Goal: Task Accomplishment & Management: Manage account settings

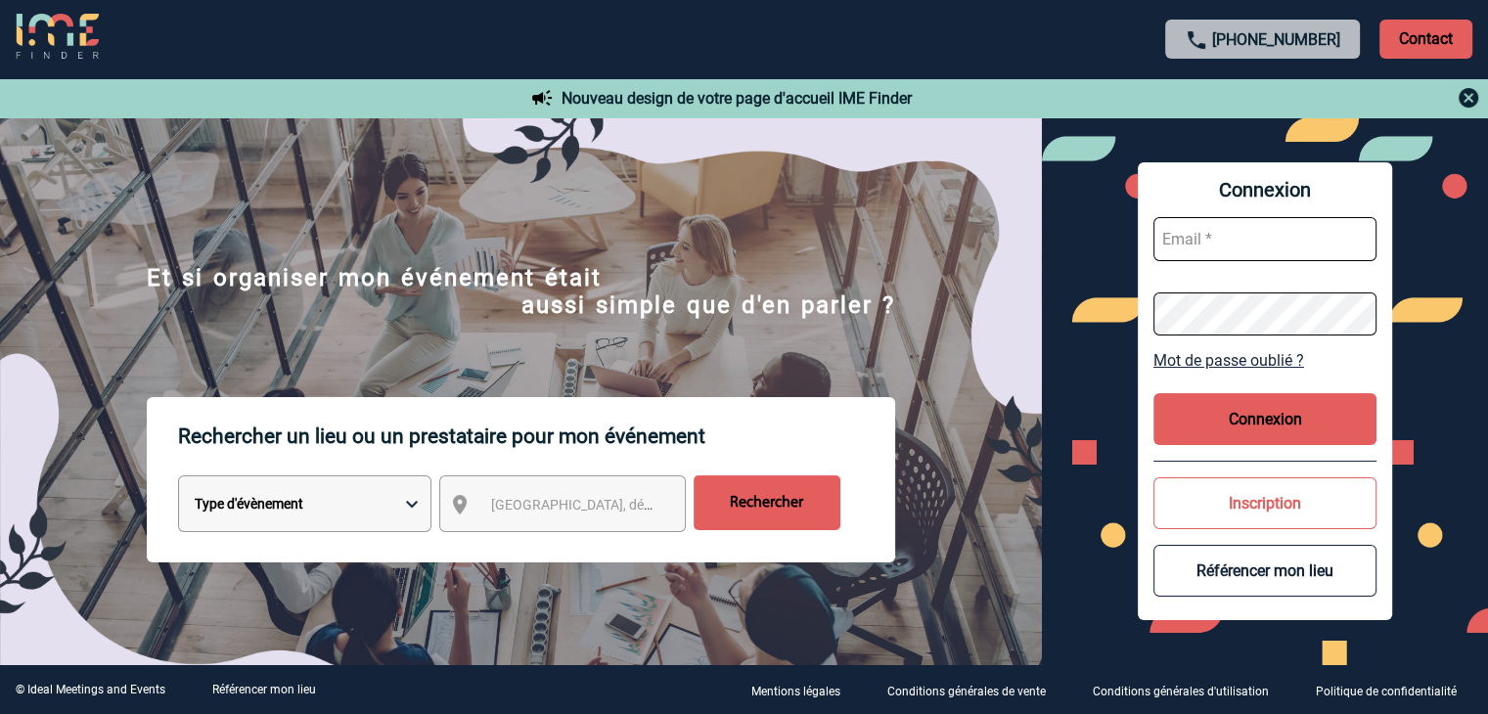
click at [1002, 233] on input "text" at bounding box center [1264, 239] width 223 height 44
type input "audrey@bustoque.fr"
click at [1002, 412] on button "Connexion" at bounding box center [1264, 419] width 223 height 52
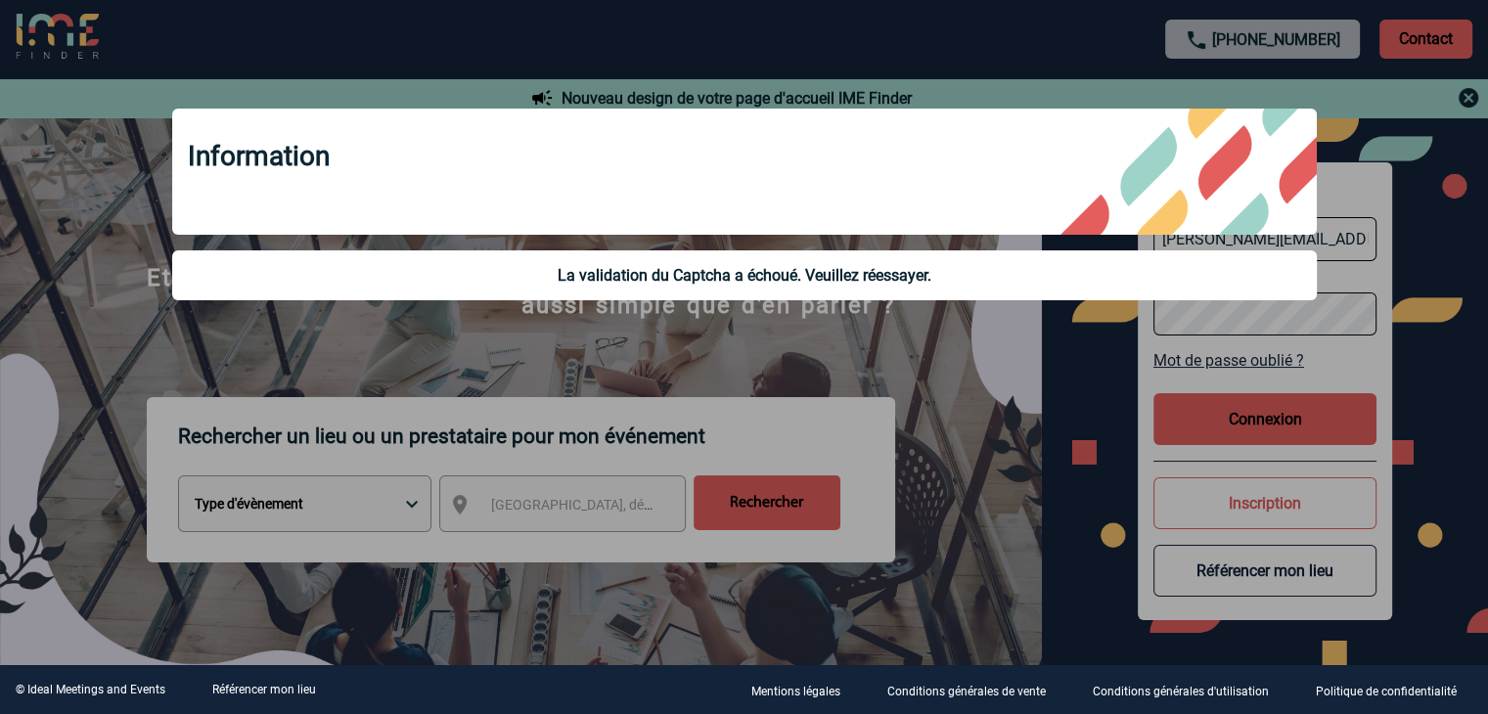
click at [1002, 420] on div at bounding box center [744, 357] width 1488 height 714
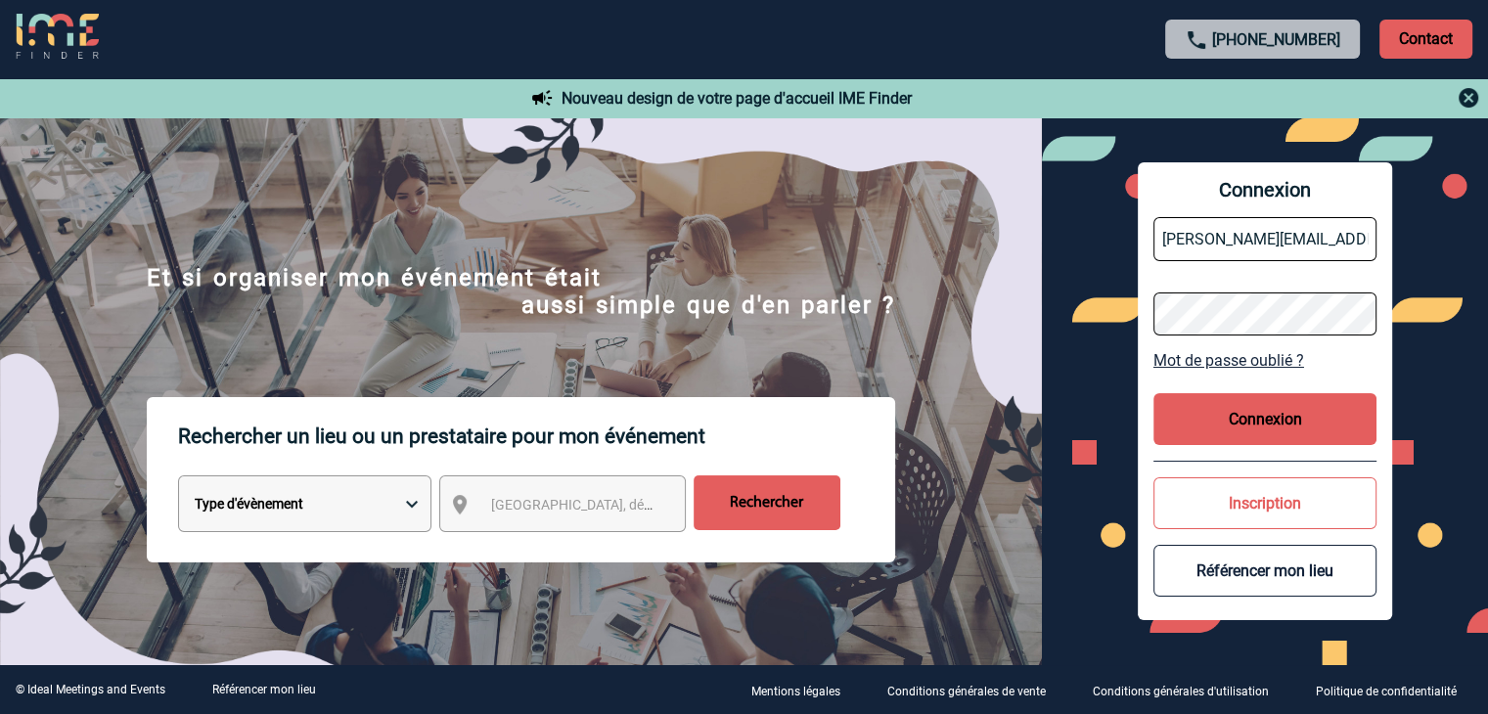
click at [1002, 414] on button "Connexion" at bounding box center [1264, 419] width 223 height 52
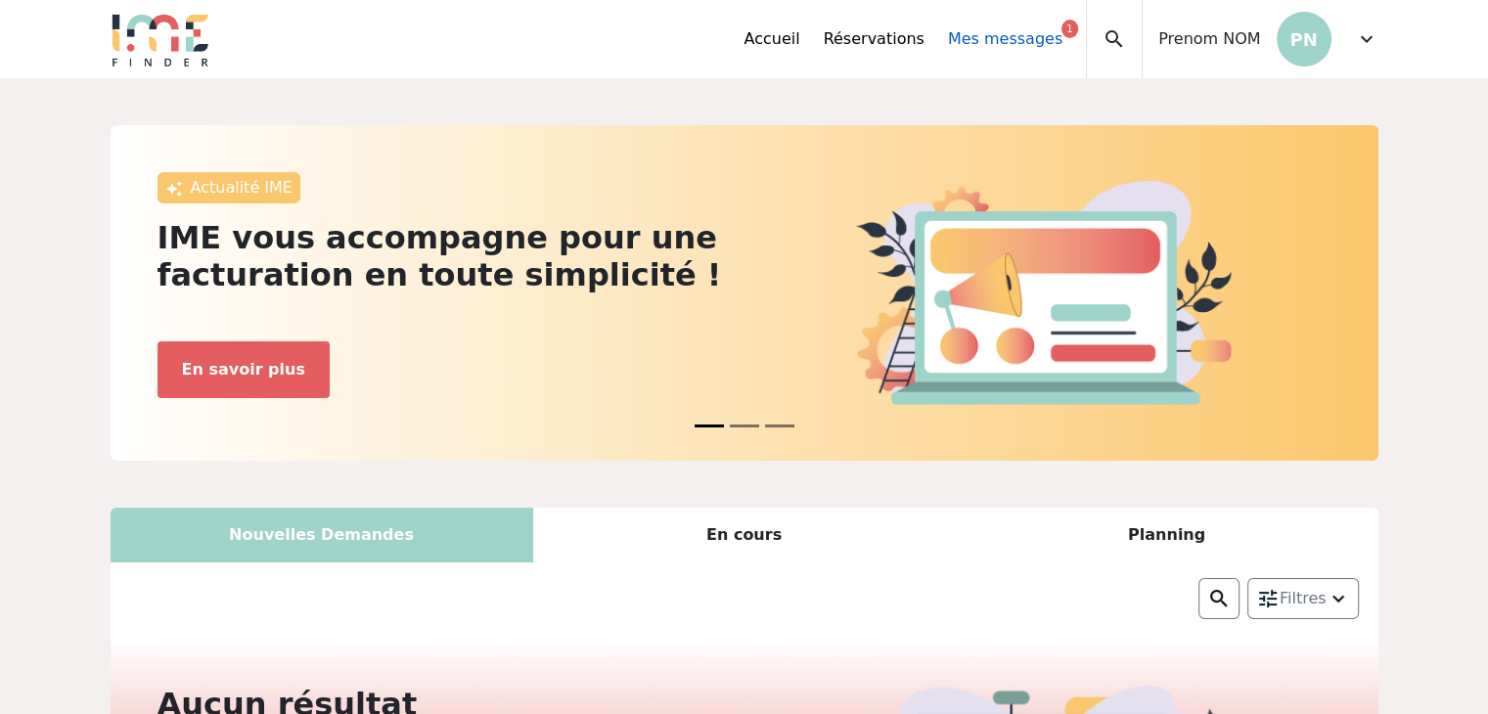
click at [989, 37] on link "Mes messages 1" at bounding box center [1005, 38] width 114 height 23
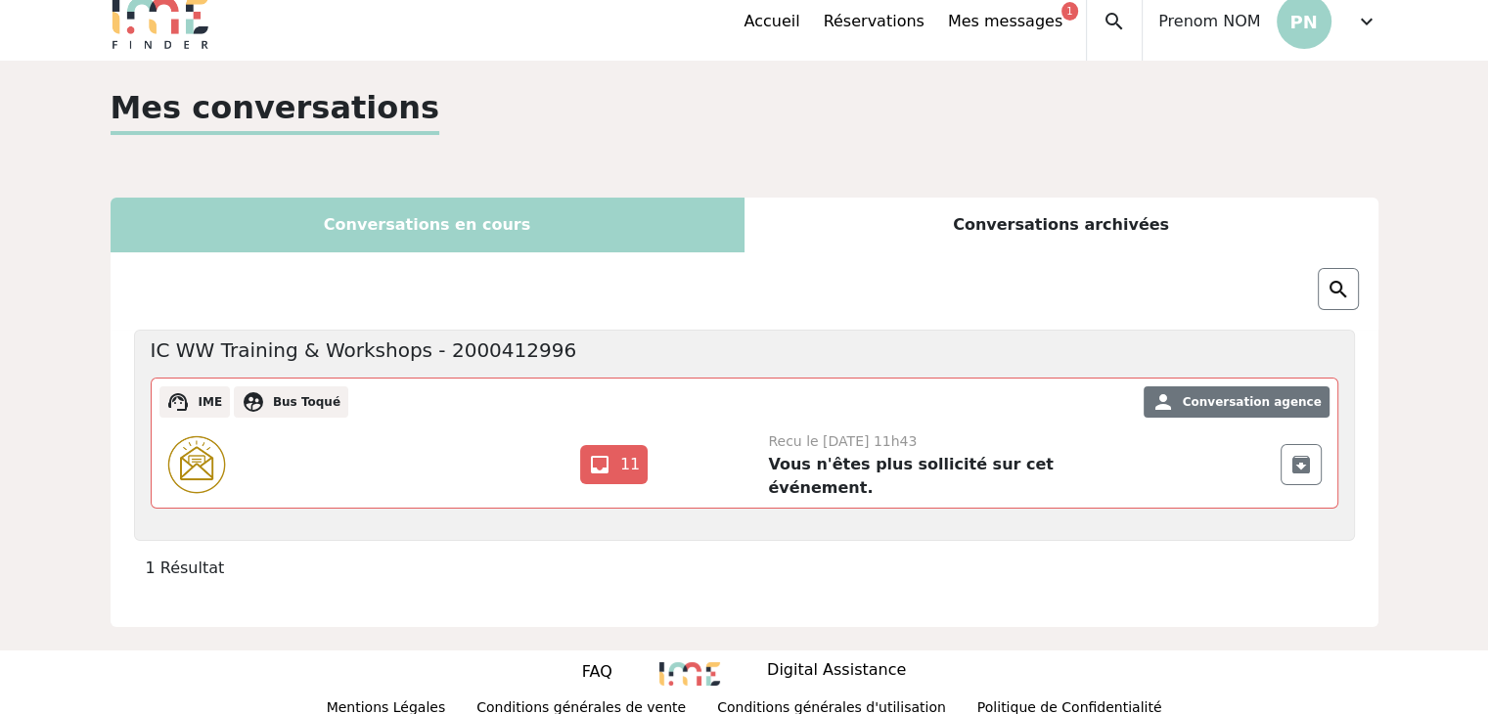
scroll to position [22, 0]
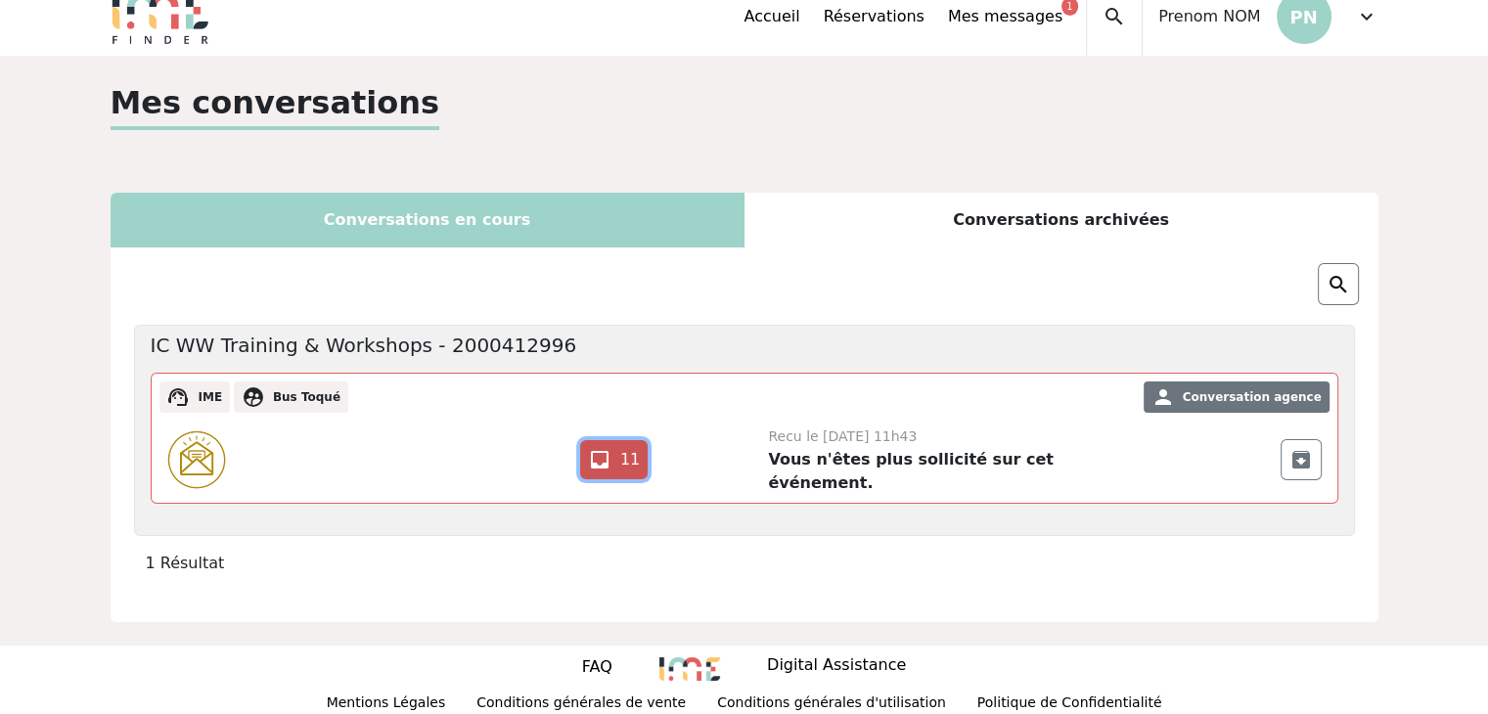
click at [622, 453] on link "inbox 11" at bounding box center [613, 459] width 67 height 39
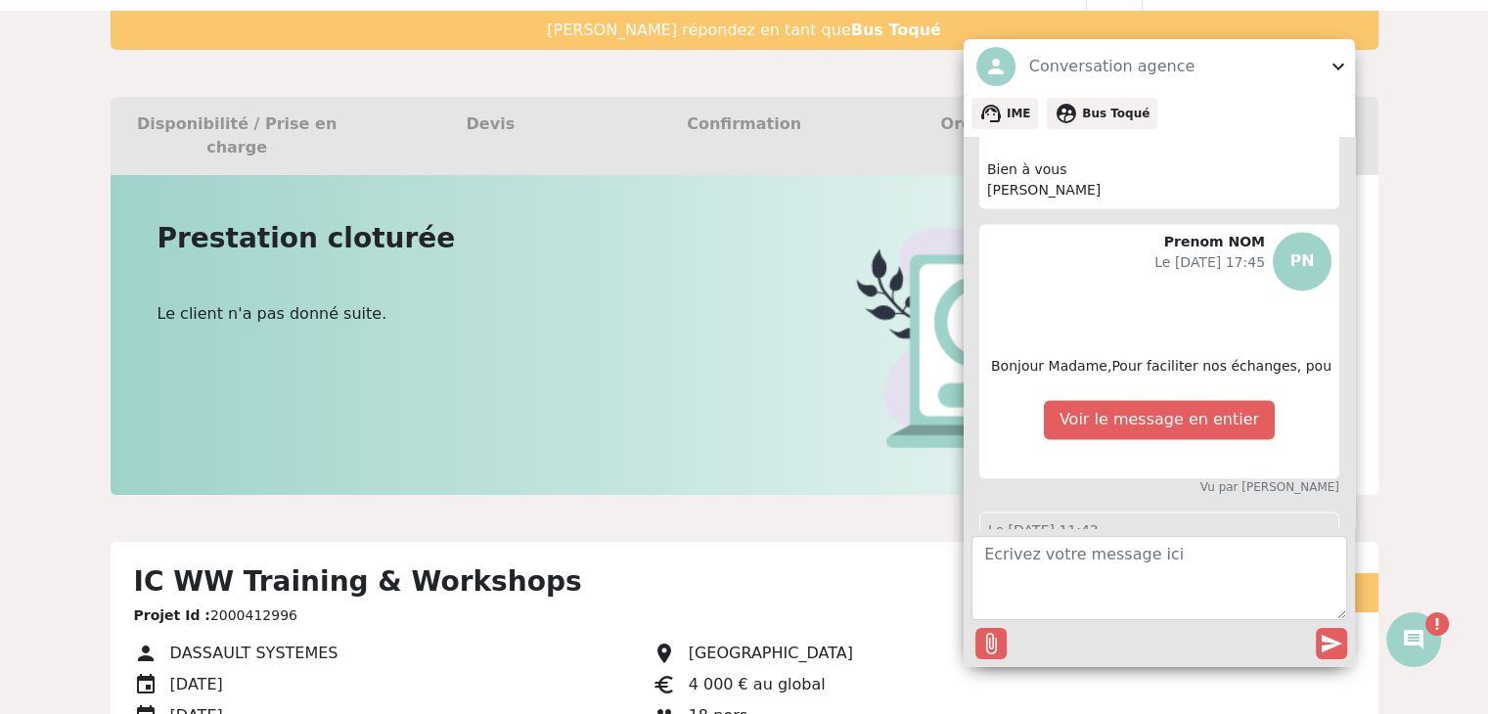
scroll to position [98, 0]
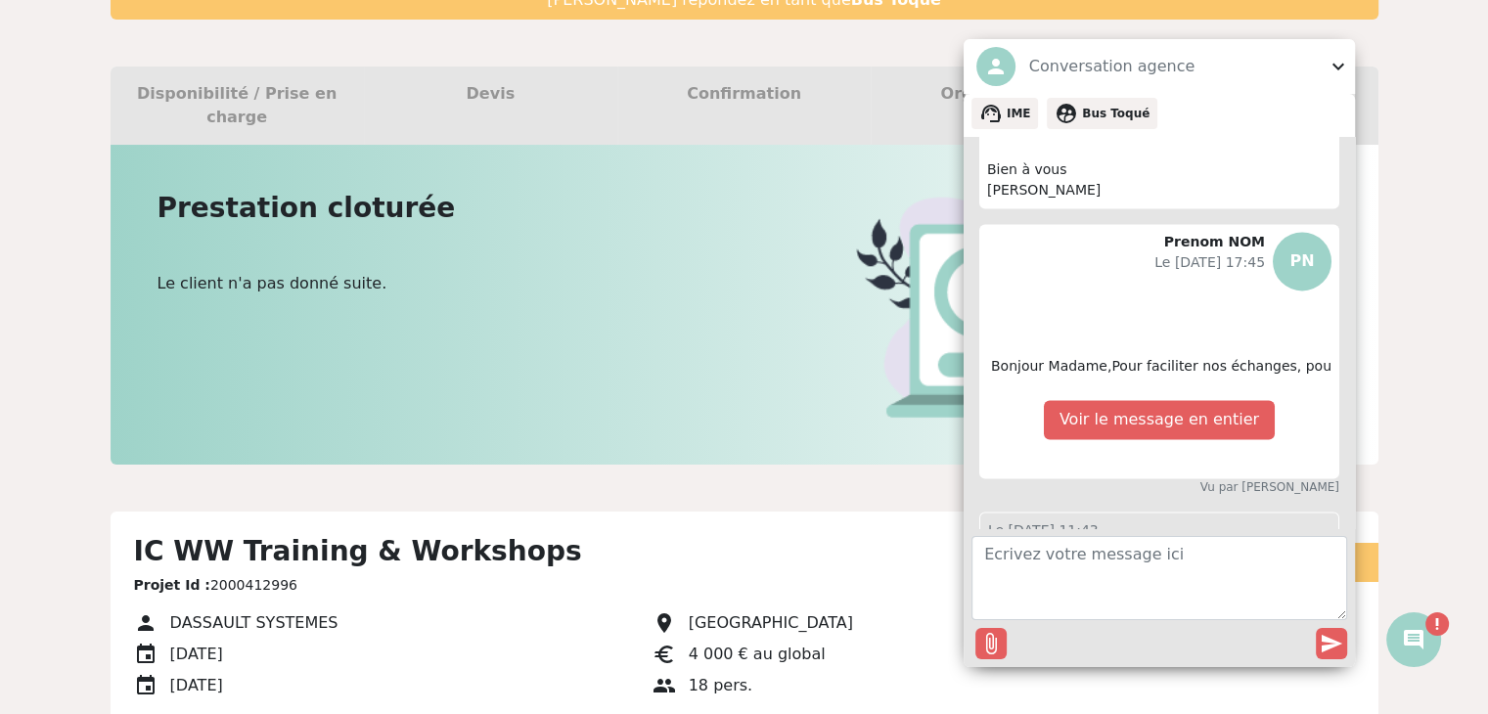
click at [1337, 67] on span "expand_more" at bounding box center [1338, 66] width 23 height 23
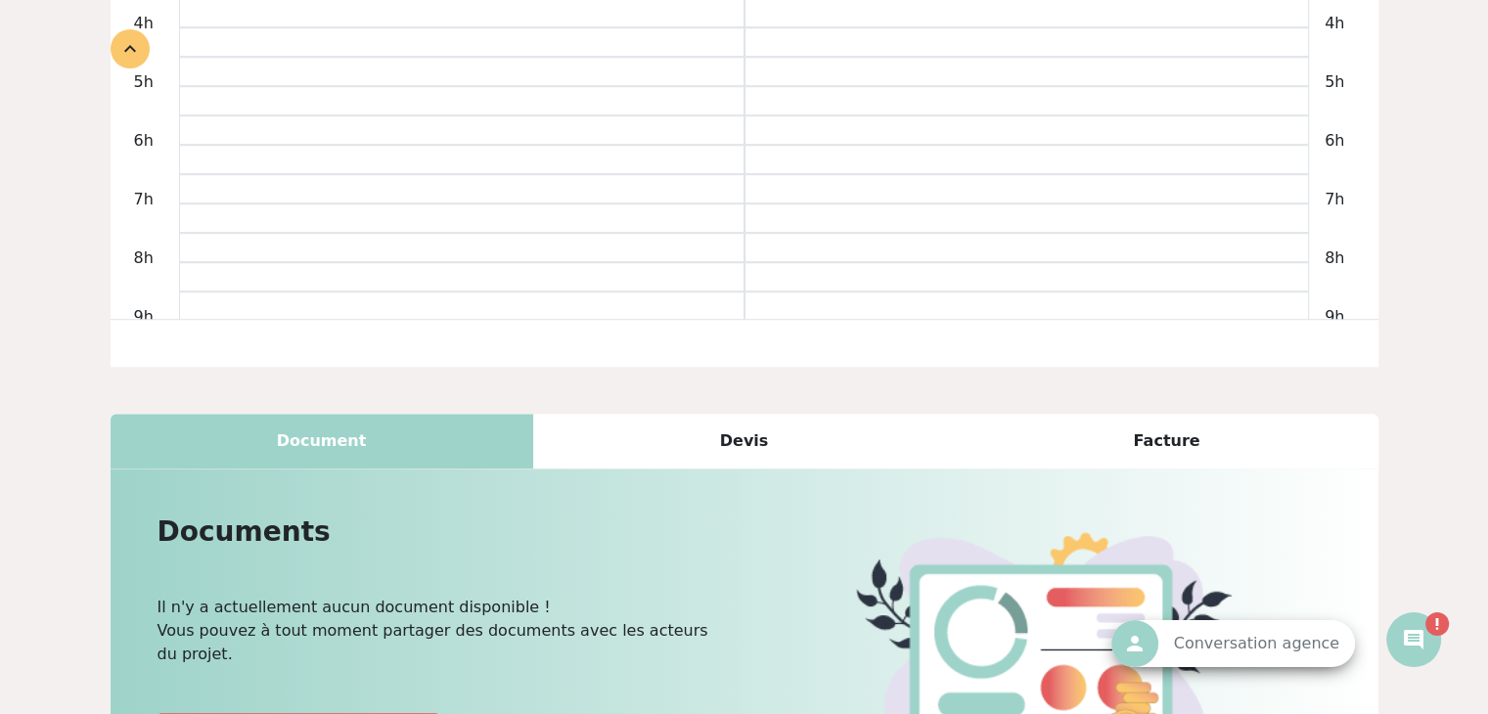
scroll to position [20, 0]
click at [1417, 635] on span "comment" at bounding box center [1413, 639] width 23 height 23
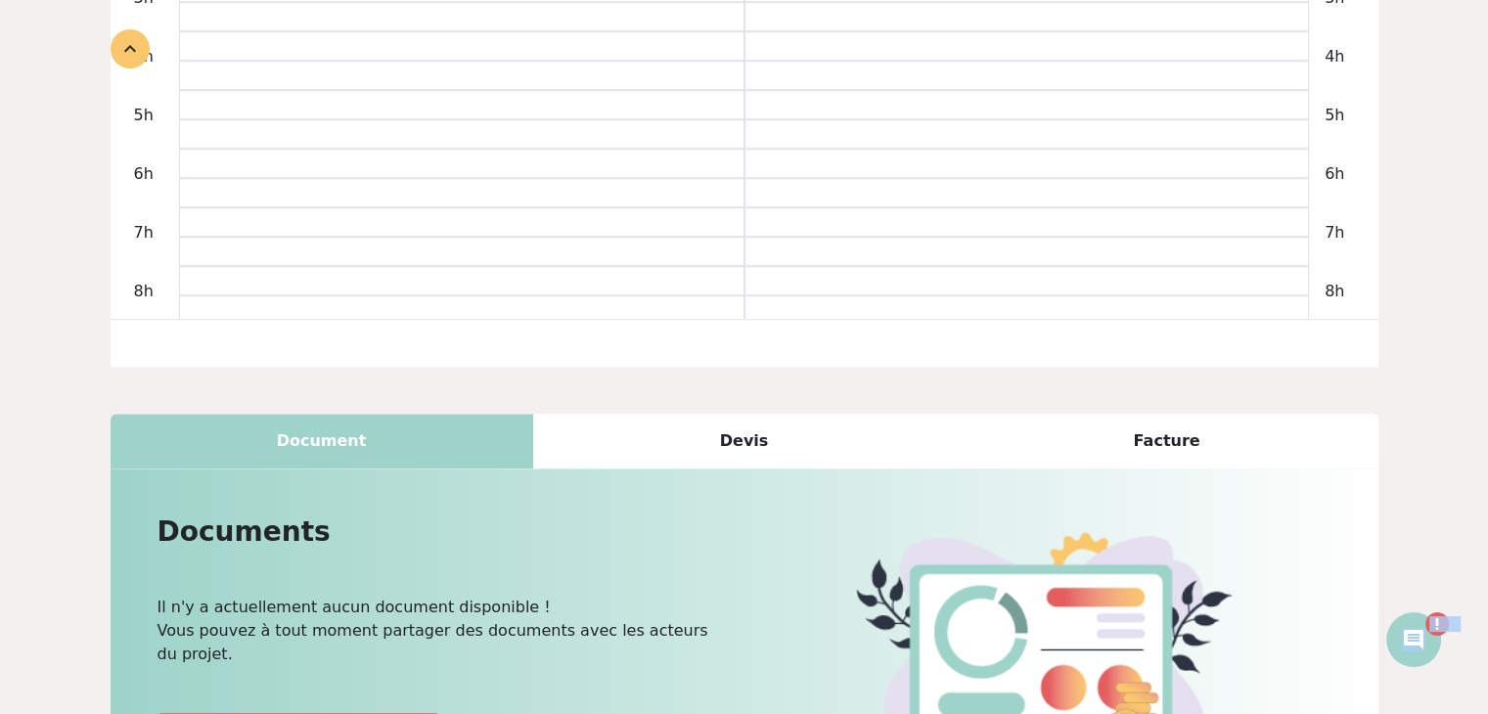
click at [1417, 635] on span "comment" at bounding box center [1413, 639] width 23 height 23
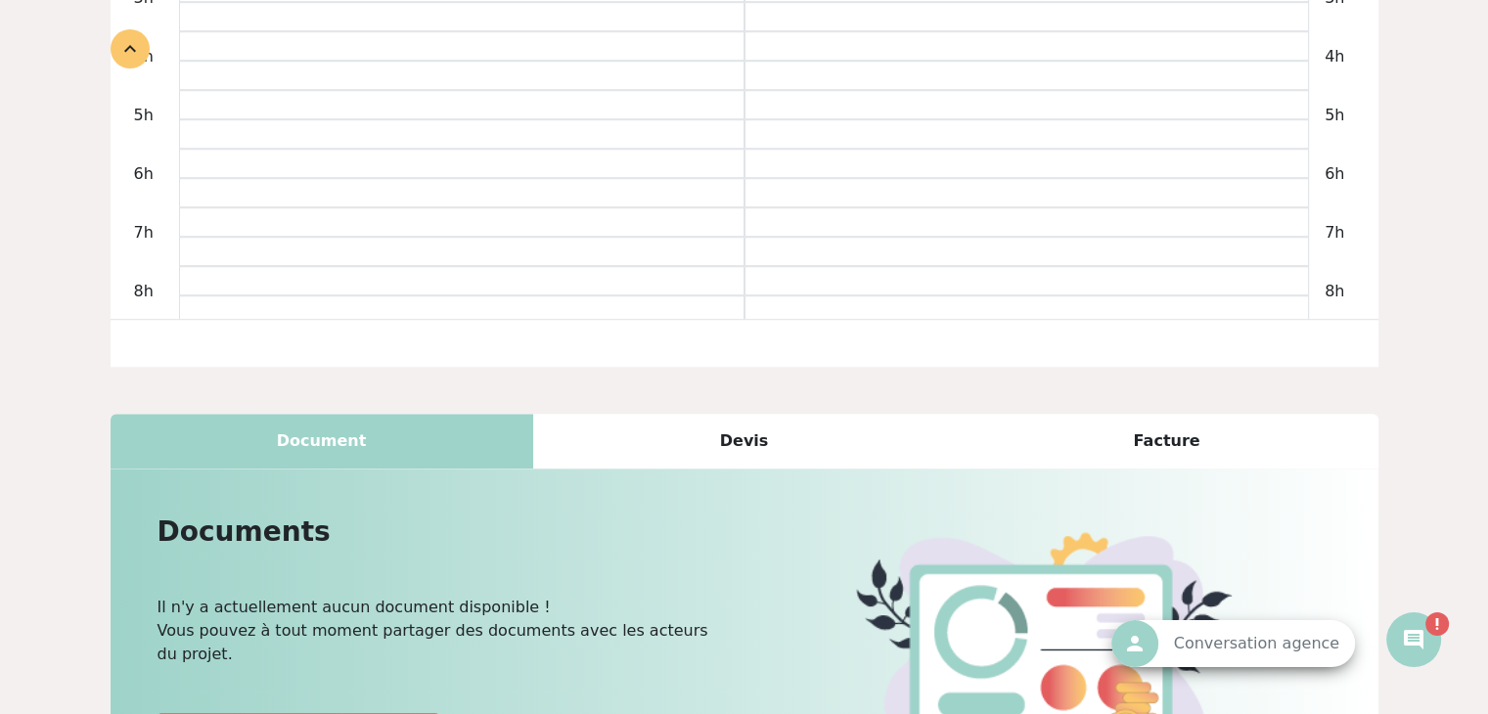
click at [1150, 647] on span "person" at bounding box center [1134, 643] width 31 height 31
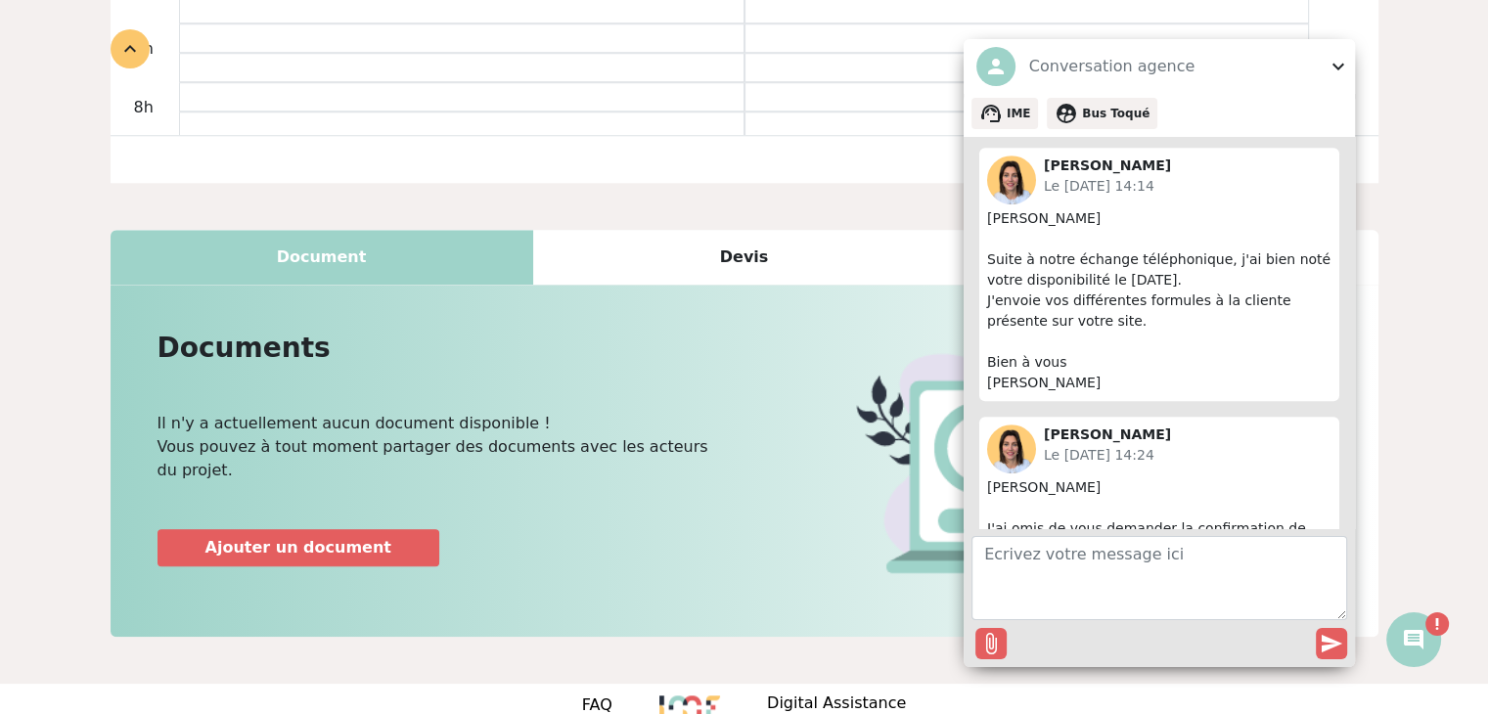
scroll to position [978, 0]
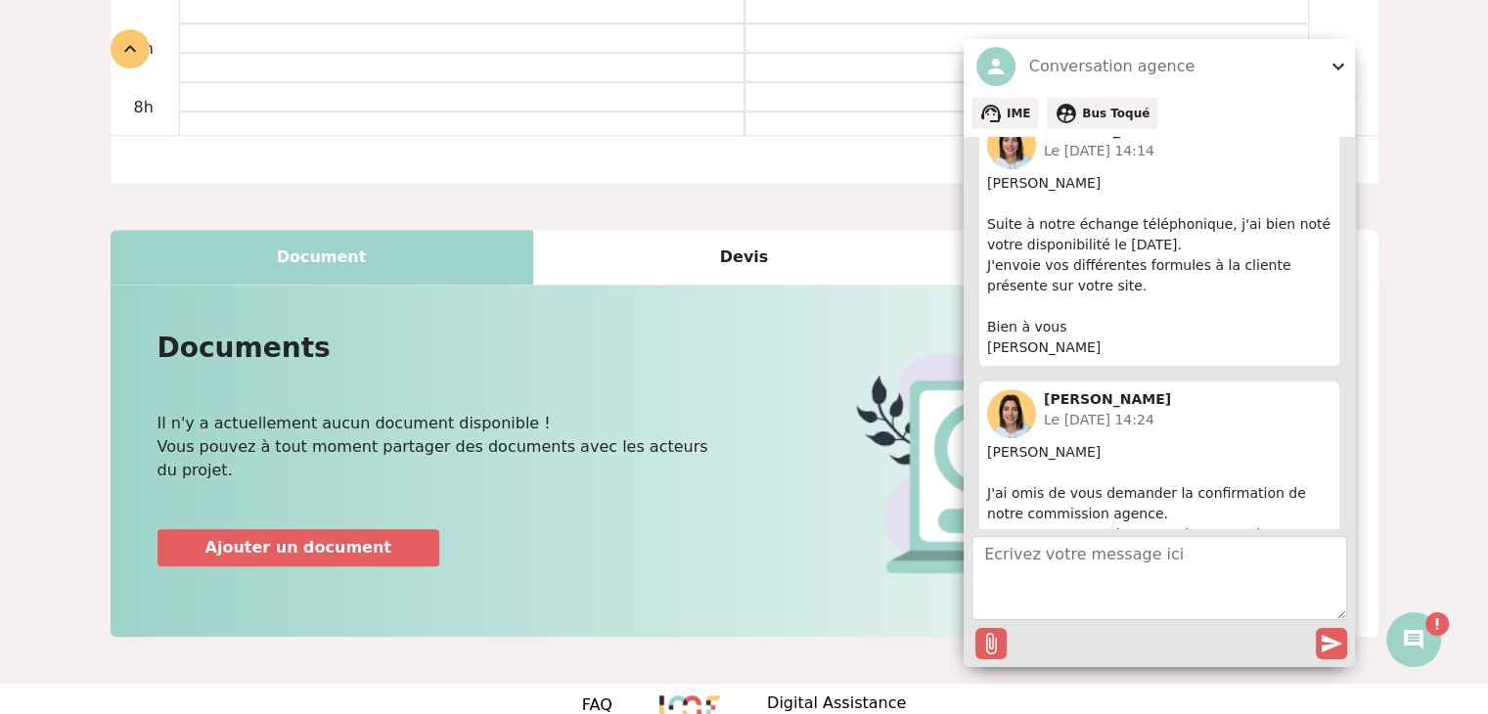
click at [1340, 67] on span "expand_more" at bounding box center [1338, 66] width 23 height 23
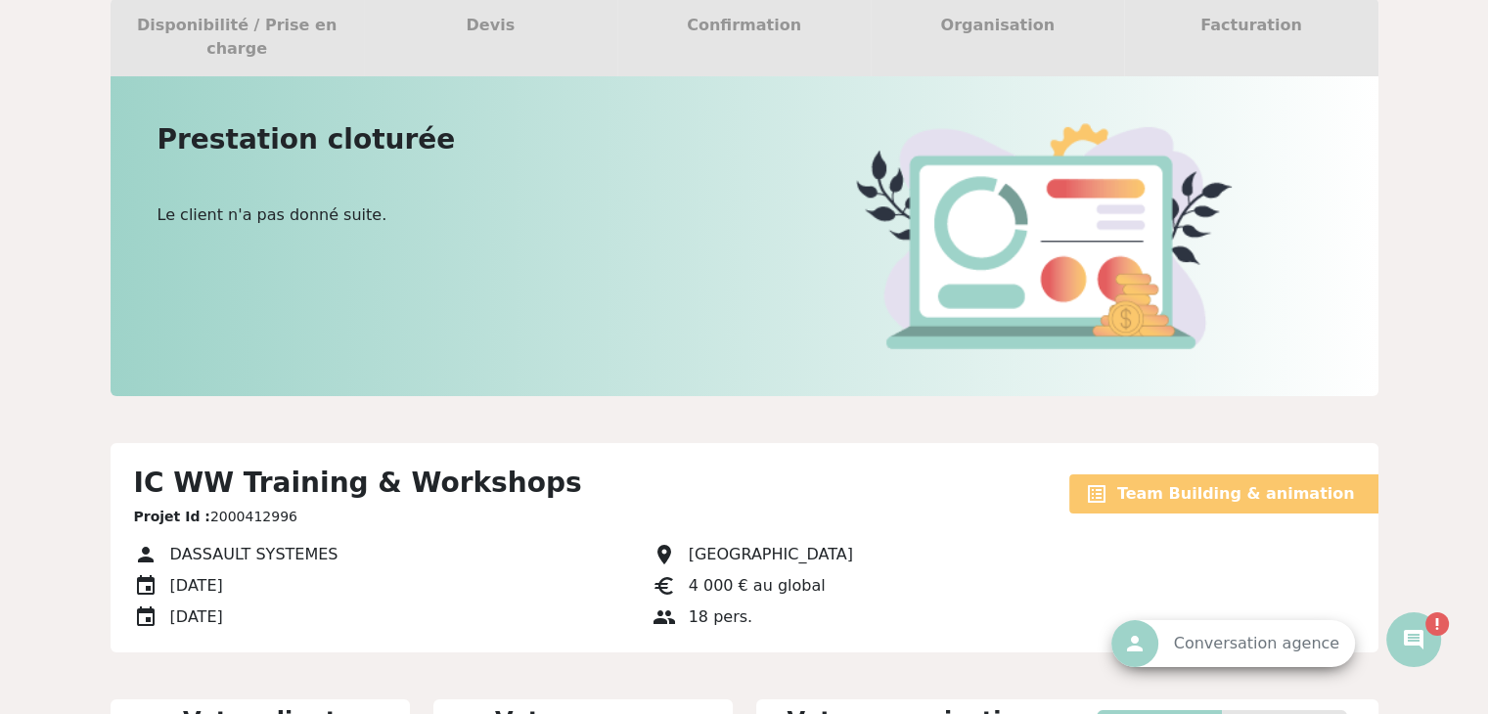
scroll to position [0, 0]
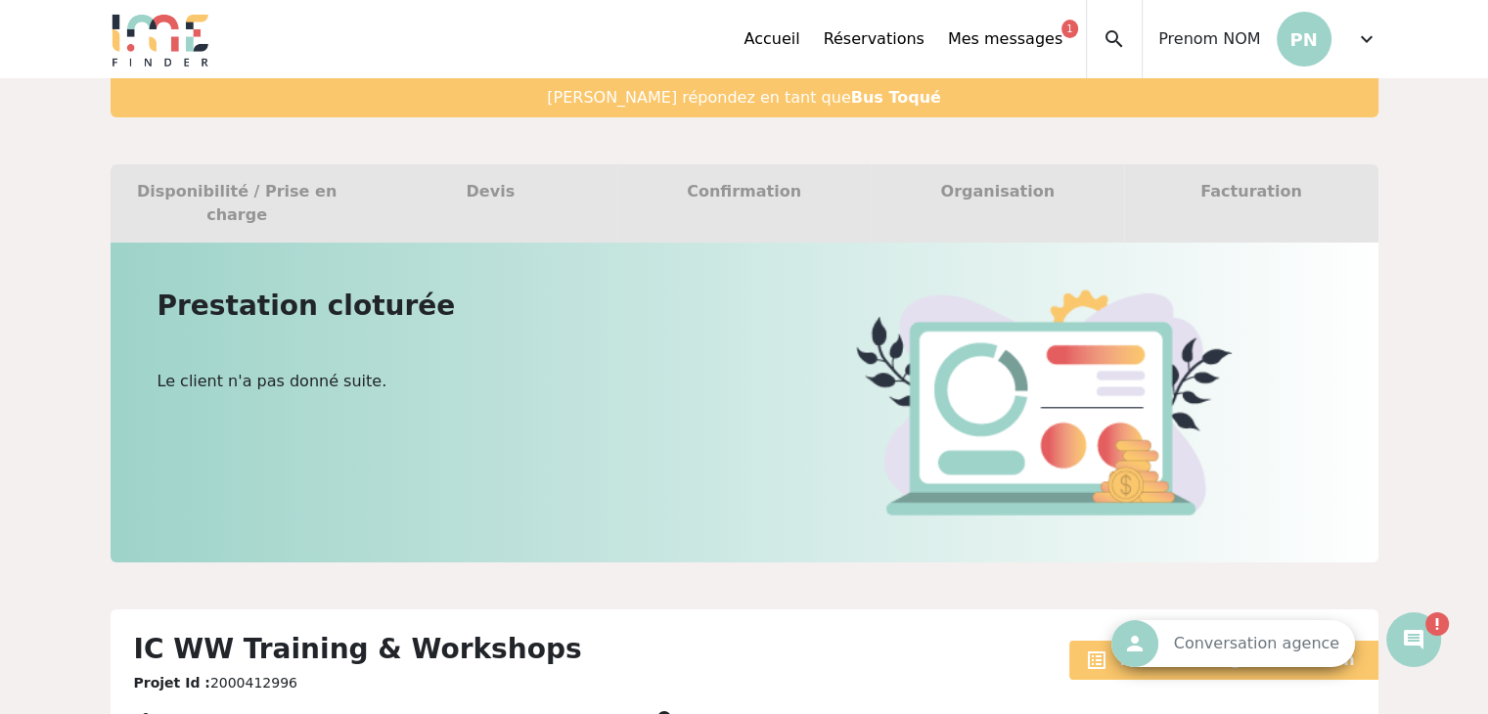
click at [990, 200] on div "Organisation" at bounding box center [997, 203] width 253 height 78
click at [1359, 44] on span "expand_more" at bounding box center [1366, 38] width 23 height 23
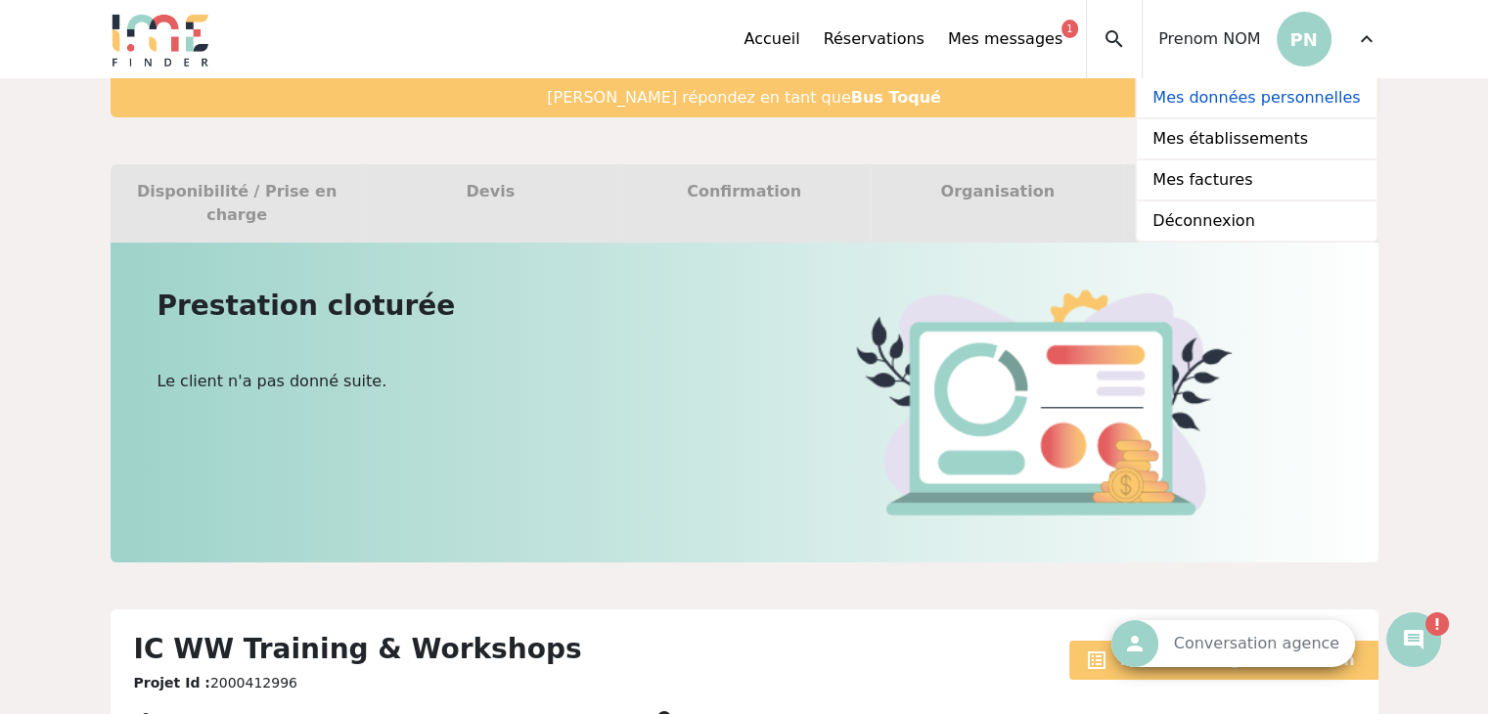
click at [1222, 102] on link "Mes données personnelles" at bounding box center [1256, 98] width 239 height 41
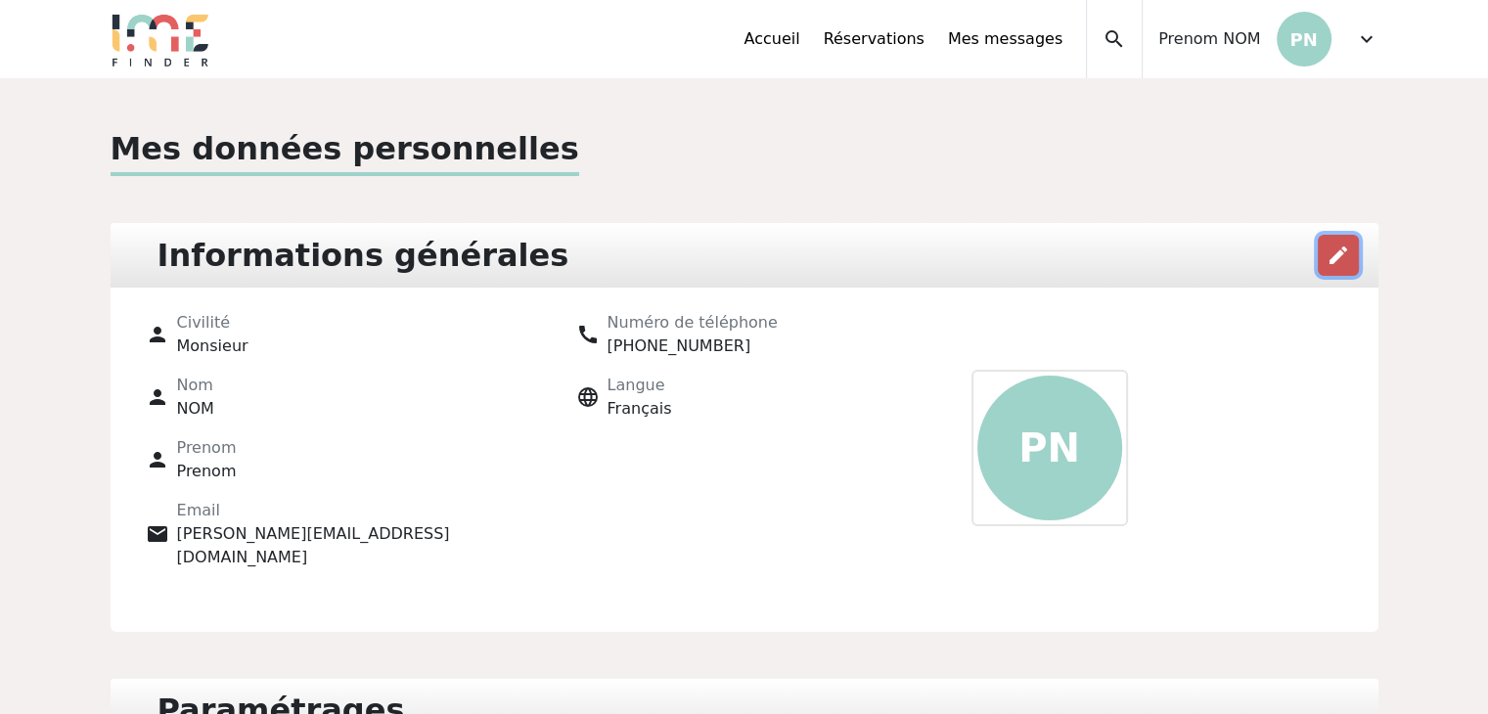
click at [1334, 253] on span "edit" at bounding box center [1338, 255] width 23 height 23
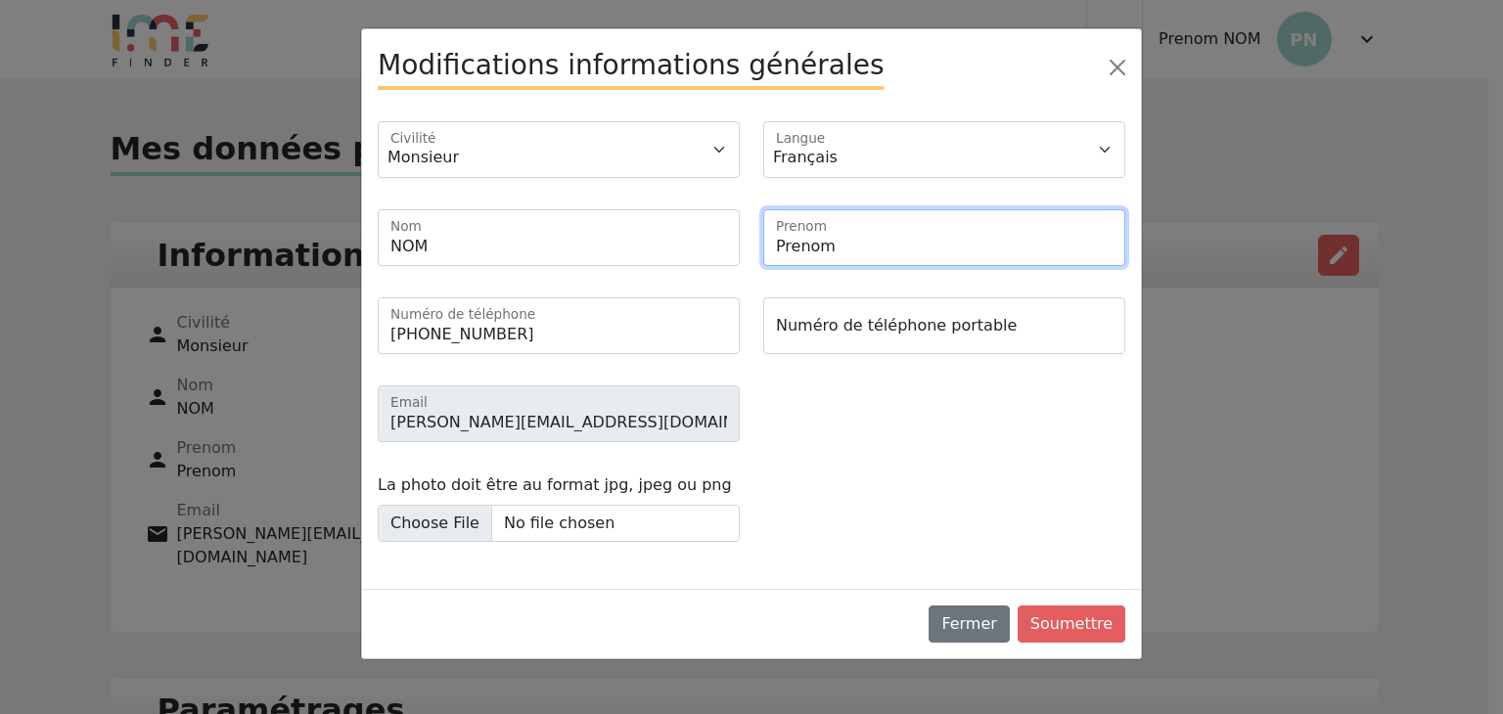
click at [843, 243] on input "Prenom" at bounding box center [944, 237] width 362 height 57
type input "P"
type input "[PERSON_NAME]"
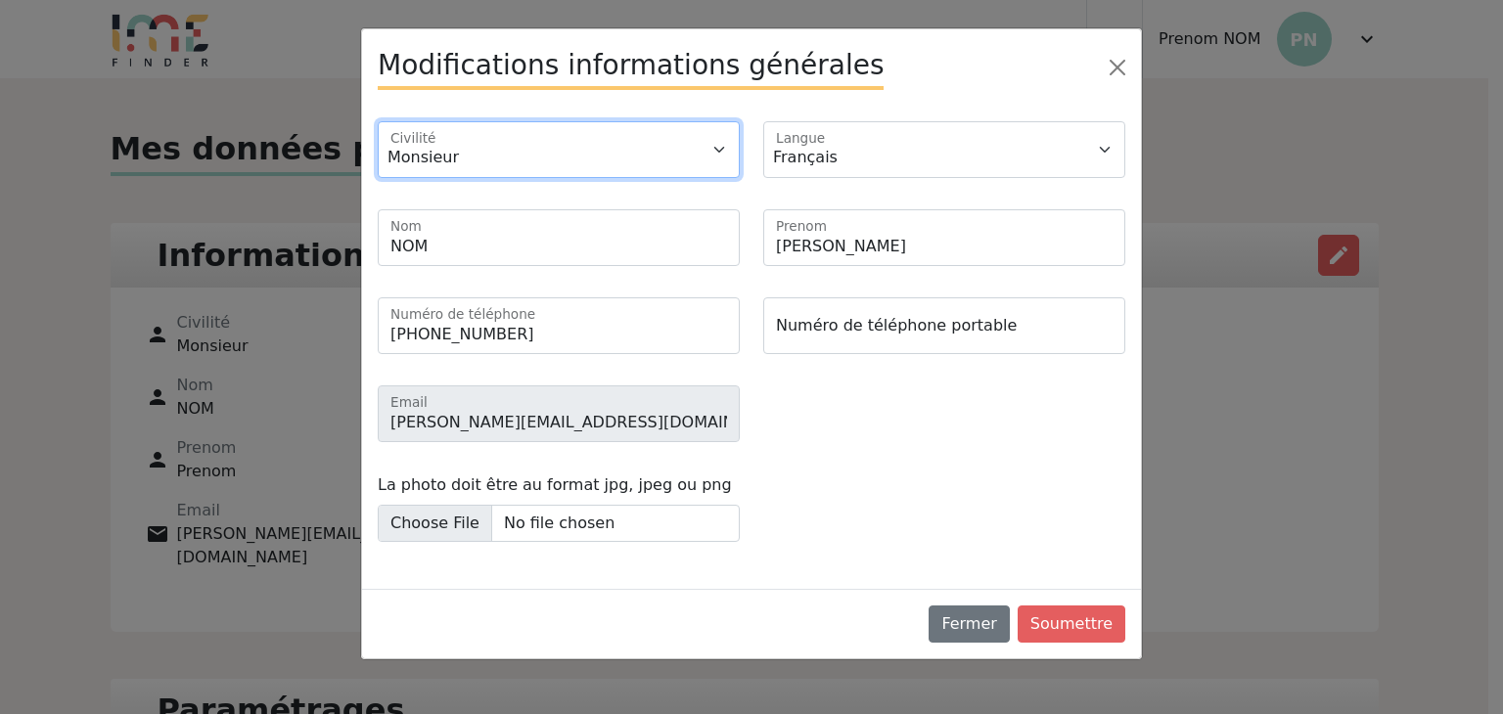
click at [520, 161] on select "Monsieur Madame" at bounding box center [559, 149] width 362 height 57
select select "2"
click at [378, 121] on select "Monsieur Madame" at bounding box center [559, 149] width 362 height 57
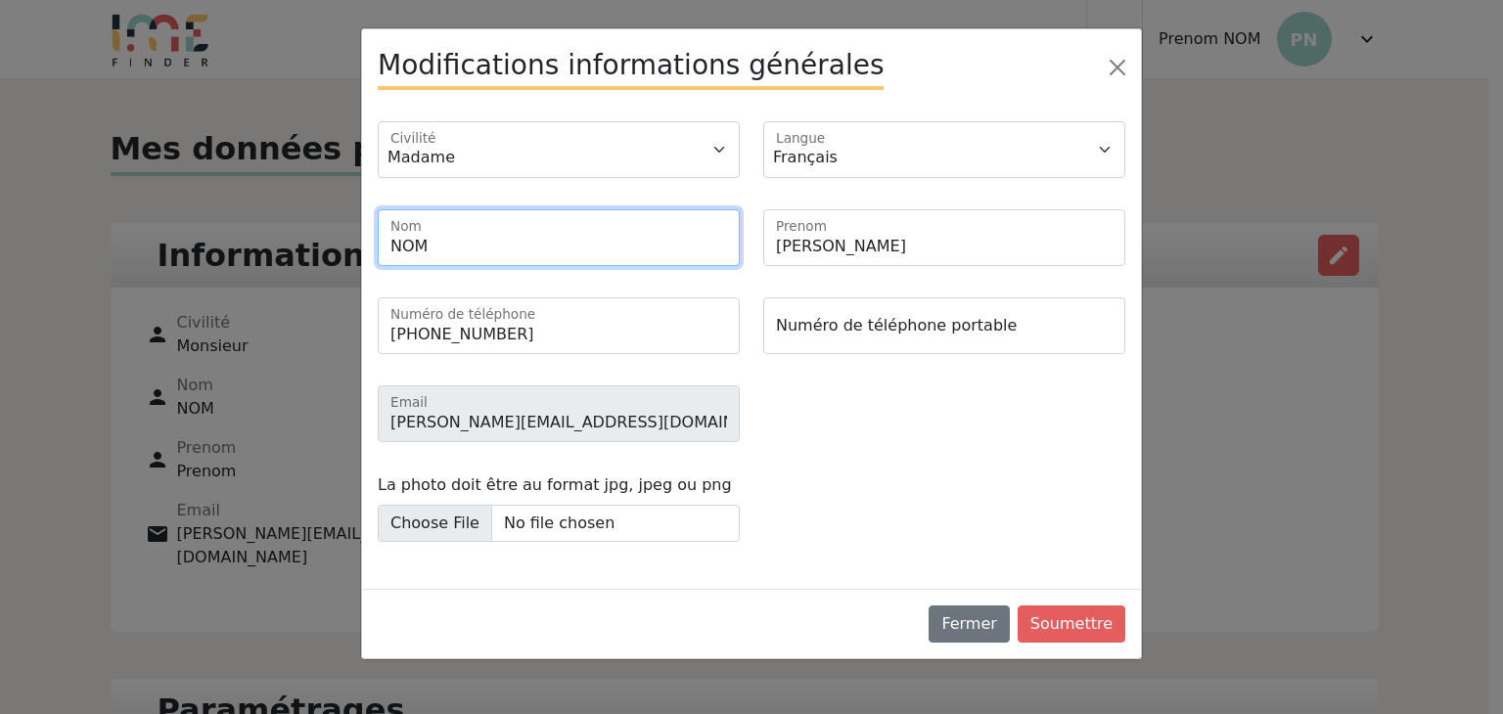
click at [472, 243] on input "NOM" at bounding box center [559, 237] width 362 height 57
type input "N"
type input "LOIODICE"
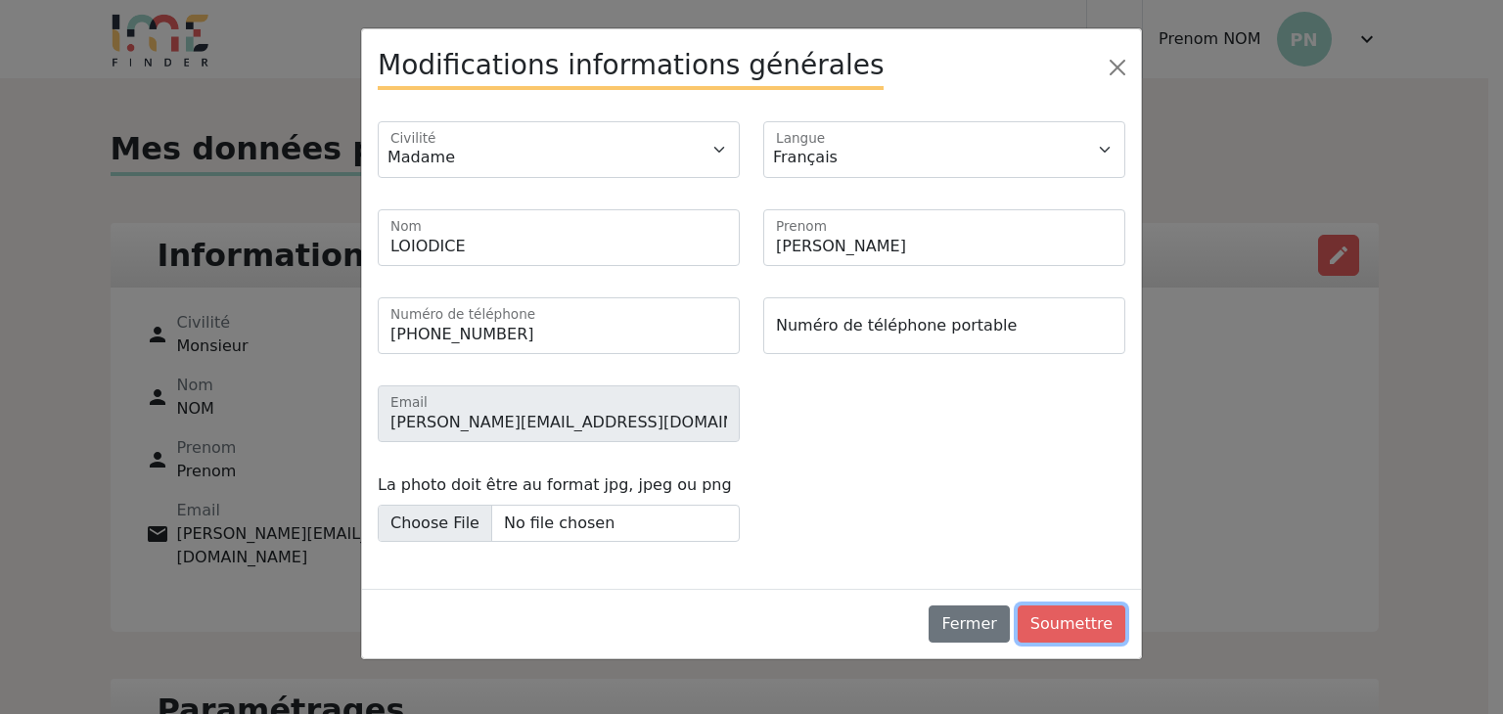
click at [1060, 618] on button "Soumettre" at bounding box center [1071, 624] width 108 height 37
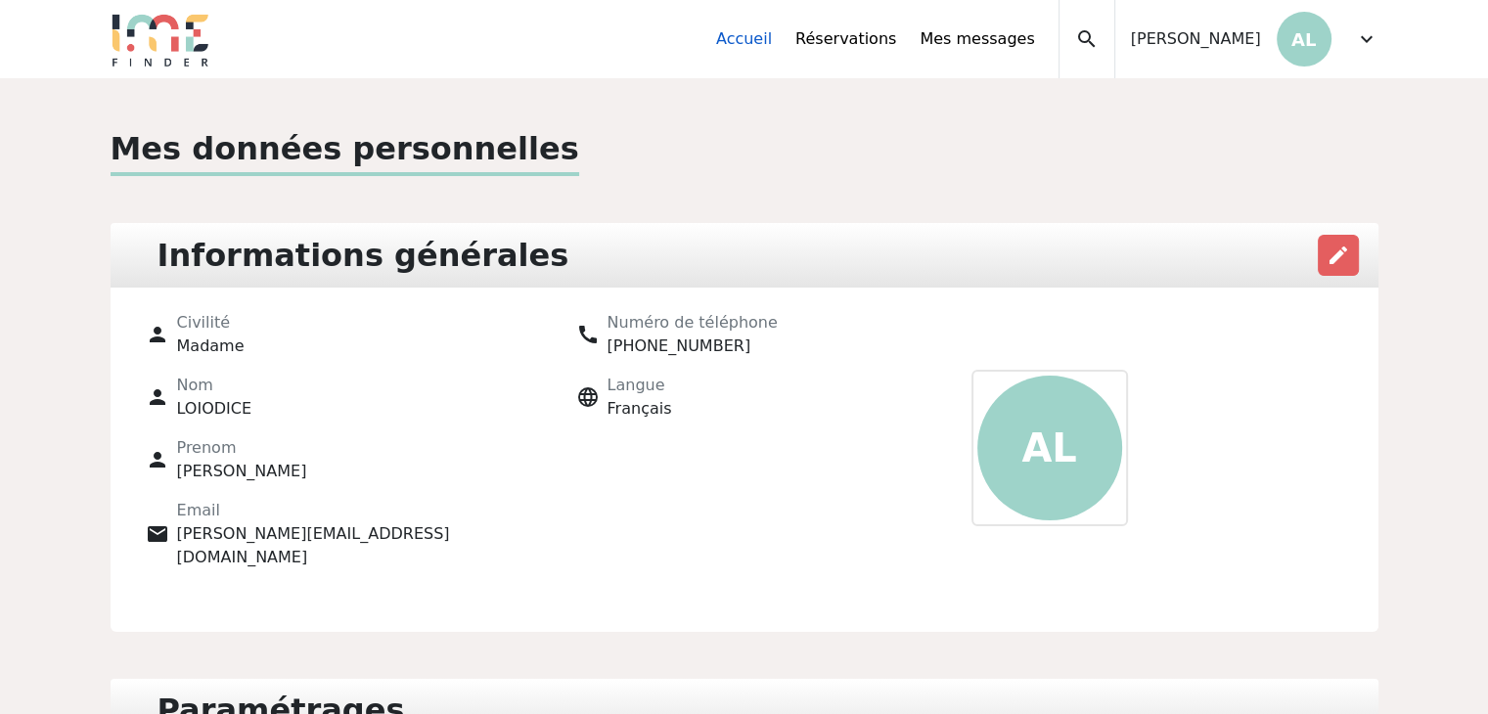
click at [763, 37] on link "Accueil" at bounding box center [744, 38] width 56 height 23
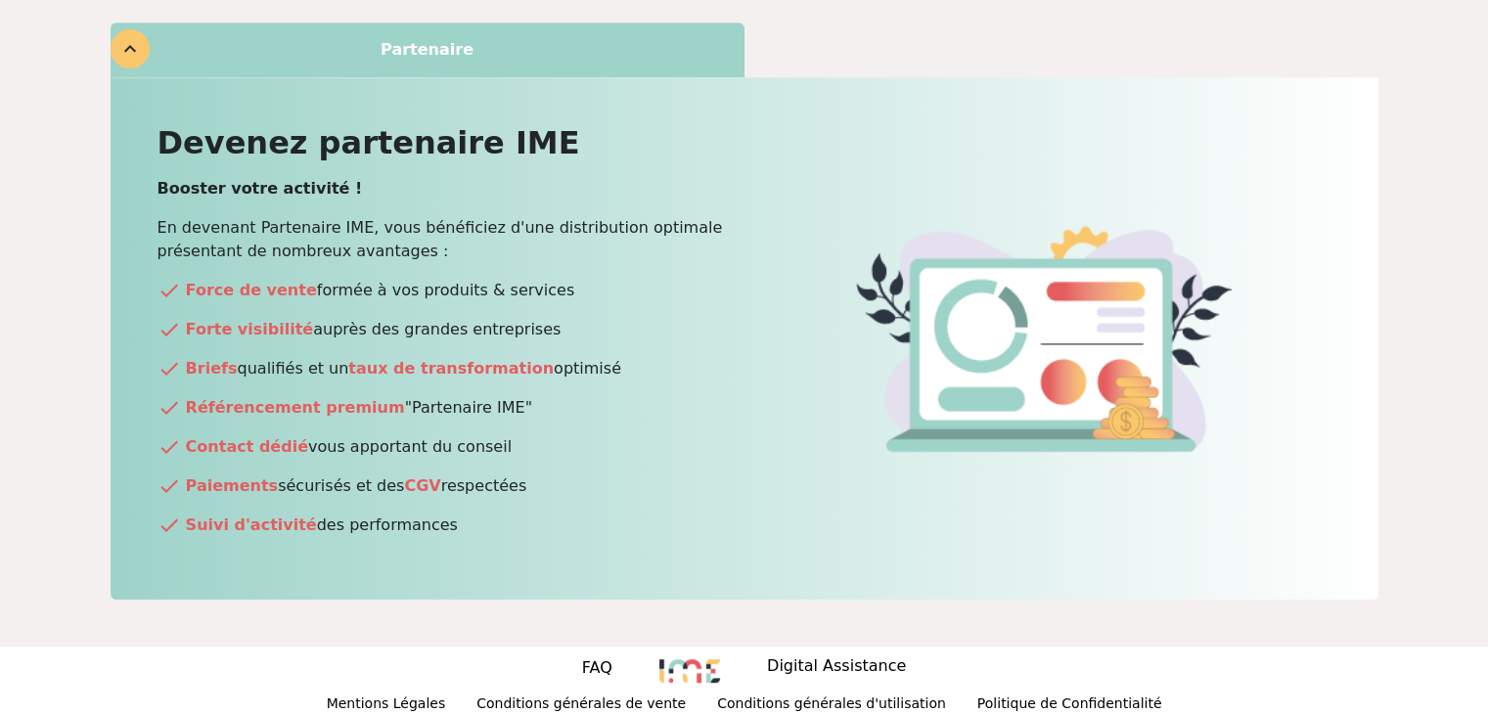
scroll to position [1056, 0]
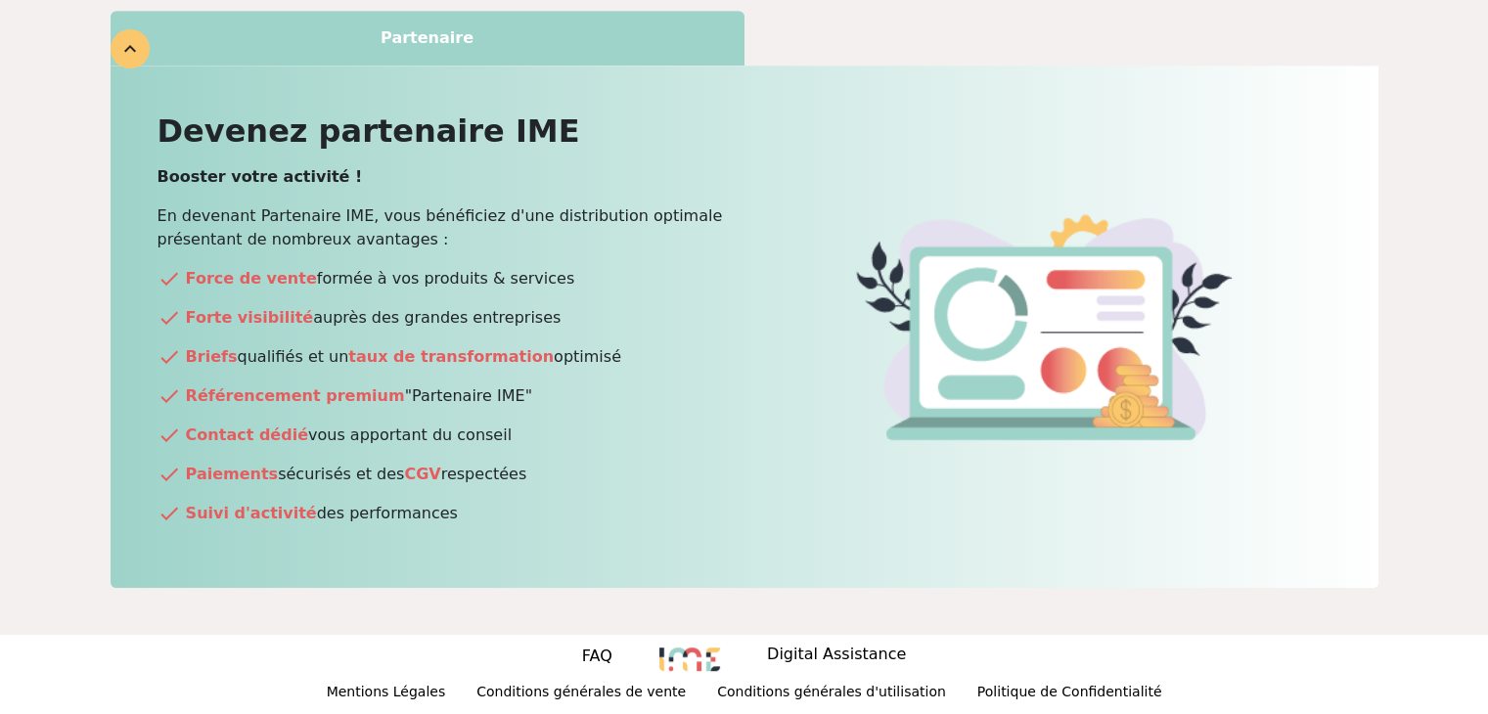
click at [370, 27] on div "Partenaire" at bounding box center [428, 38] width 634 height 55
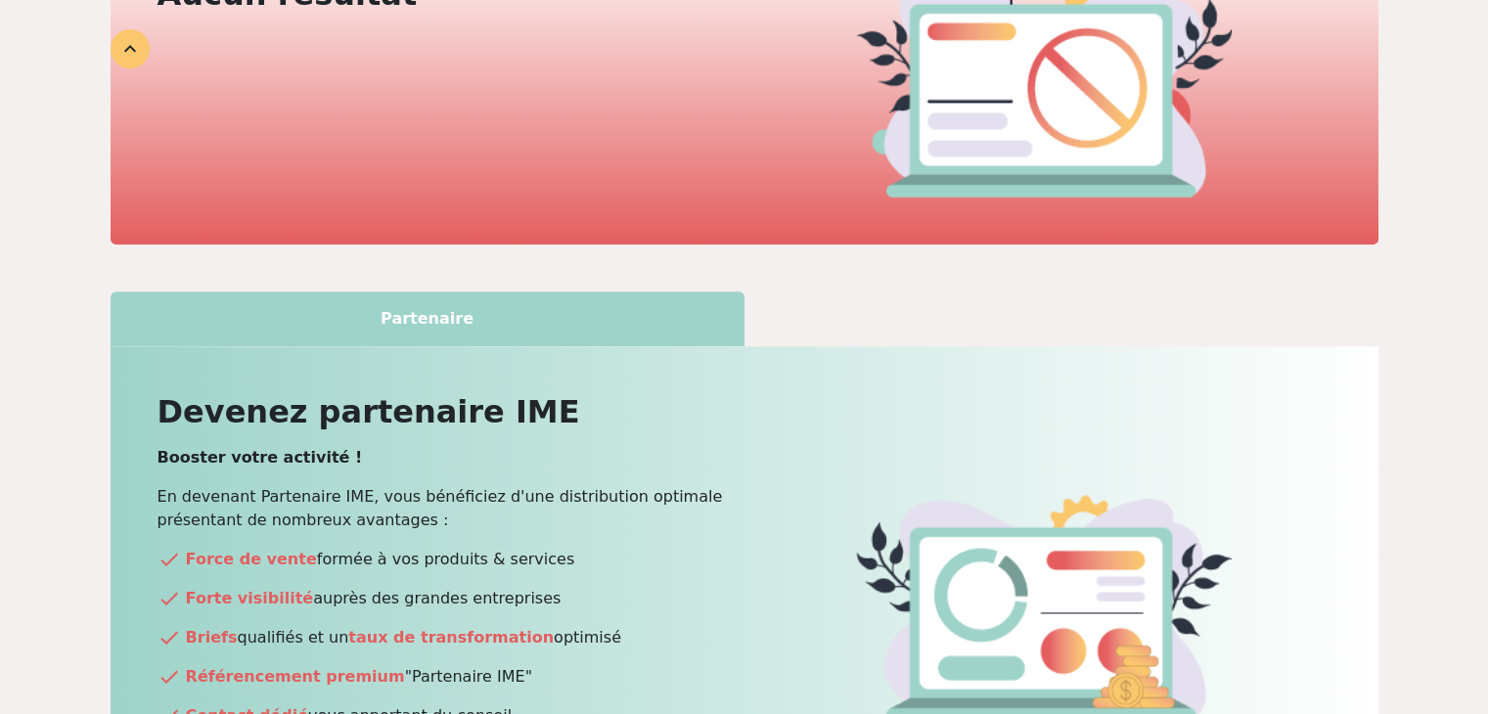
scroll to position [602, 0]
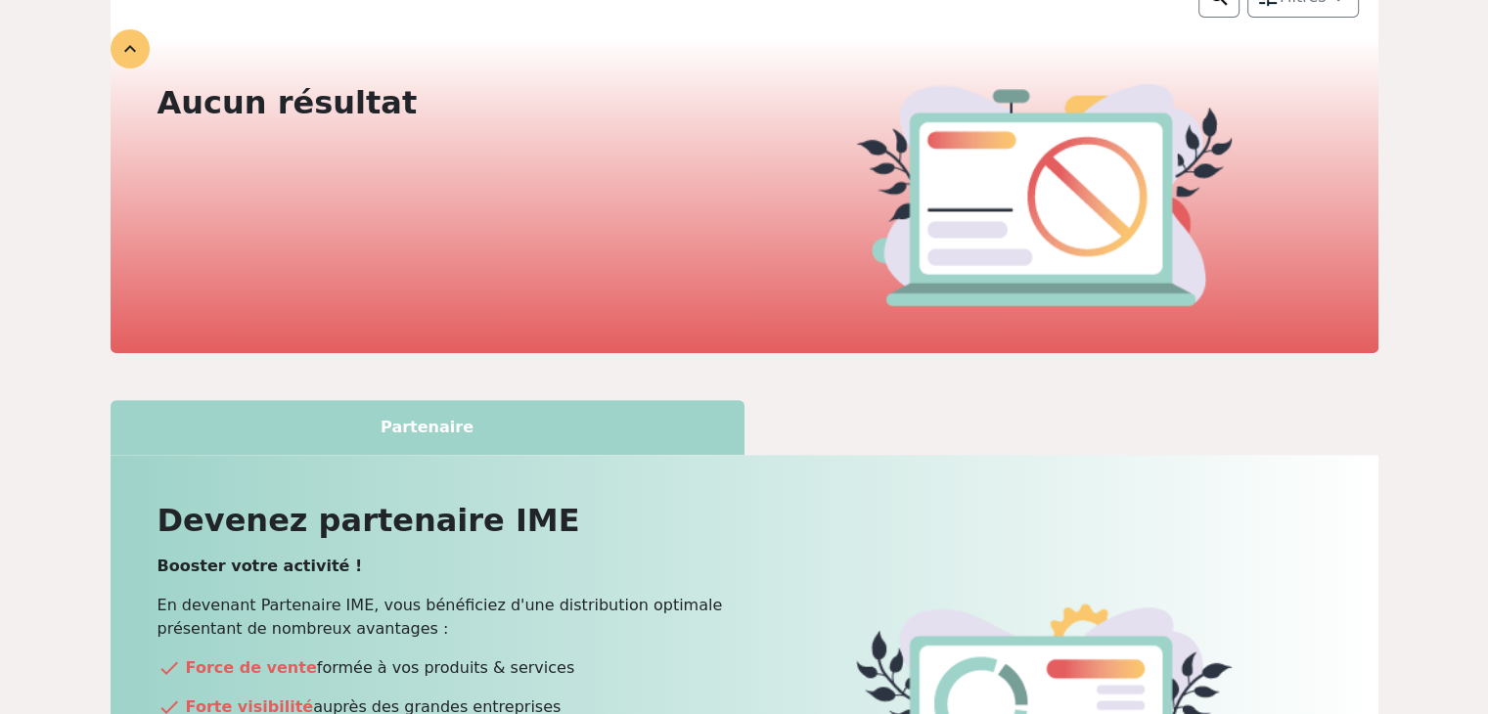
click at [497, 433] on div "Partenaire" at bounding box center [428, 427] width 634 height 55
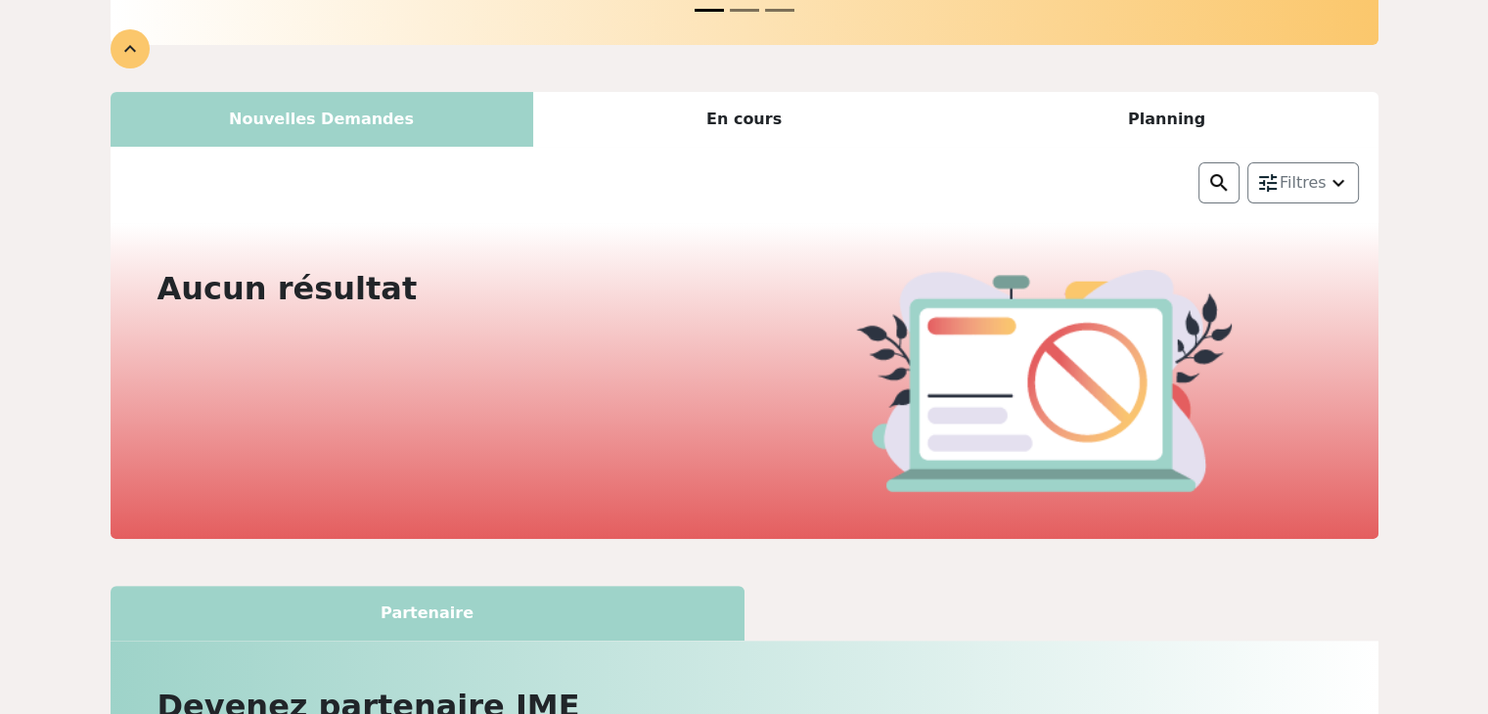
scroll to position [210, 0]
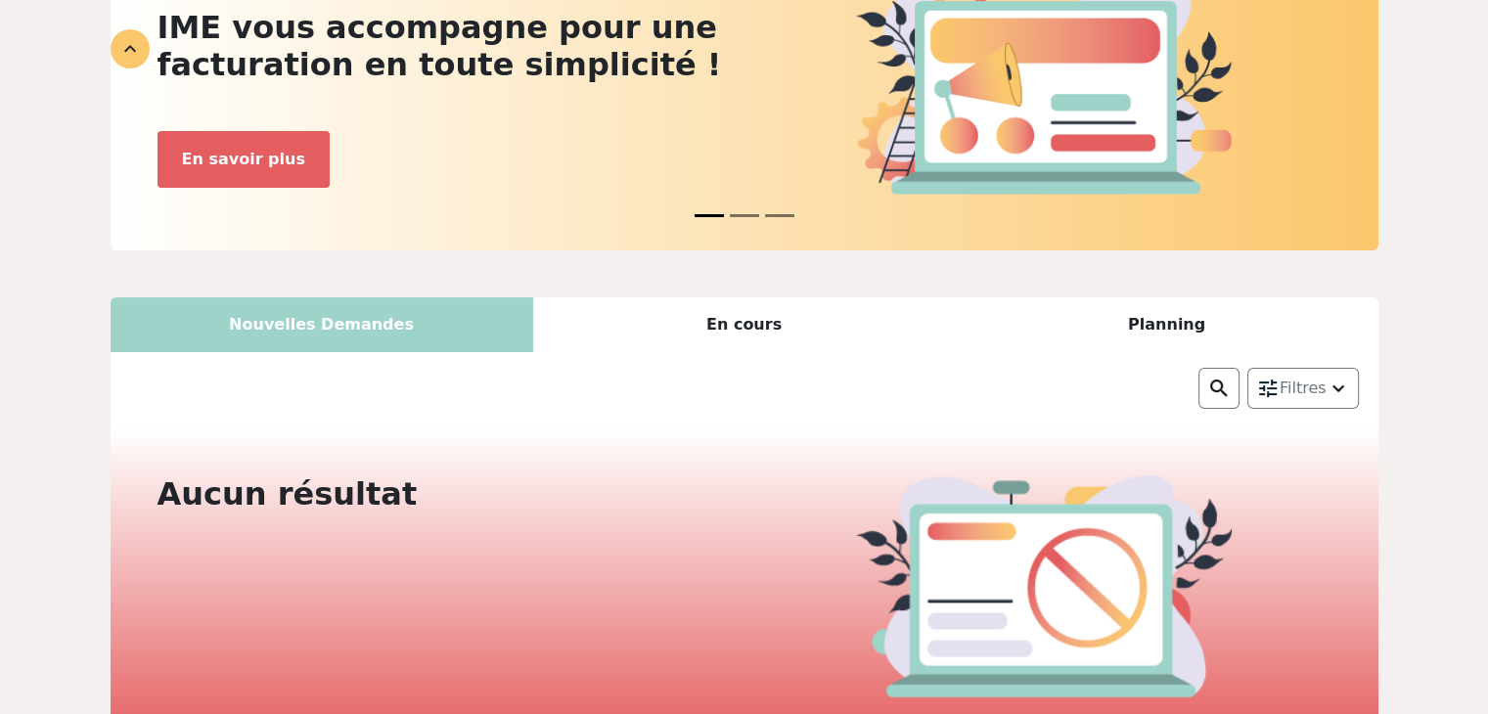
click at [758, 320] on div "En cours" at bounding box center [744, 324] width 423 height 55
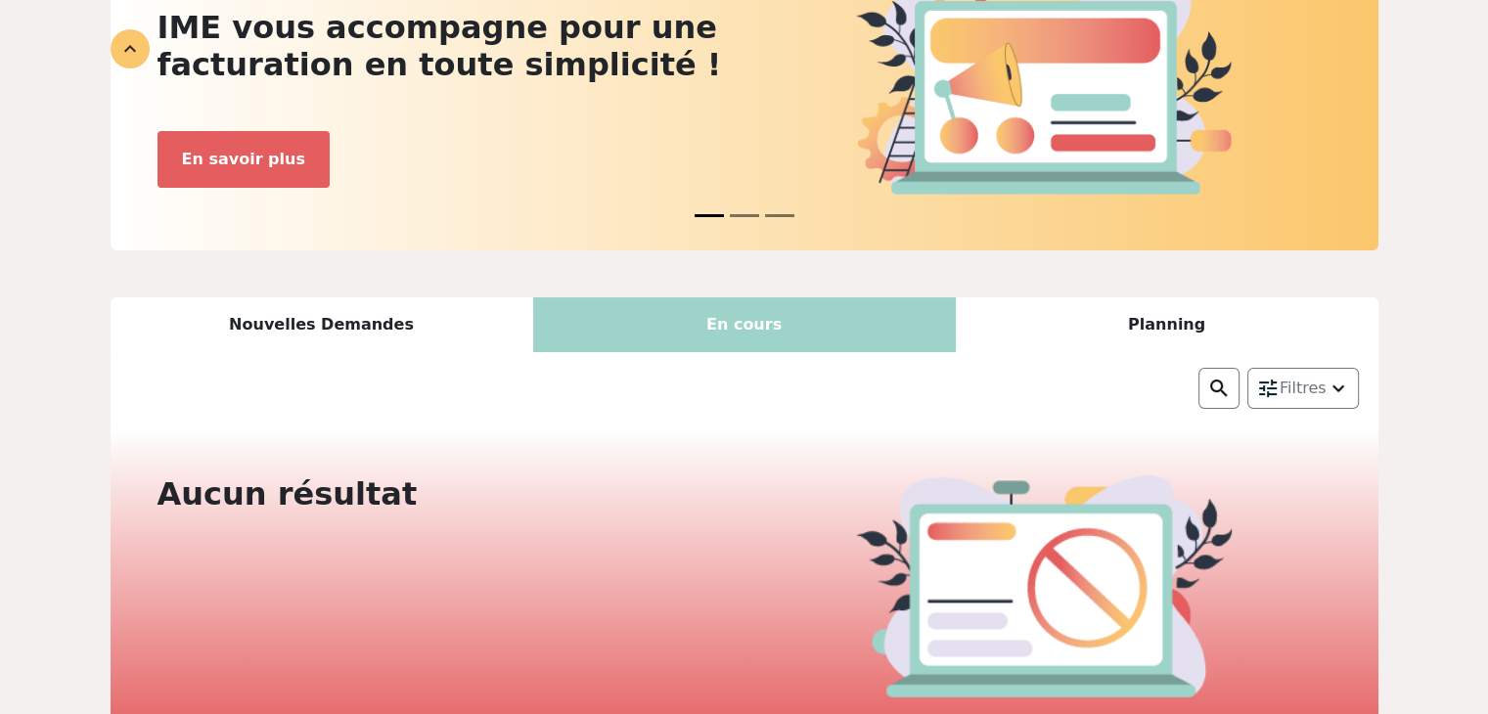
scroll to position [273, 0]
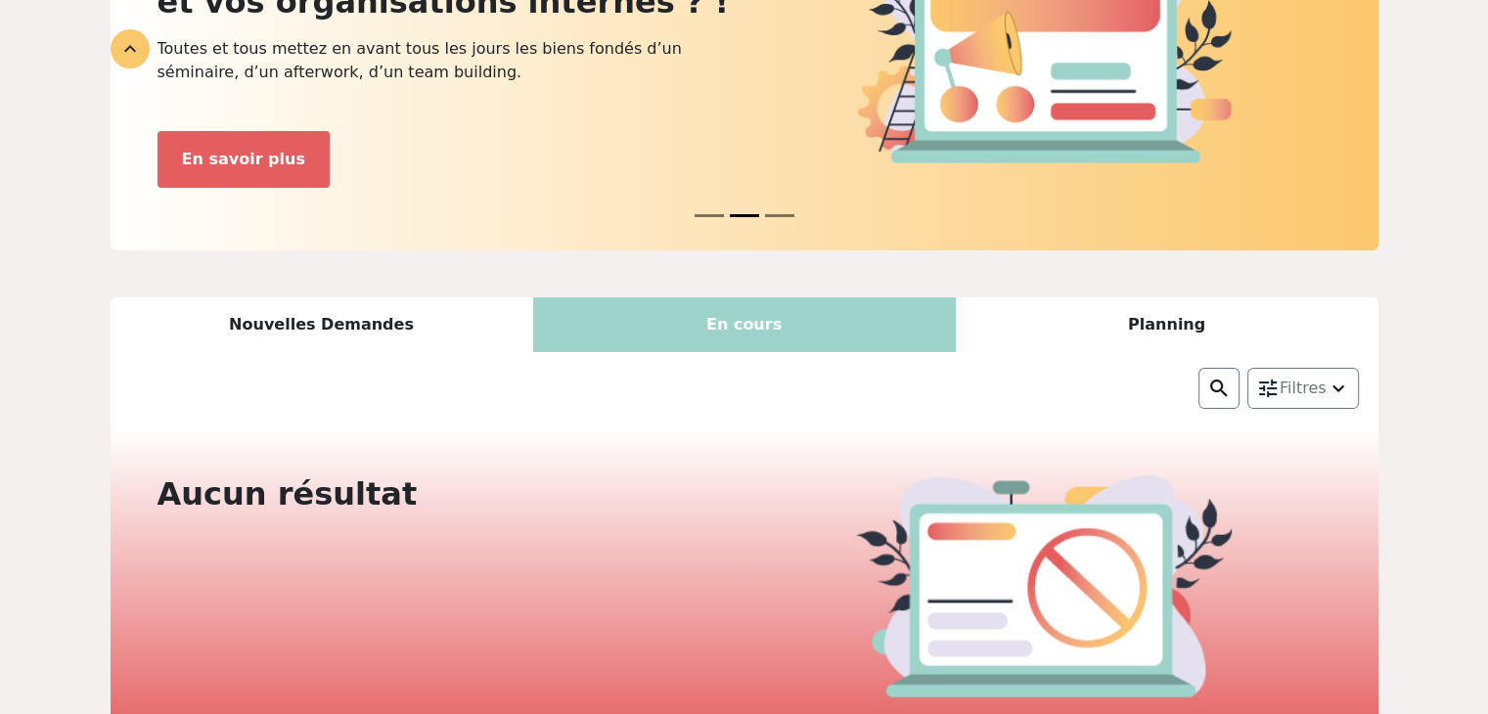
click at [1162, 322] on div "Planning" at bounding box center [1167, 324] width 423 height 55
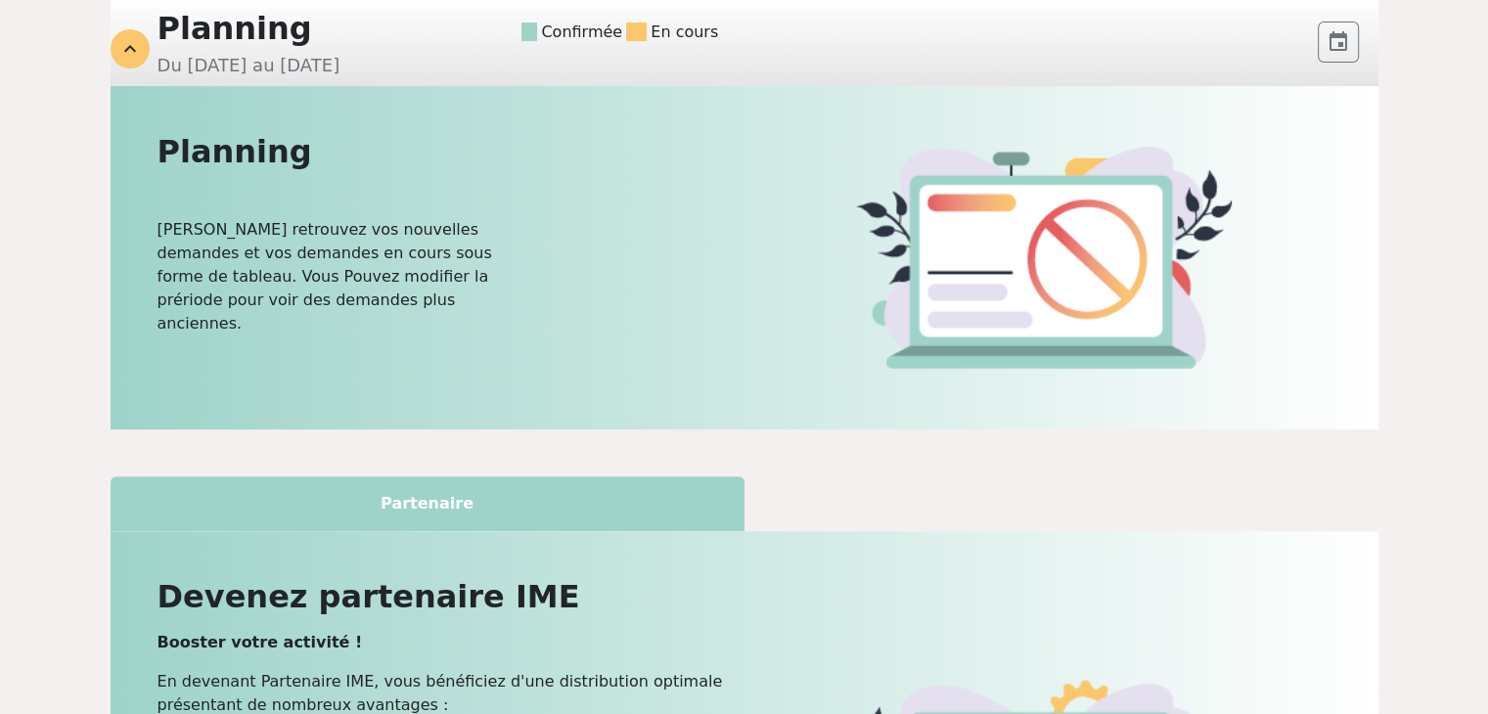
scroll to position [505, 0]
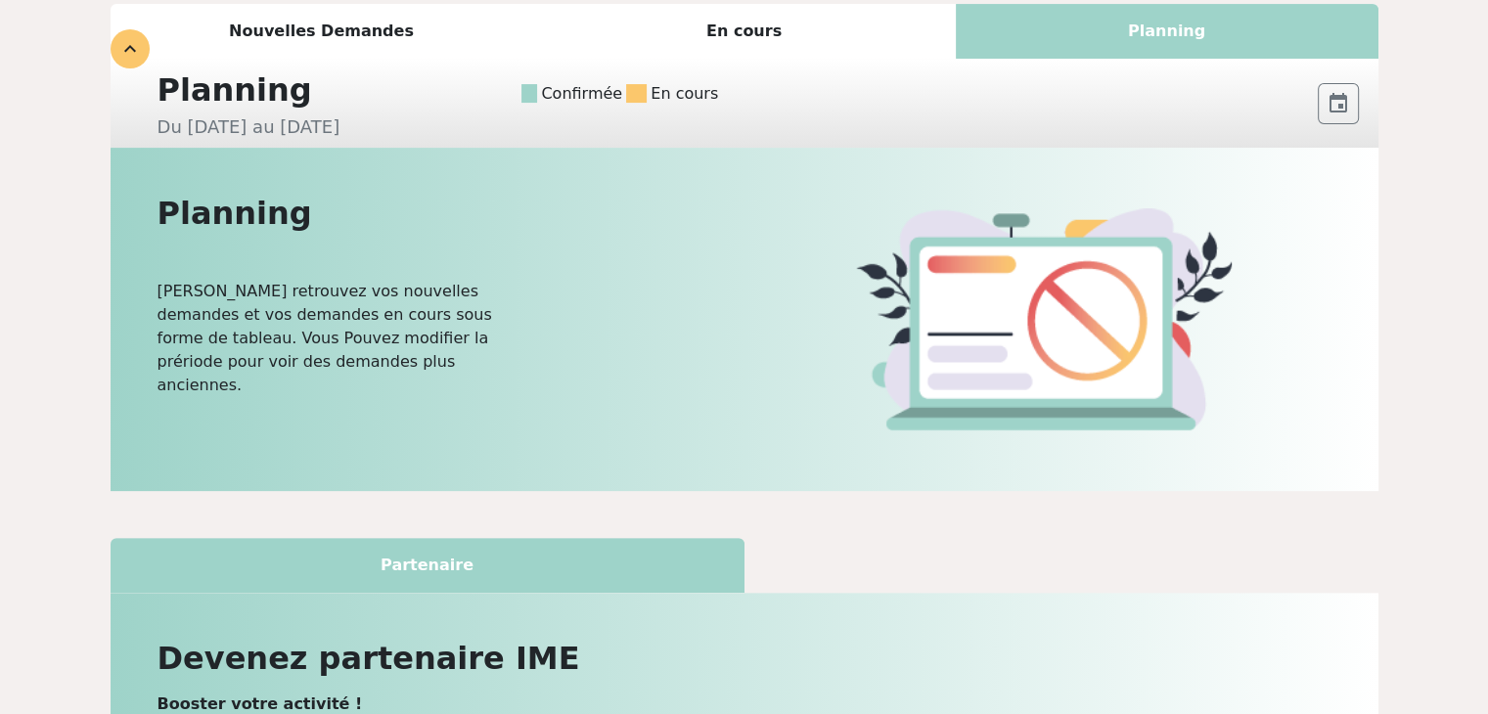
click at [1065, 337] on img at bounding box center [1044, 319] width 376 height 222
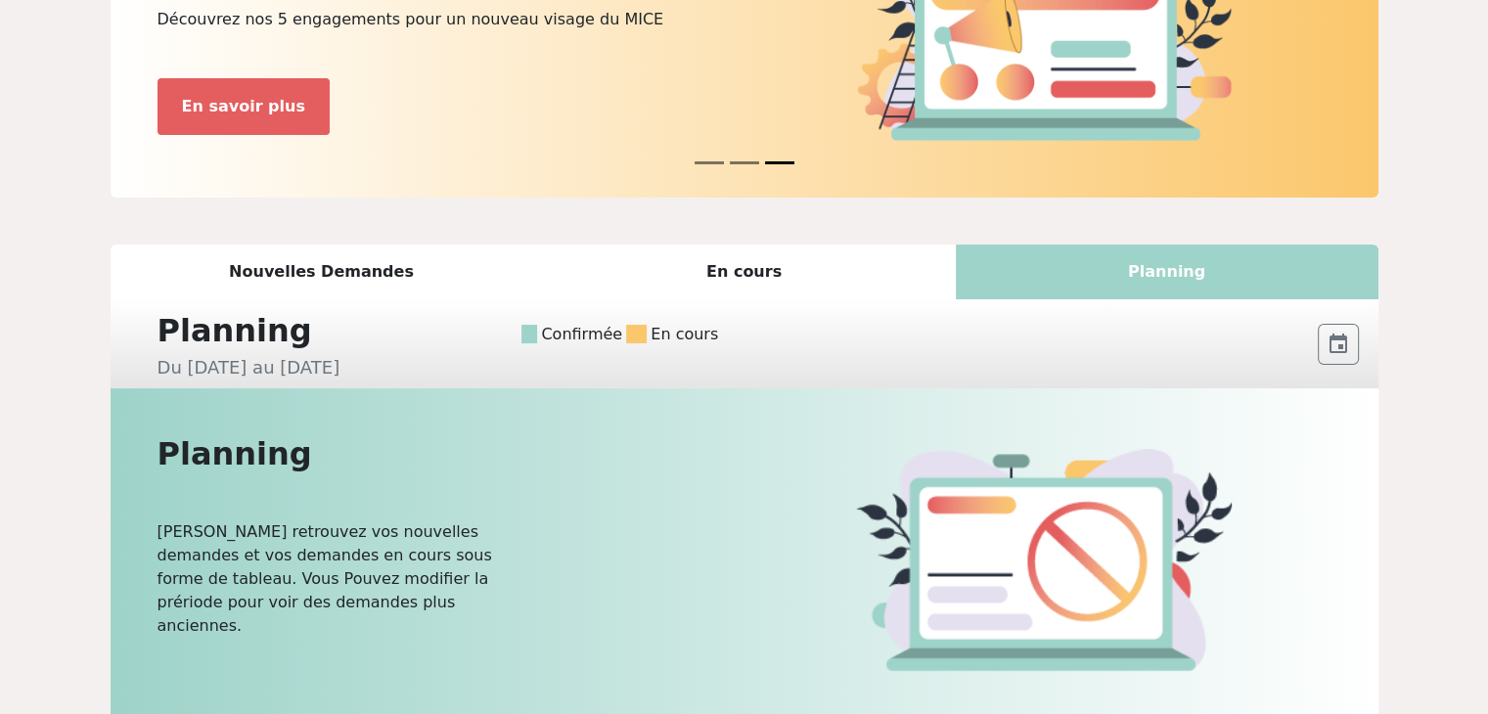
scroll to position [124, 0]
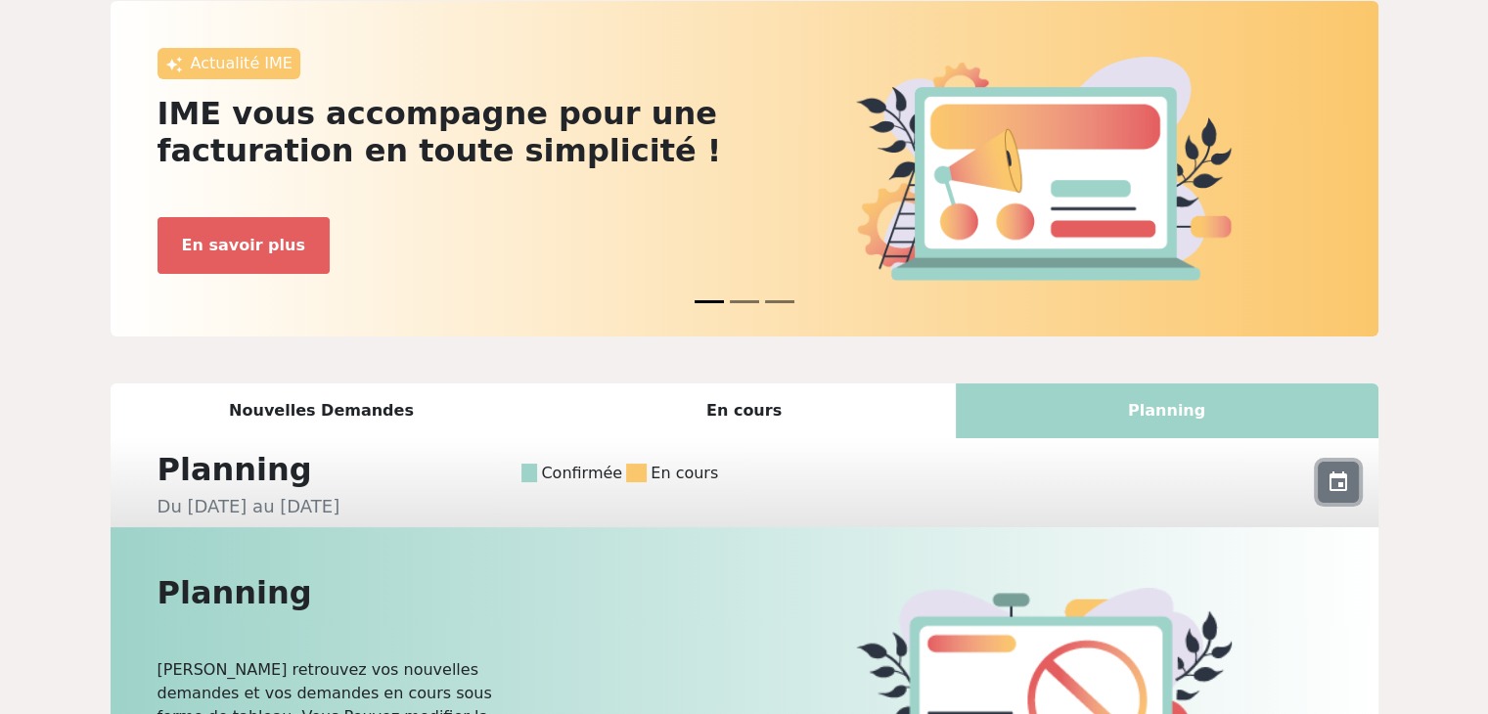
click at [1338, 488] on span "event" at bounding box center [1338, 482] width 23 height 23
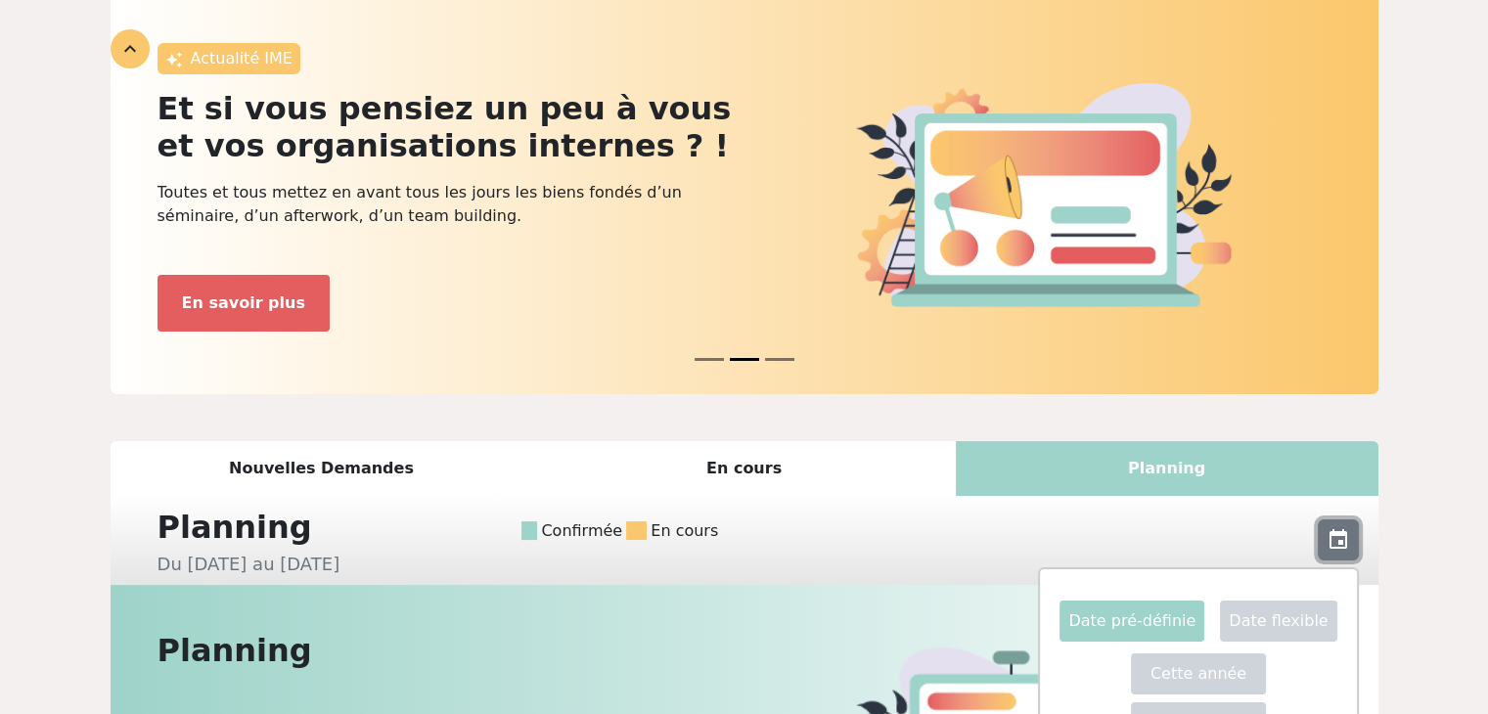
scroll to position [89, 0]
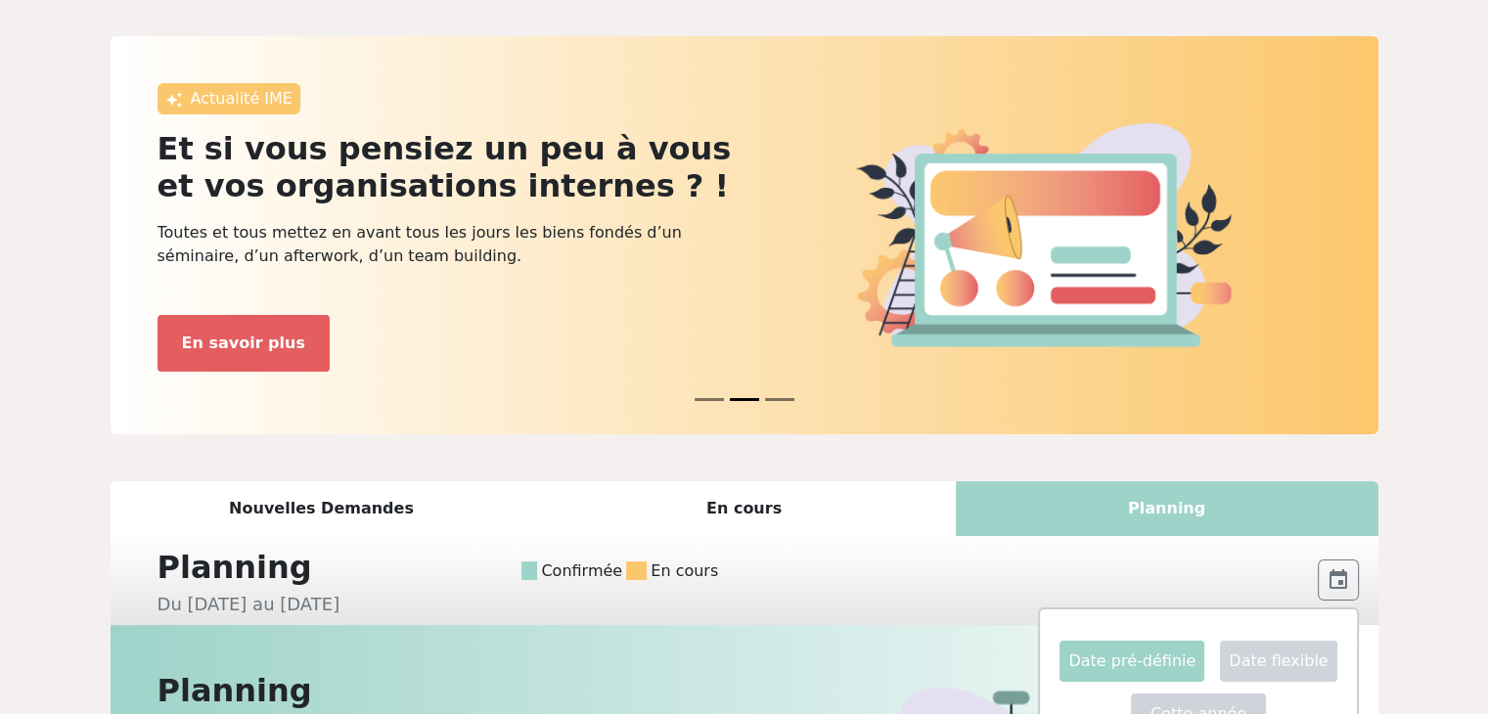
click at [741, 509] on div "En cours" at bounding box center [744, 508] width 423 height 55
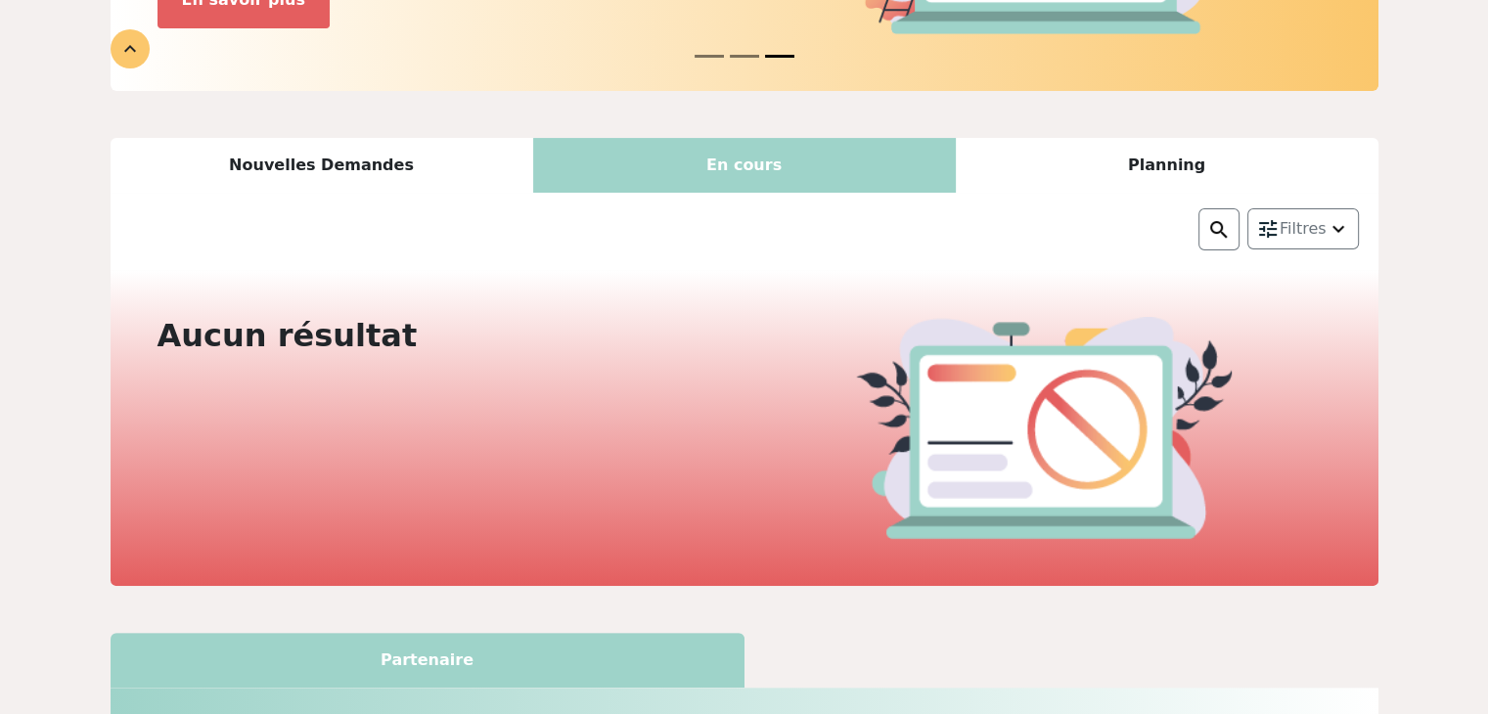
scroll to position [309, 0]
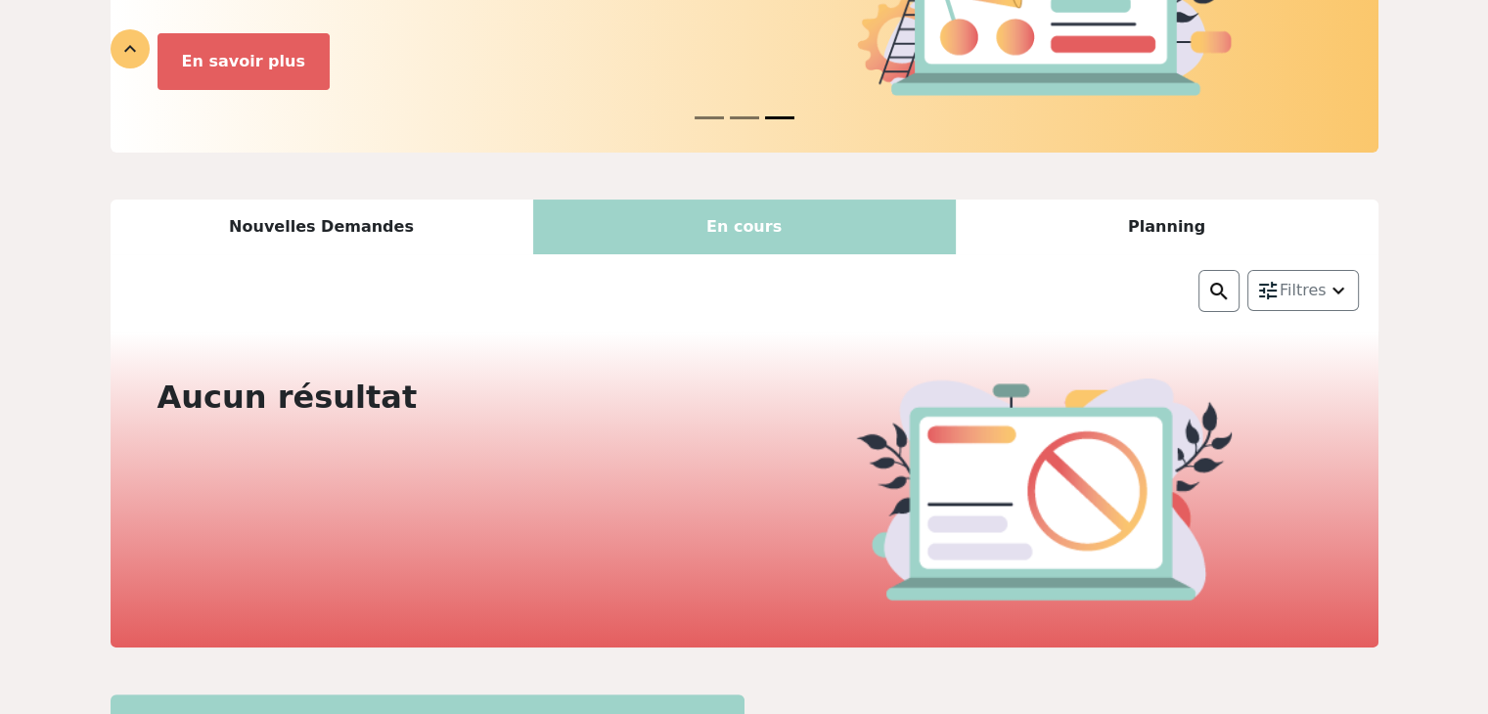
click at [312, 226] on div "Nouvelles Demandes" at bounding box center [322, 227] width 423 height 55
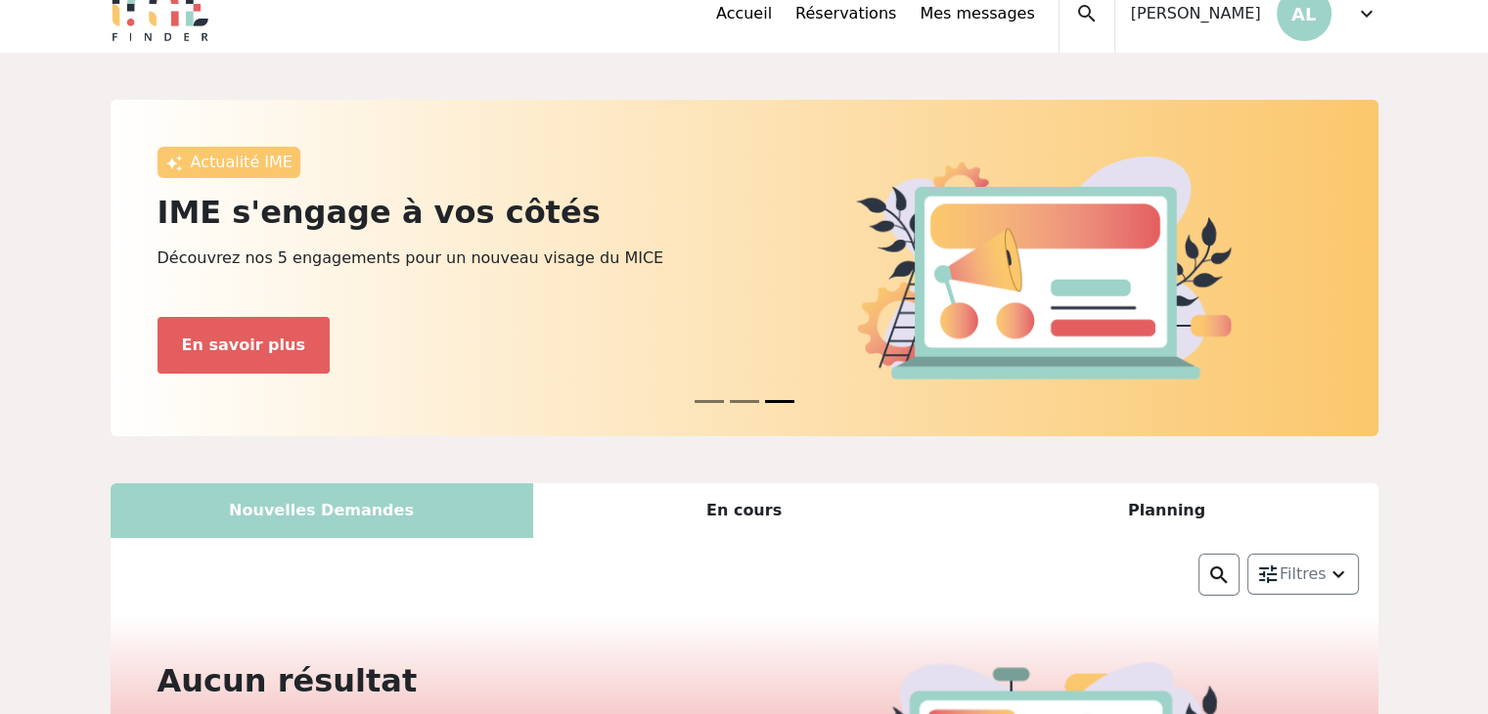
scroll to position [0, 0]
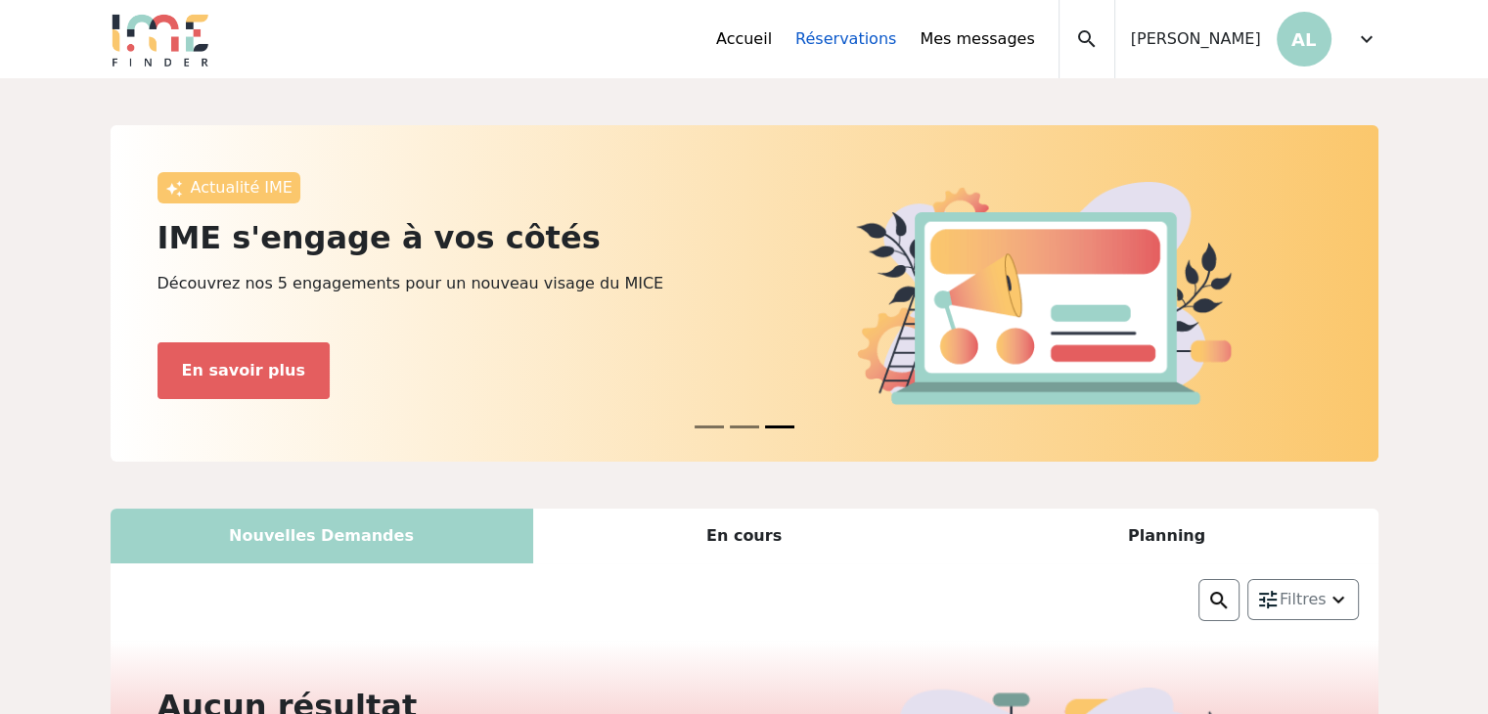
click at [880, 38] on link "Réservations" at bounding box center [845, 38] width 101 height 23
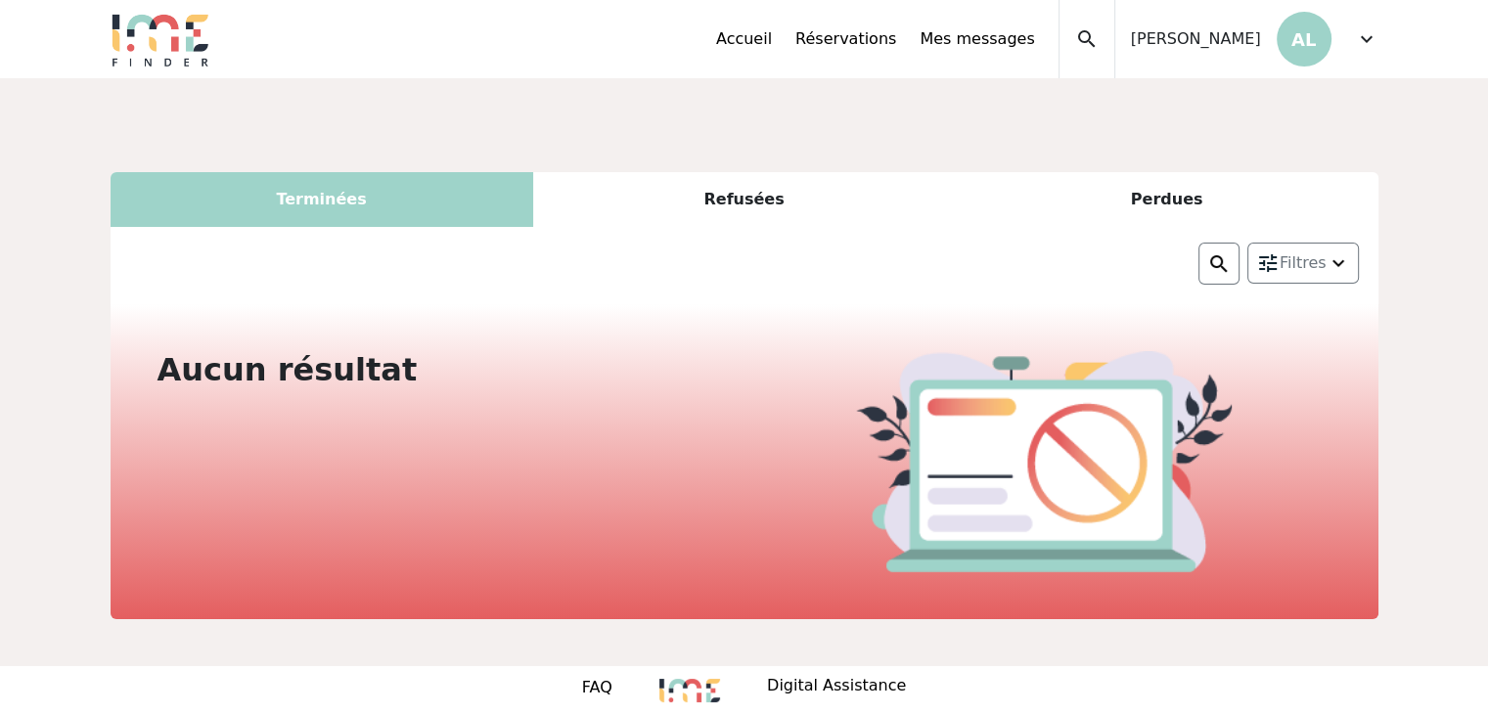
click at [721, 202] on div "Refusées" at bounding box center [744, 199] width 423 height 55
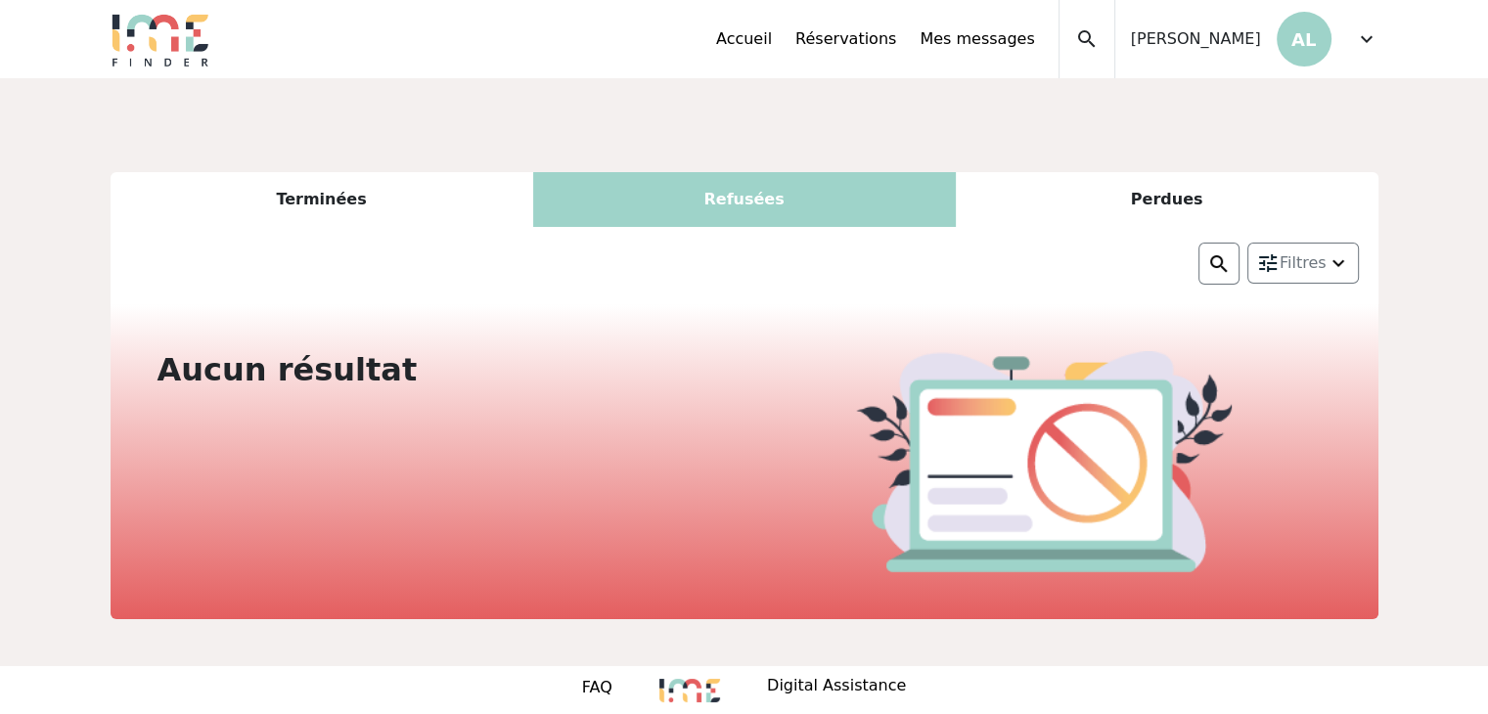
click at [1195, 199] on div "Perdues" at bounding box center [1167, 199] width 423 height 55
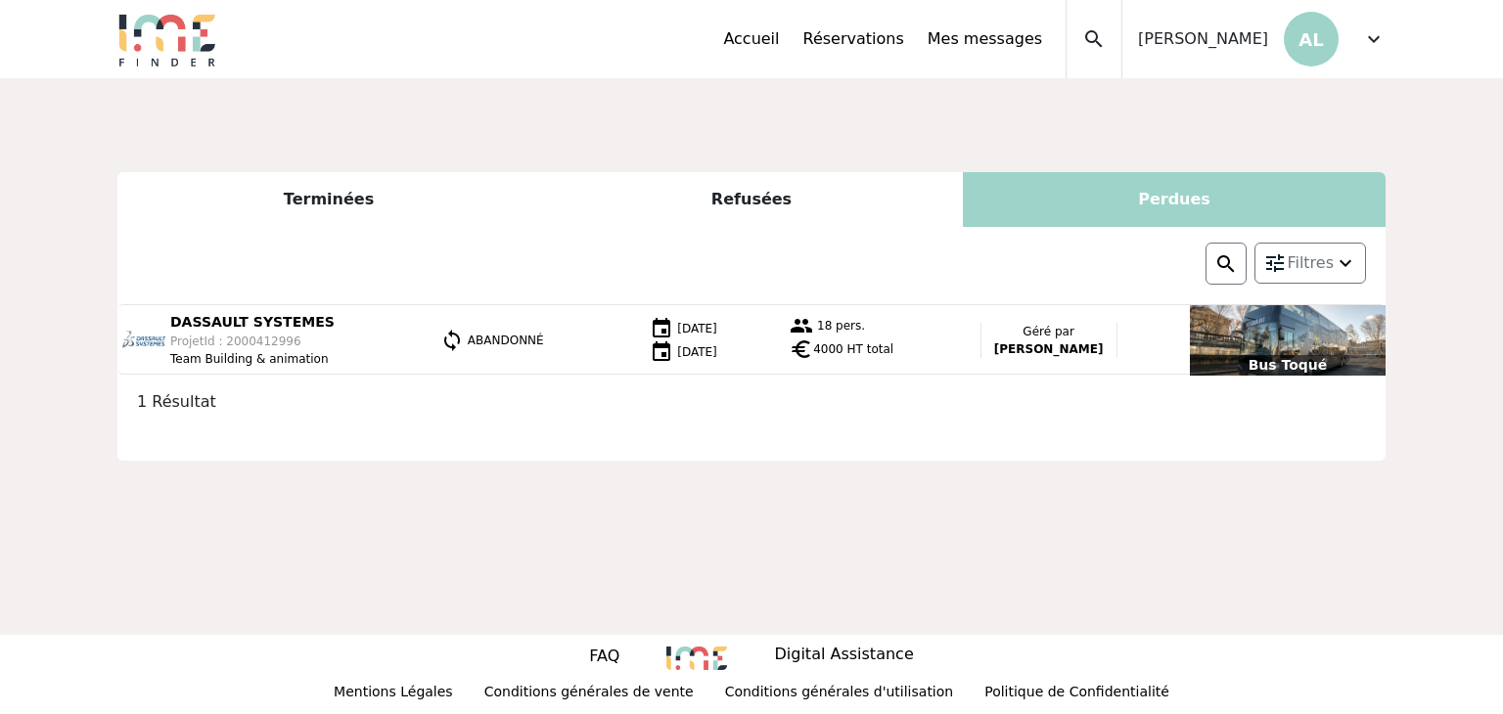
click at [1295, 336] on div "Bus Toqué" at bounding box center [1288, 340] width 196 height 70
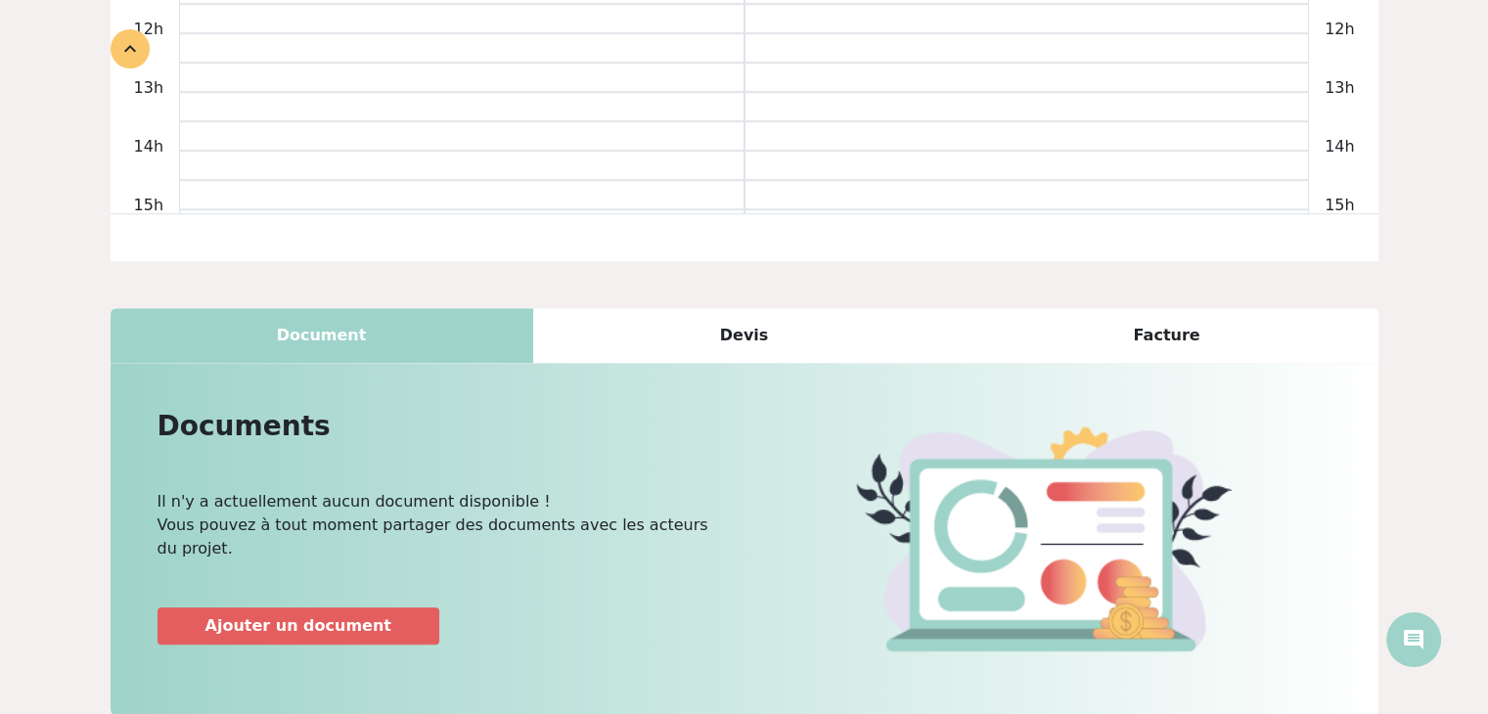
scroll to position [1651, 0]
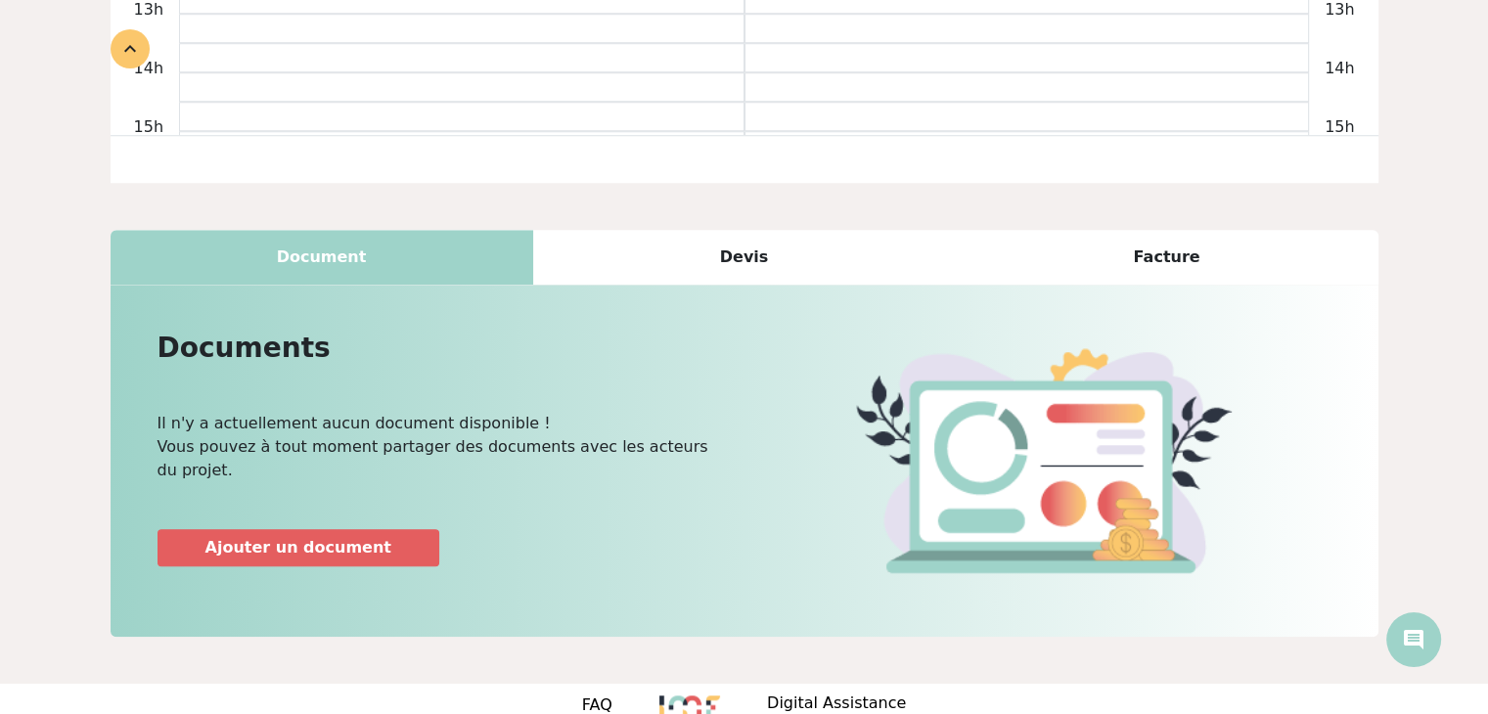
click at [732, 236] on div "Devis" at bounding box center [744, 257] width 423 height 55
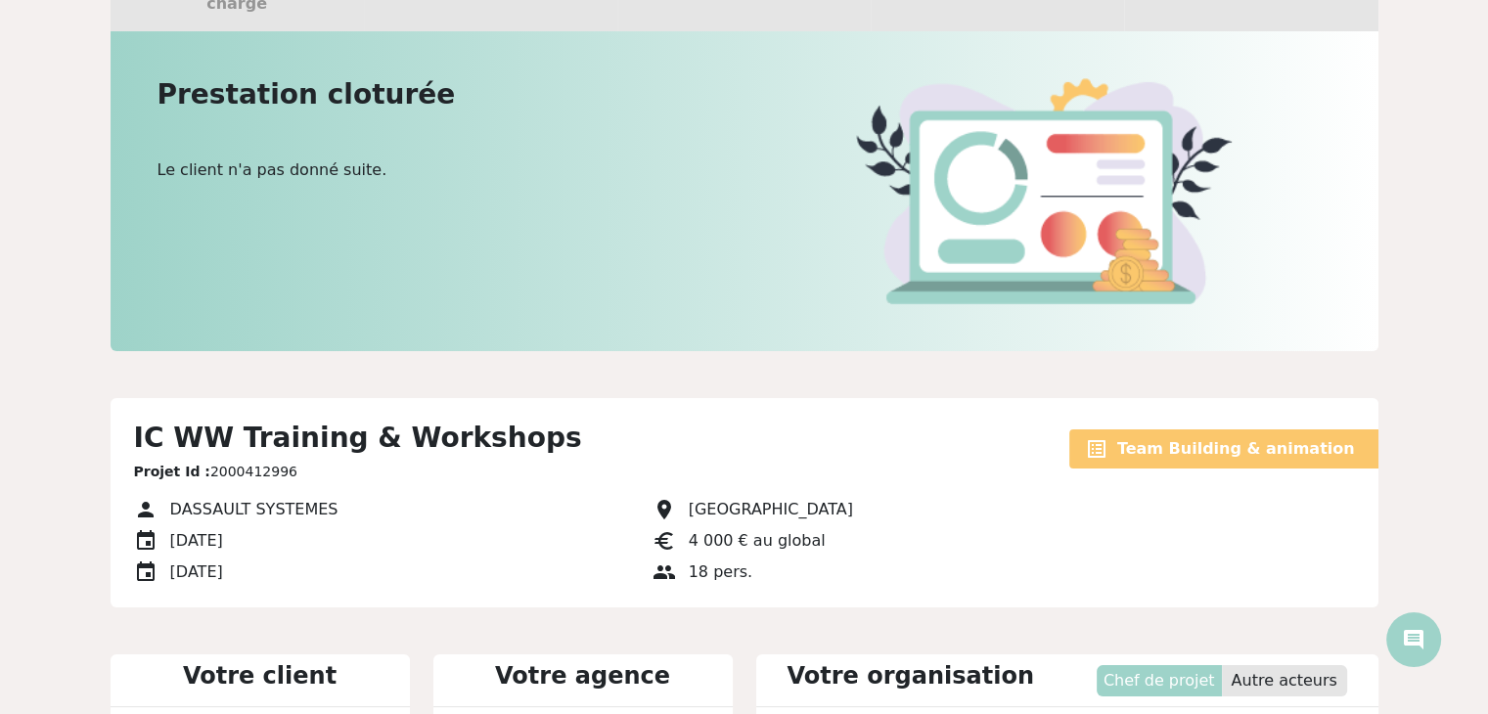
scroll to position [0, 0]
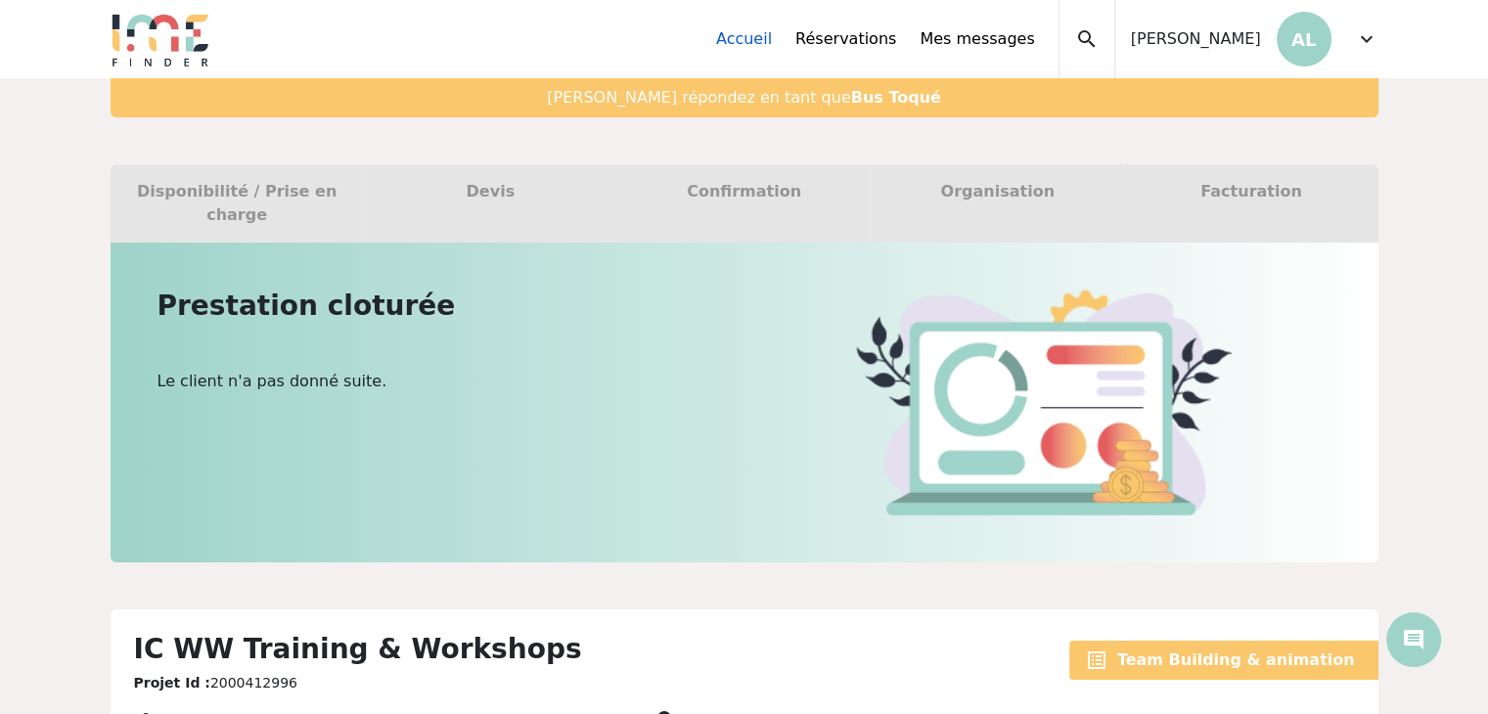
click at [772, 36] on link "Accueil" at bounding box center [744, 38] width 56 height 23
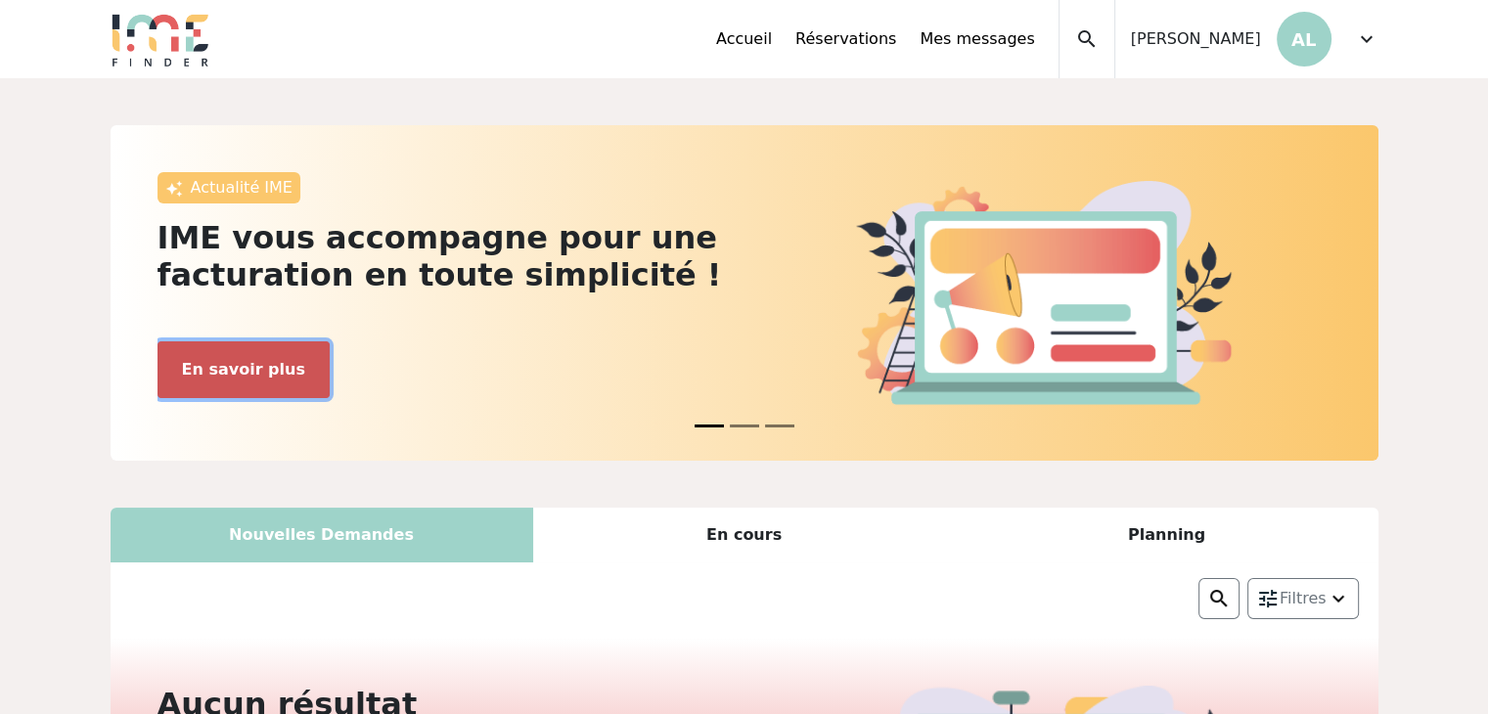
click at [200, 373] on button "En savoir plus" at bounding box center [243, 369] width 172 height 57
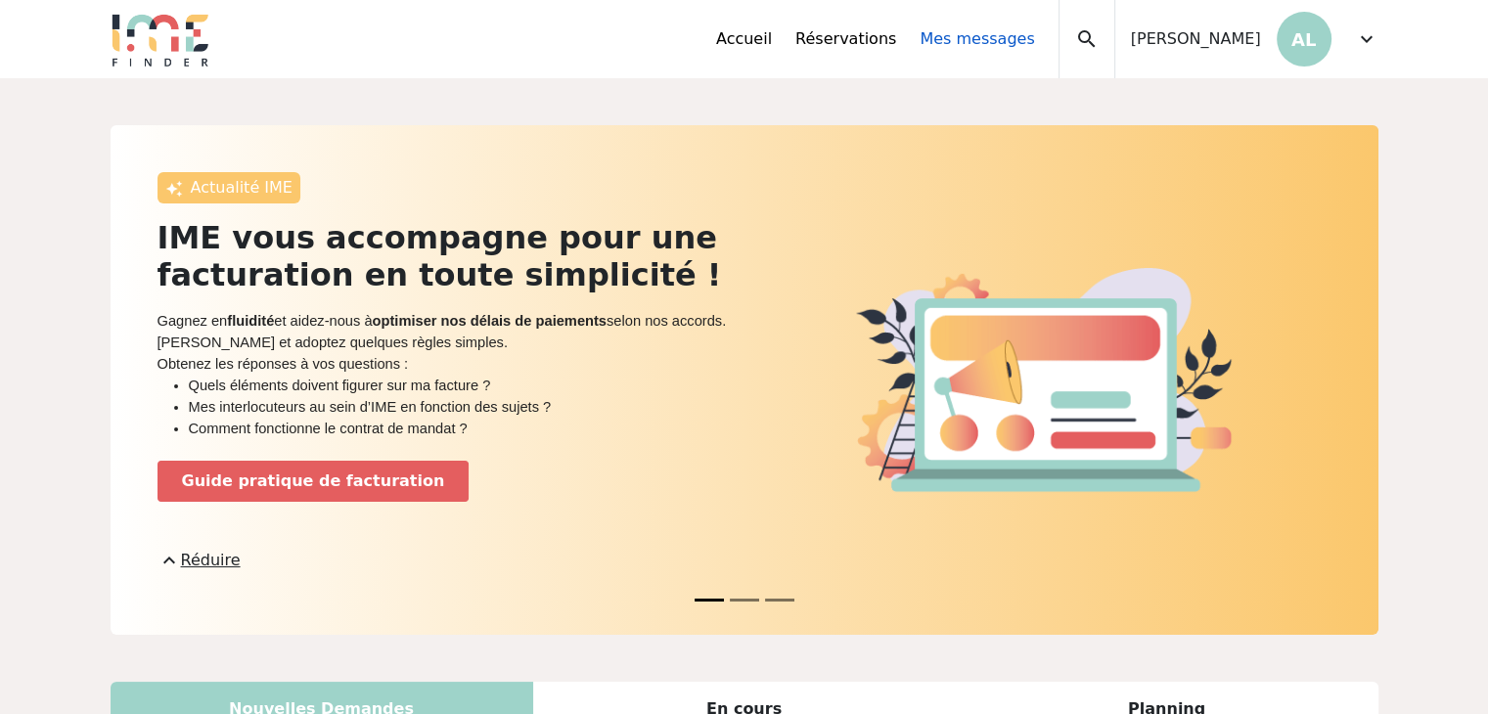
click at [988, 39] on link "Mes messages" at bounding box center [977, 38] width 114 height 23
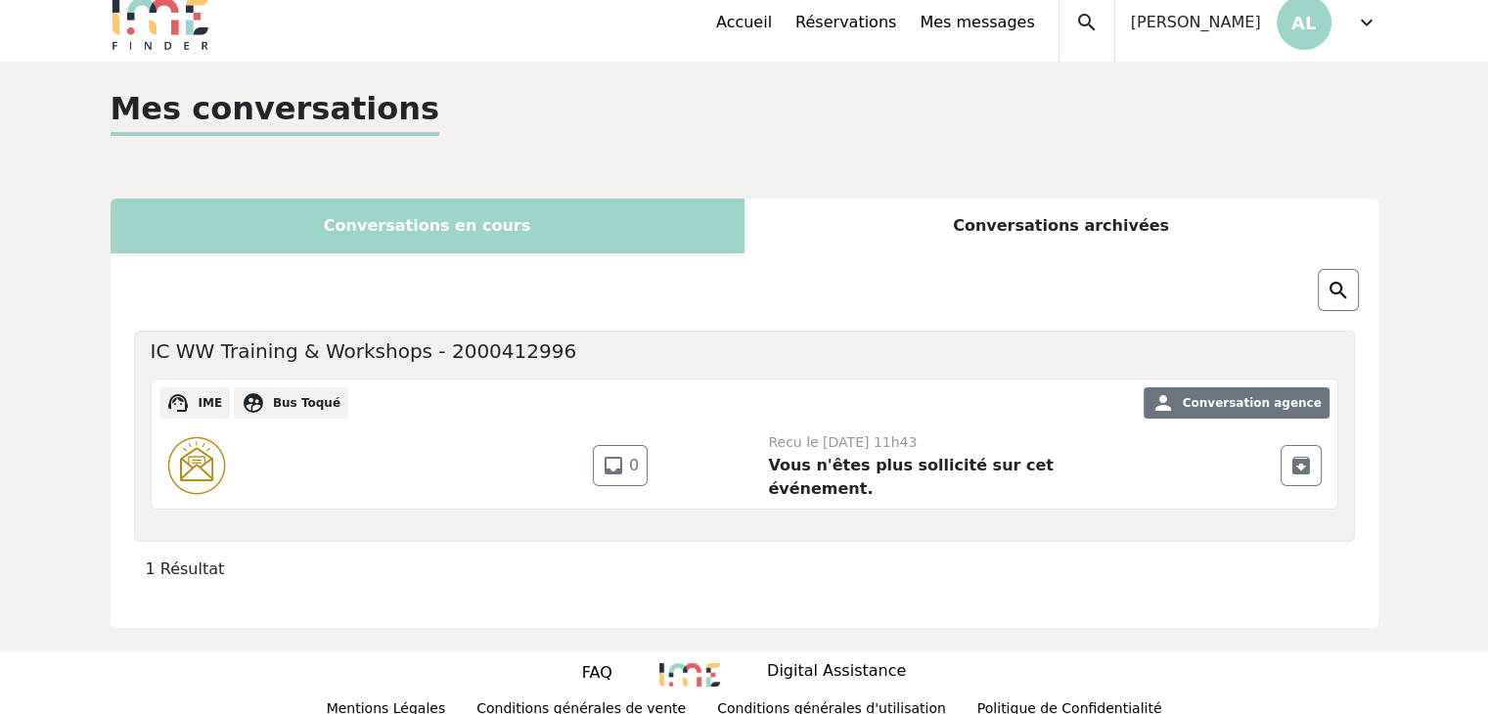
scroll to position [22, 0]
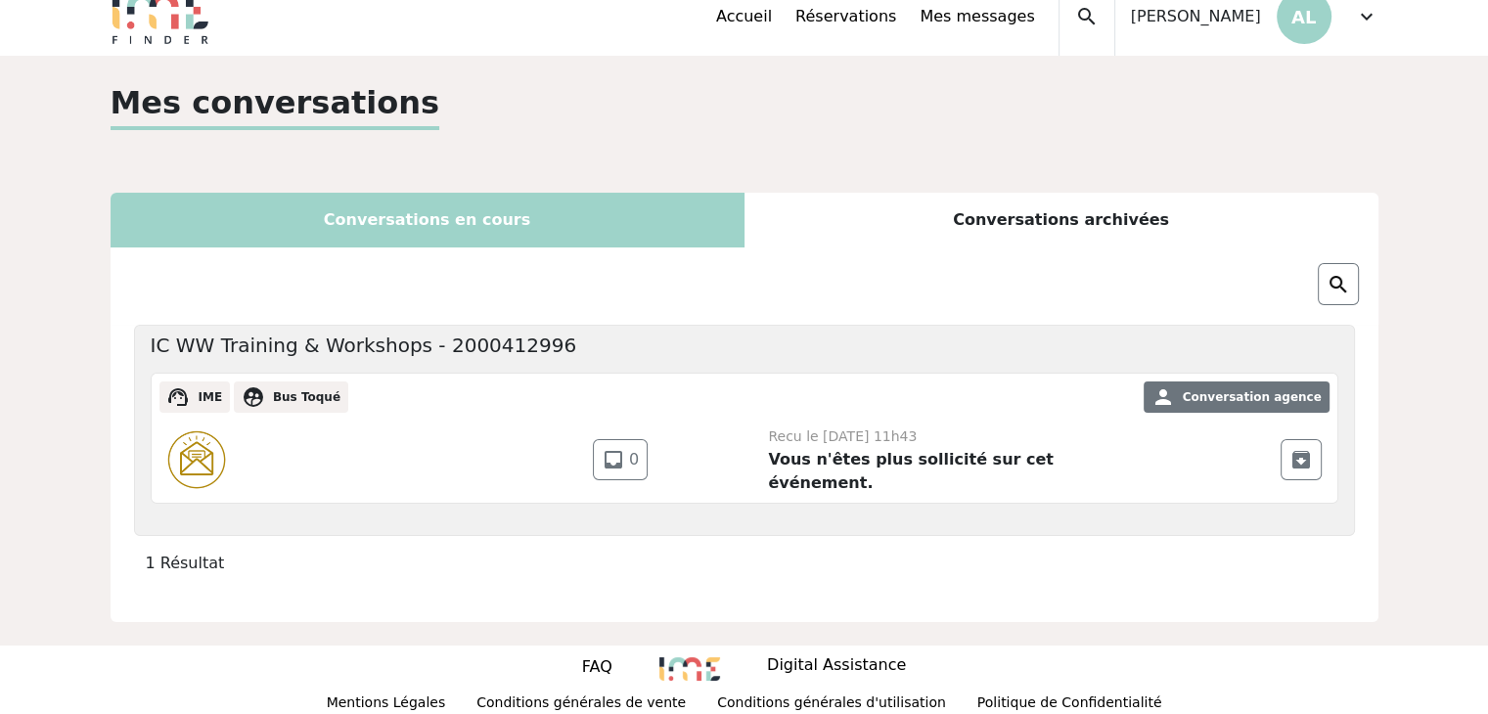
click at [1077, 214] on div "Conversations archivées" at bounding box center [1061, 220] width 634 height 55
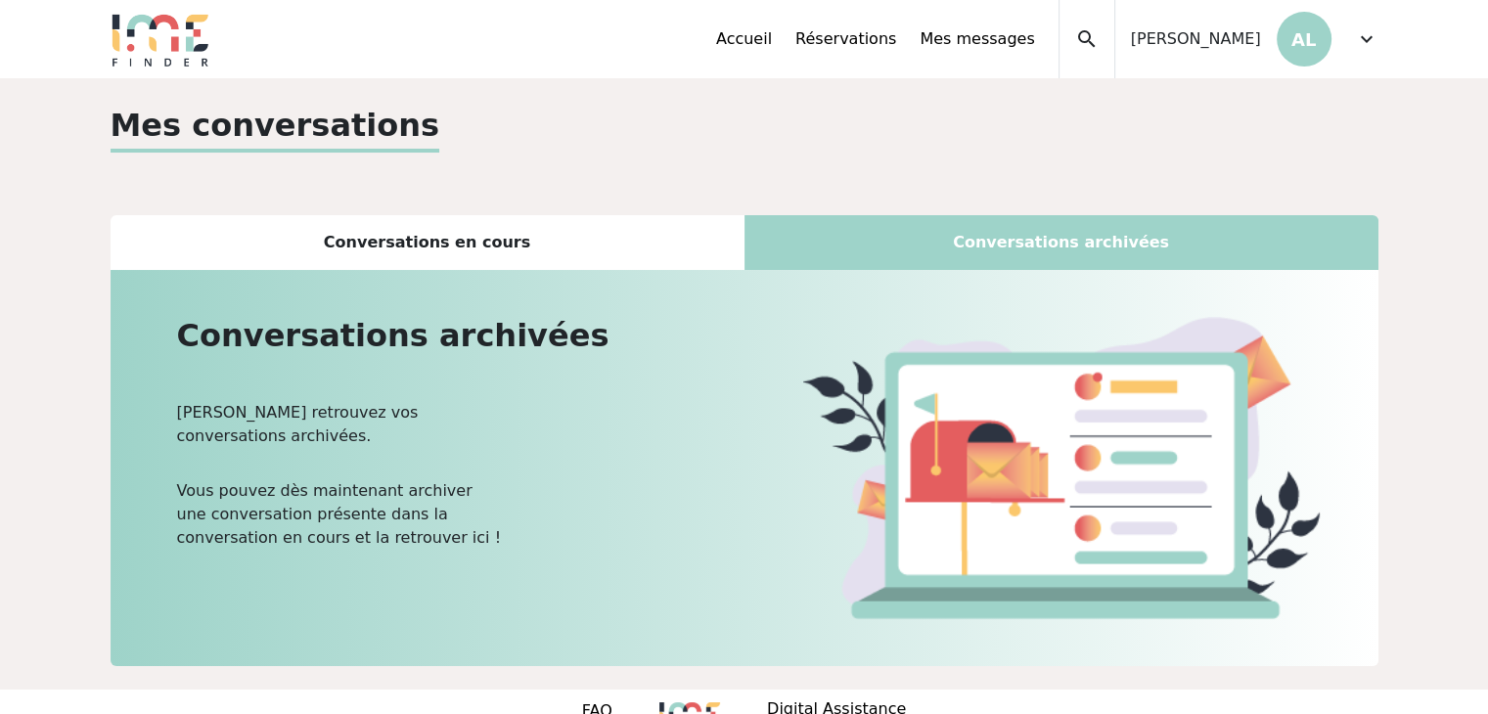
click at [456, 244] on div "Conversations en cours" at bounding box center [428, 242] width 634 height 55
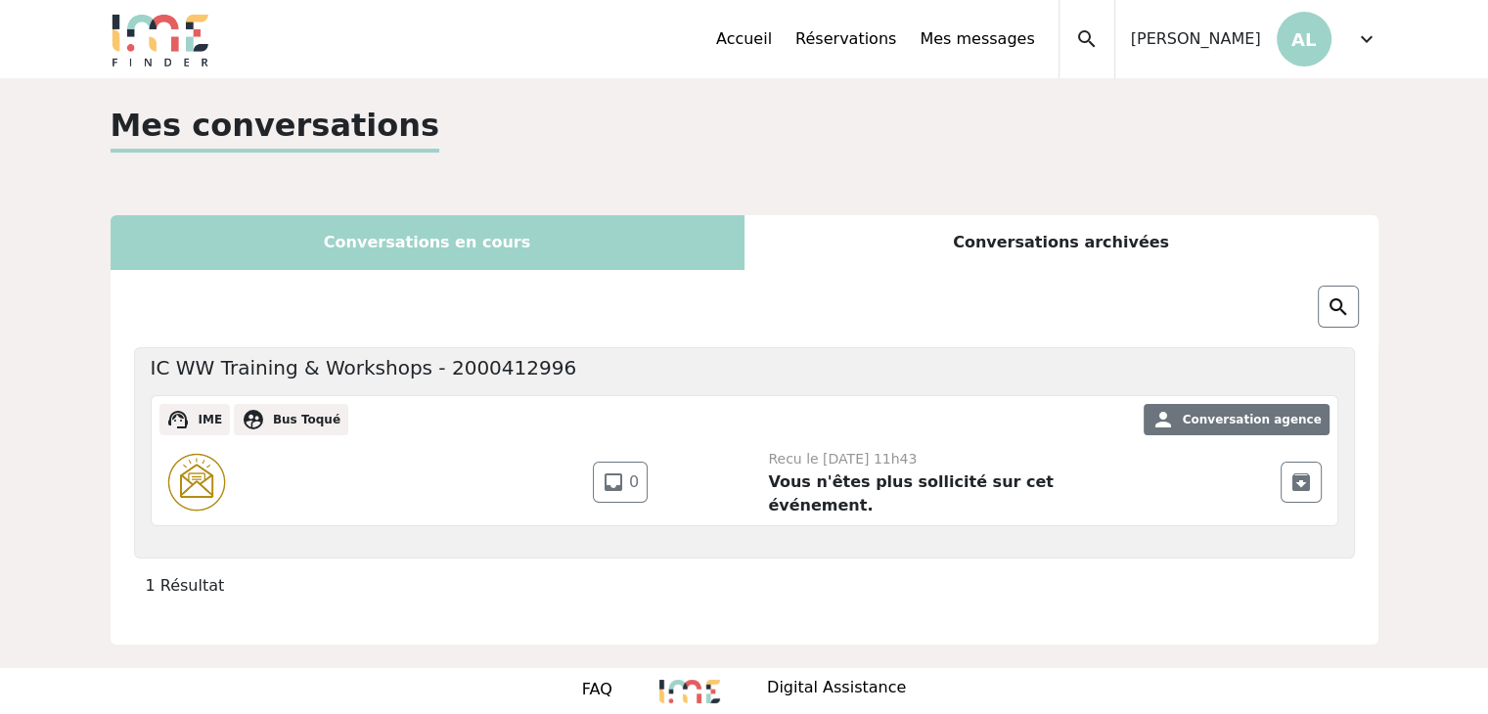
click at [1358, 42] on span "expand_more" at bounding box center [1366, 38] width 23 height 23
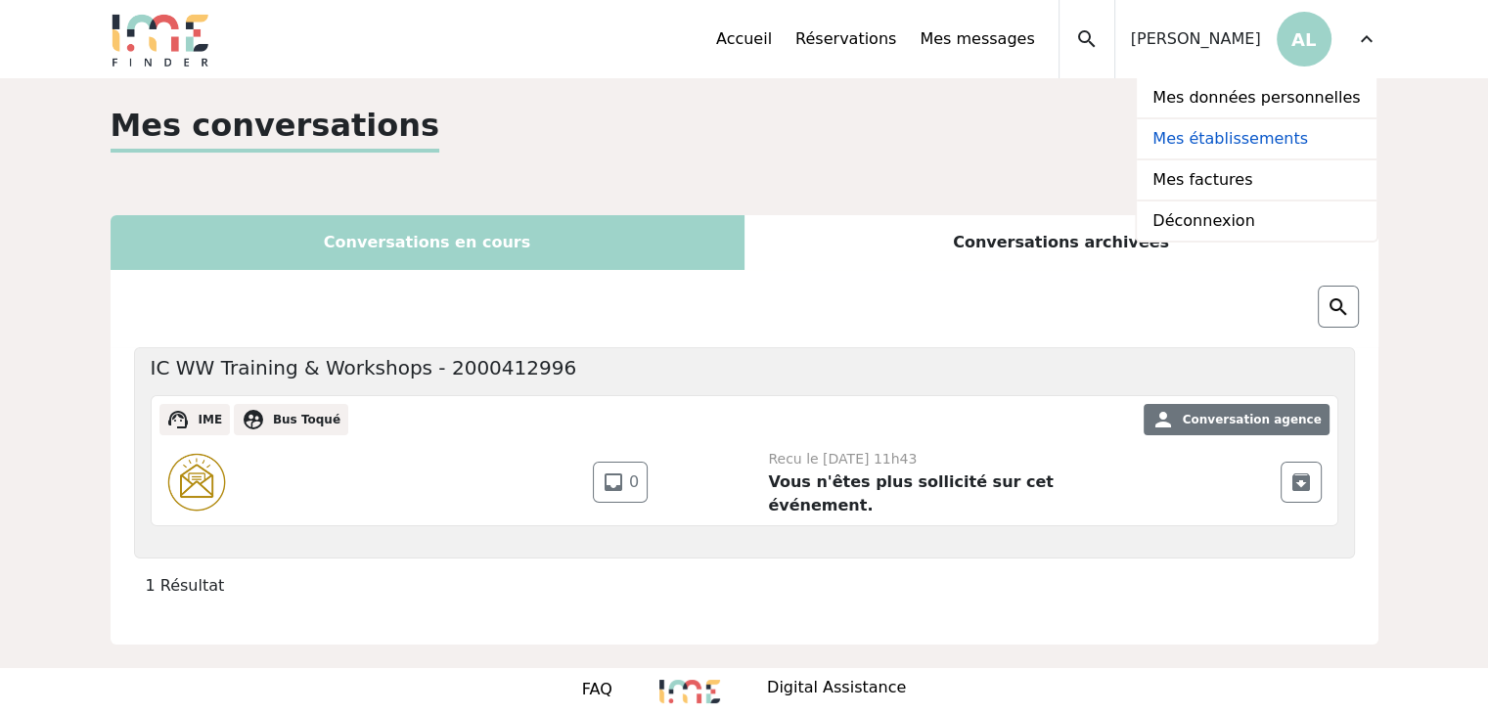
click at [1245, 134] on link "Mes établissements" at bounding box center [1256, 139] width 239 height 41
click at [1244, 134] on link "Mes établissements" at bounding box center [1256, 139] width 239 height 41
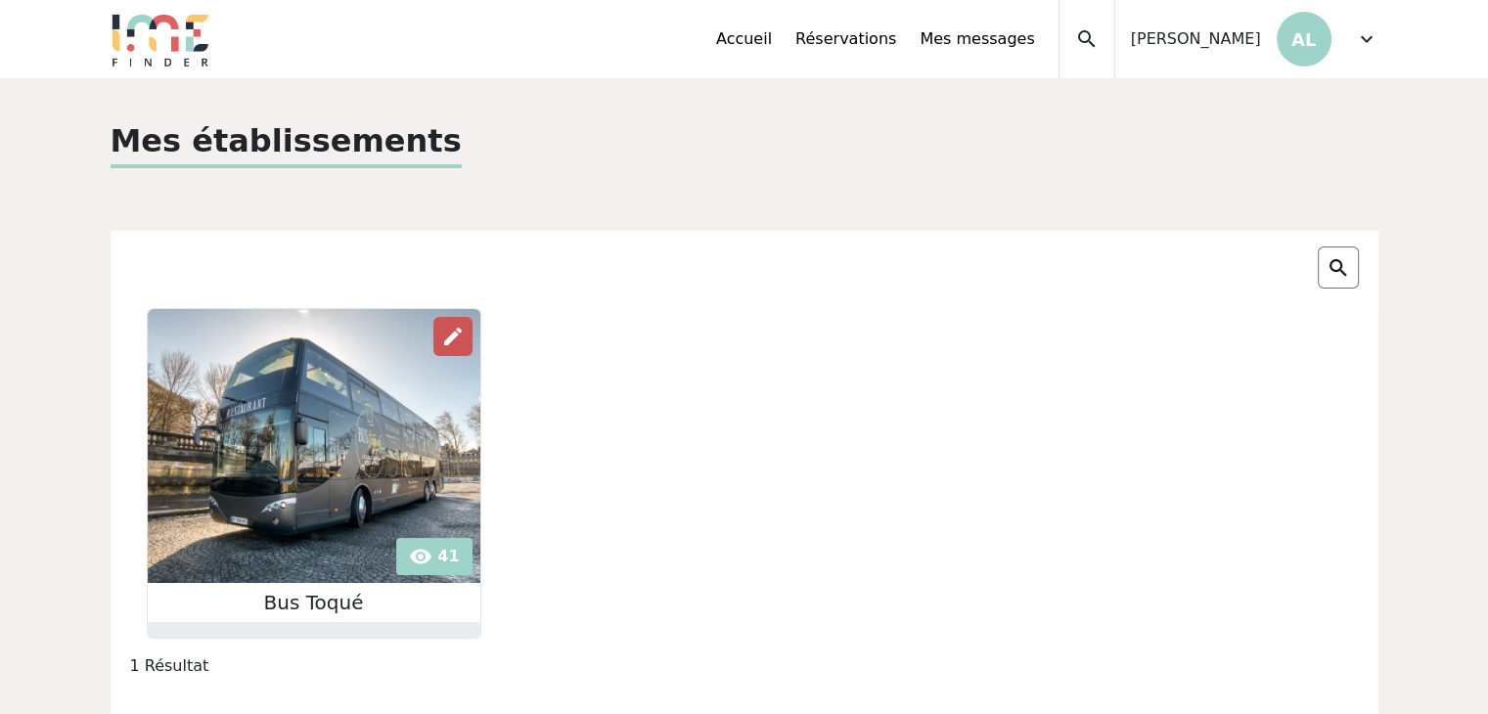
click at [444, 337] on span "edit" at bounding box center [452, 336] width 23 height 23
click at [322, 420] on img at bounding box center [314, 446] width 333 height 274
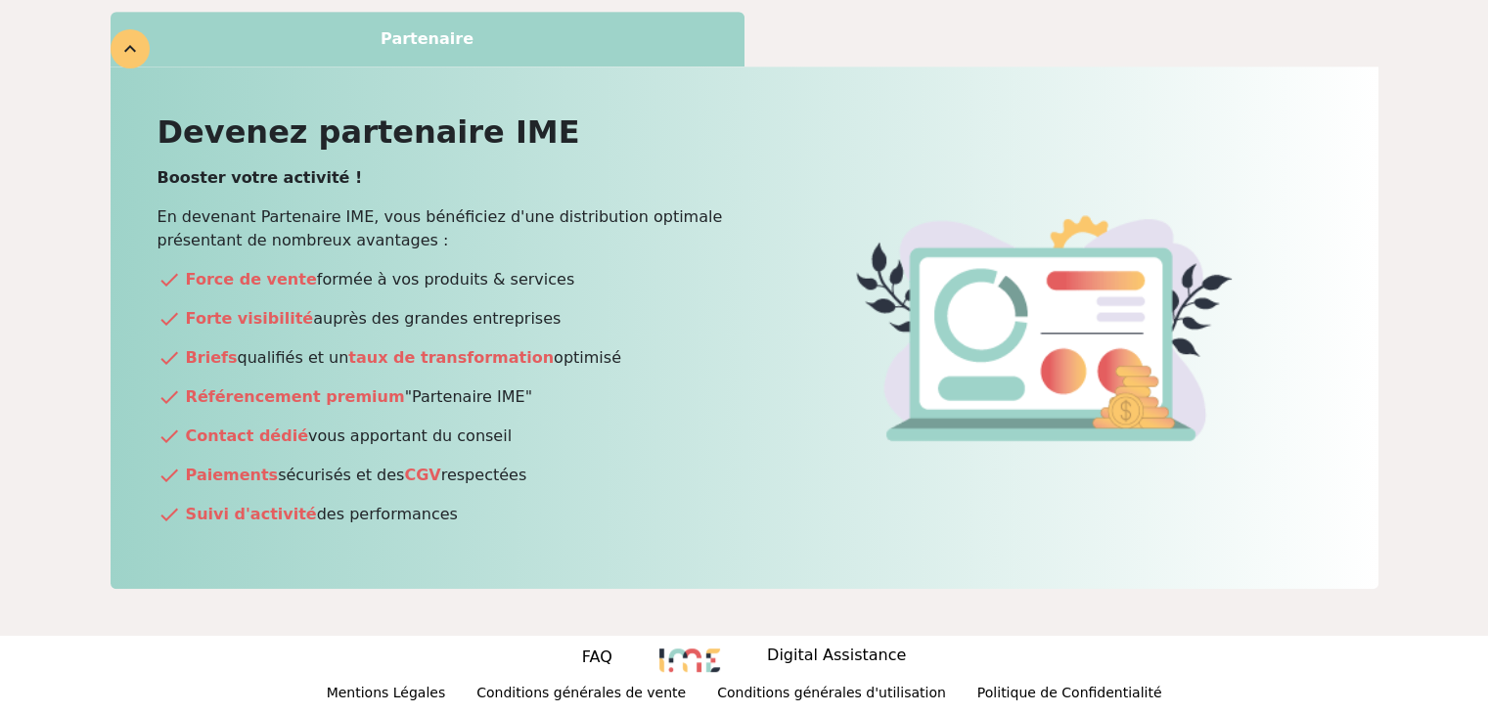
scroll to position [993, 0]
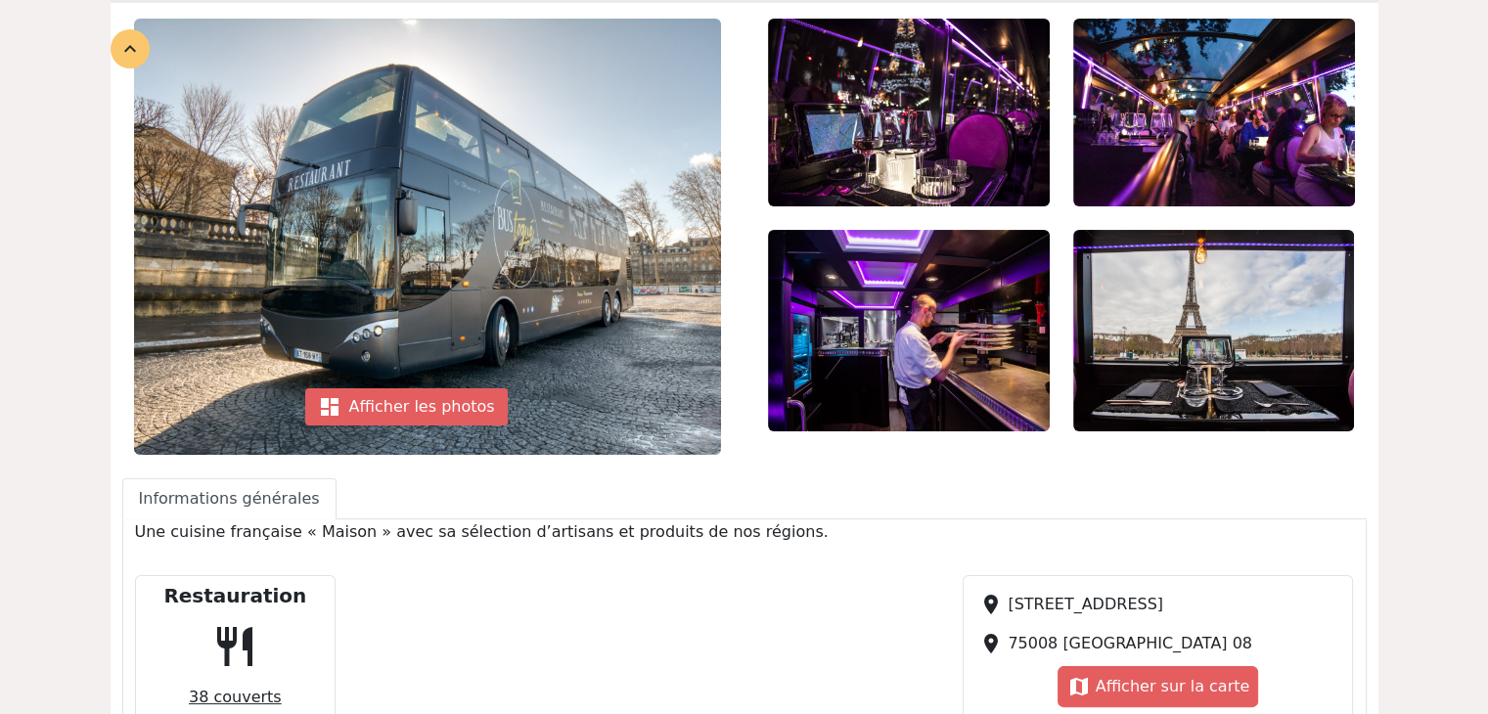
scroll to position [293, 0]
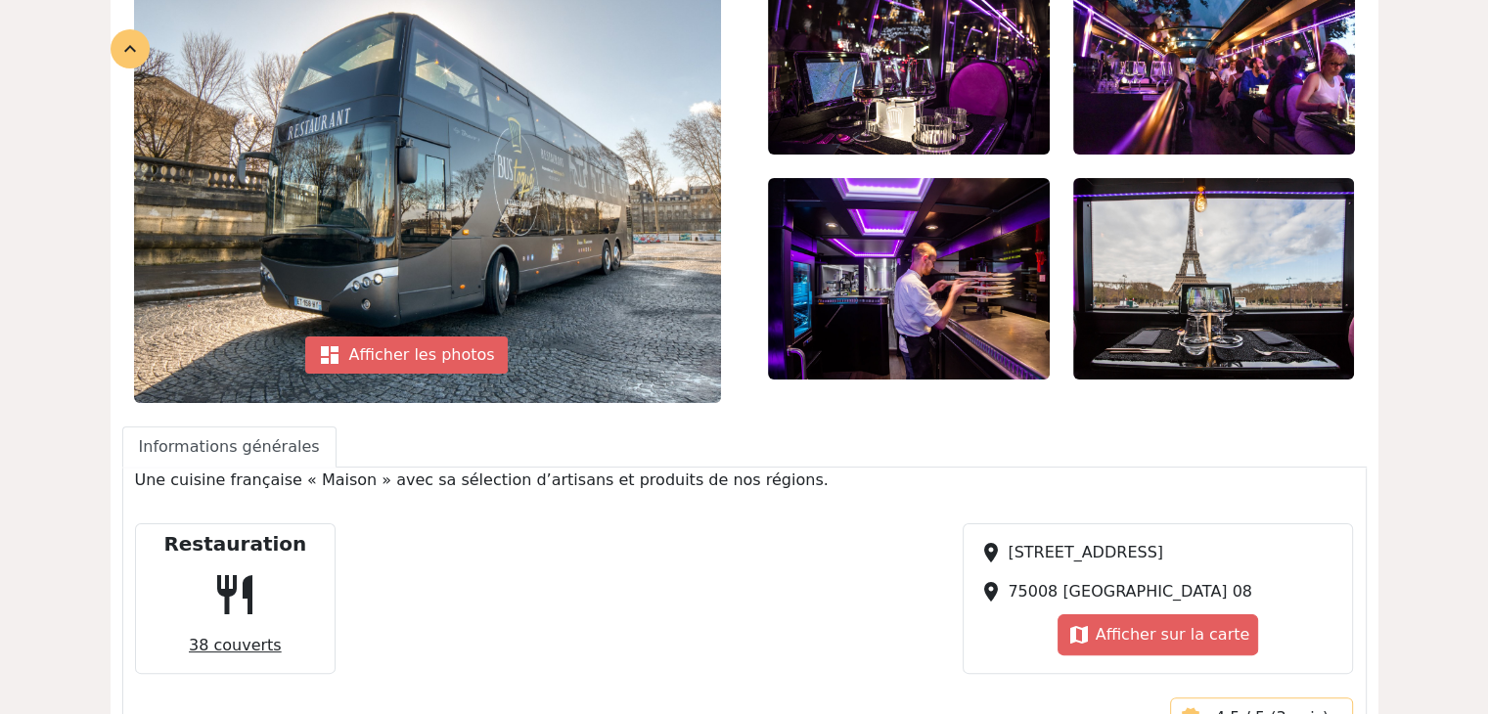
click at [255, 450] on link "Informations générales" at bounding box center [229, 447] width 214 height 41
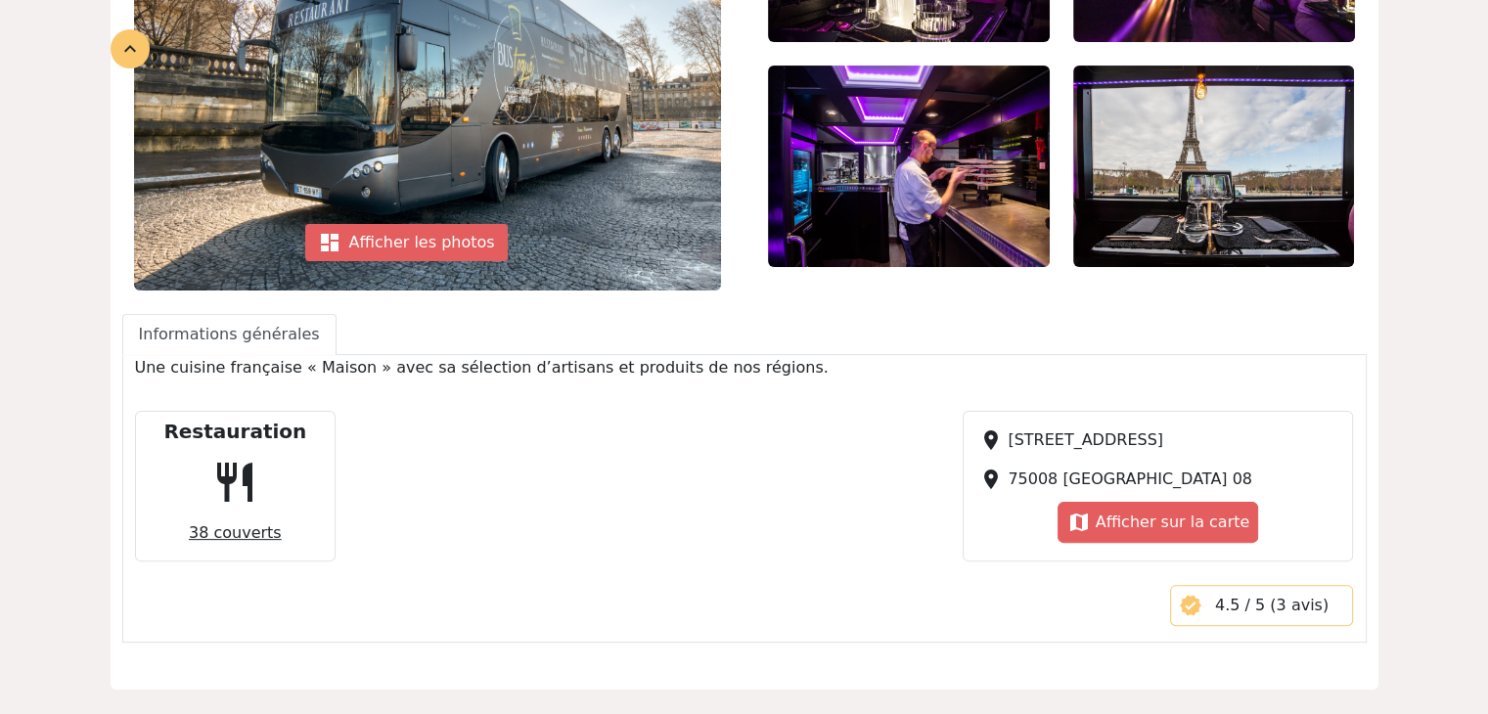
scroll to position [489, 0]
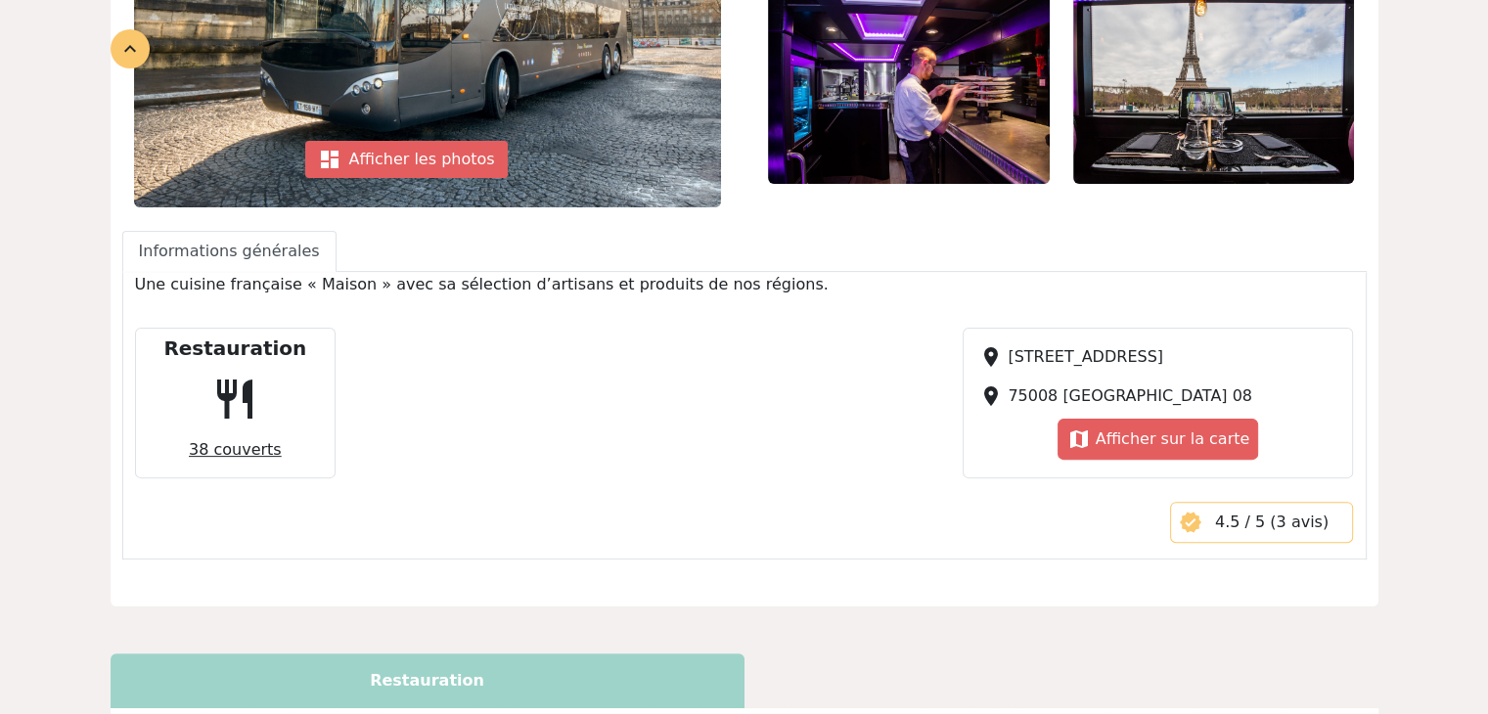
click at [239, 399] on span "restaurant" at bounding box center [234, 399] width 63 height 63
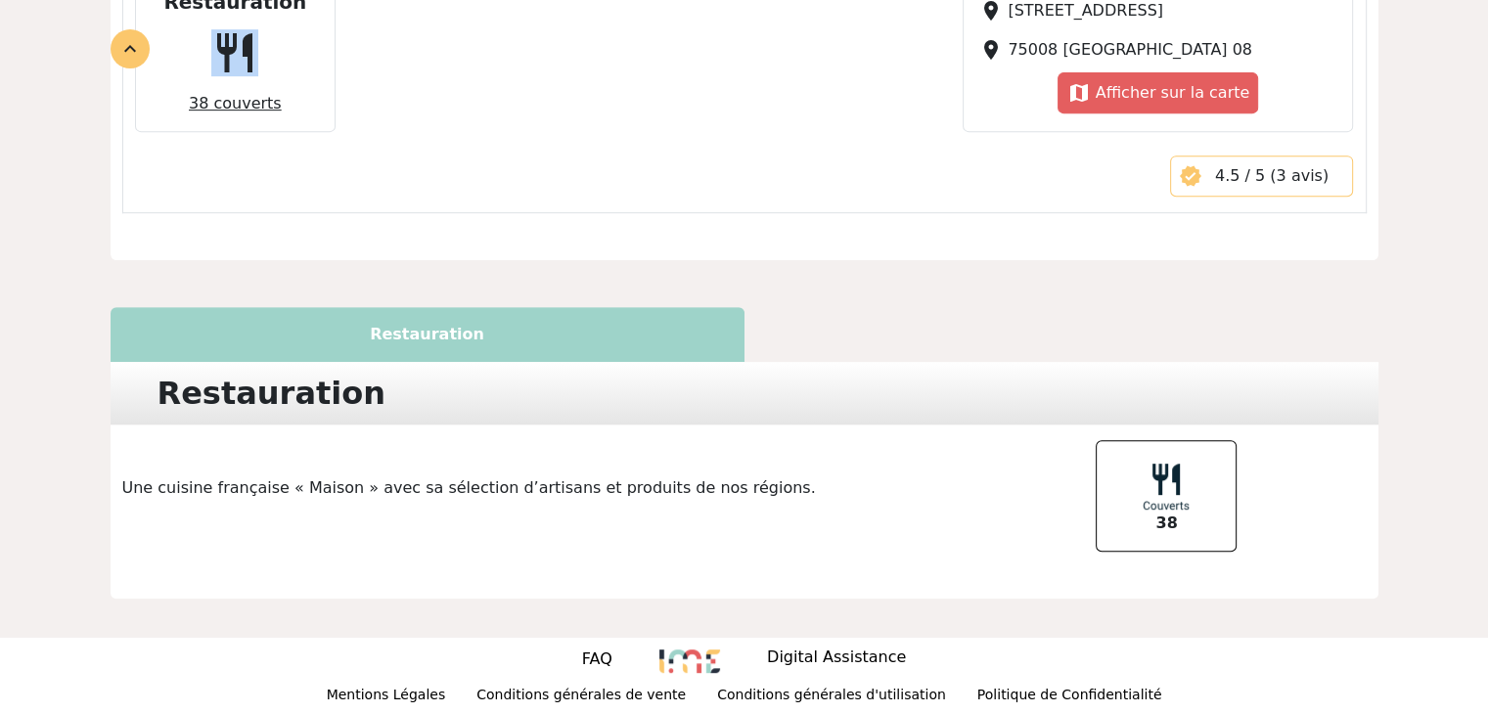
scroll to position [738, 0]
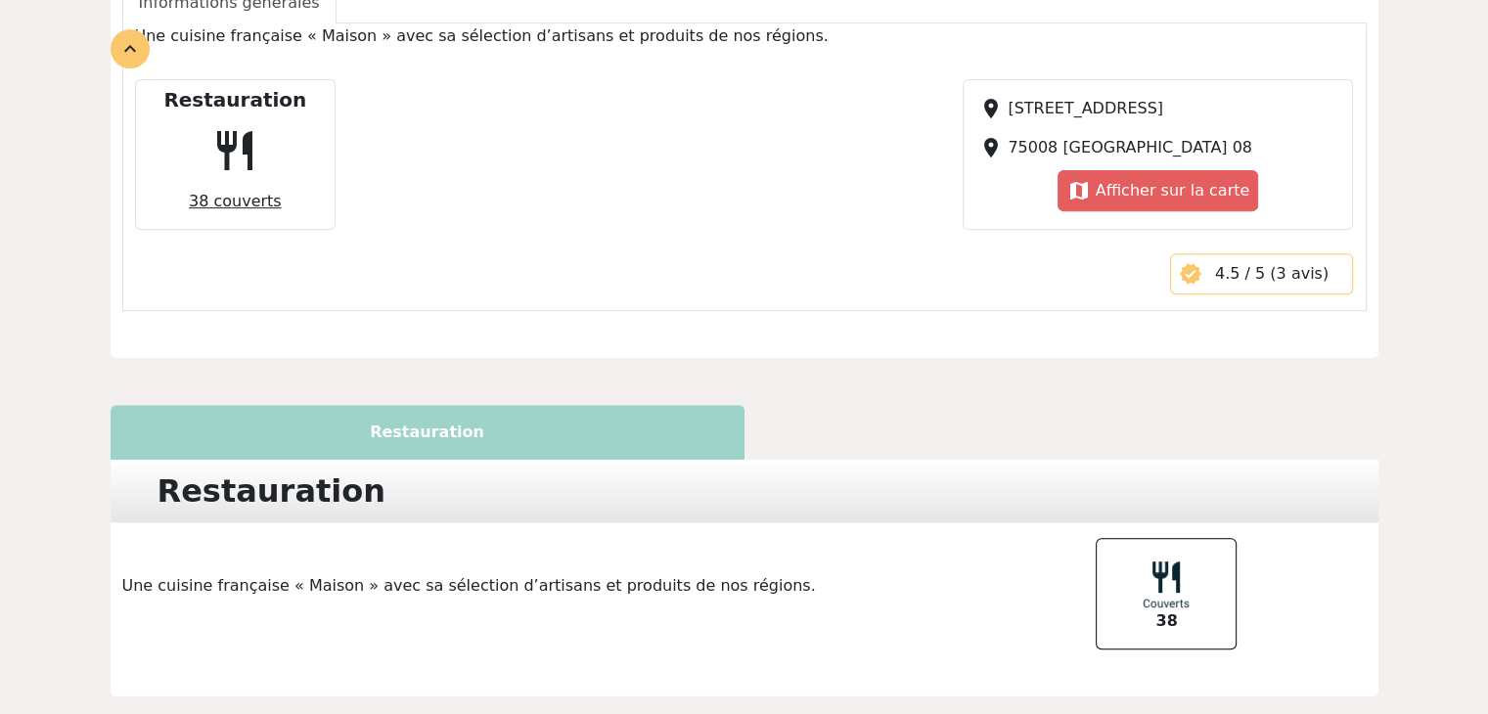
click at [434, 435] on div "Restauration" at bounding box center [428, 432] width 634 height 55
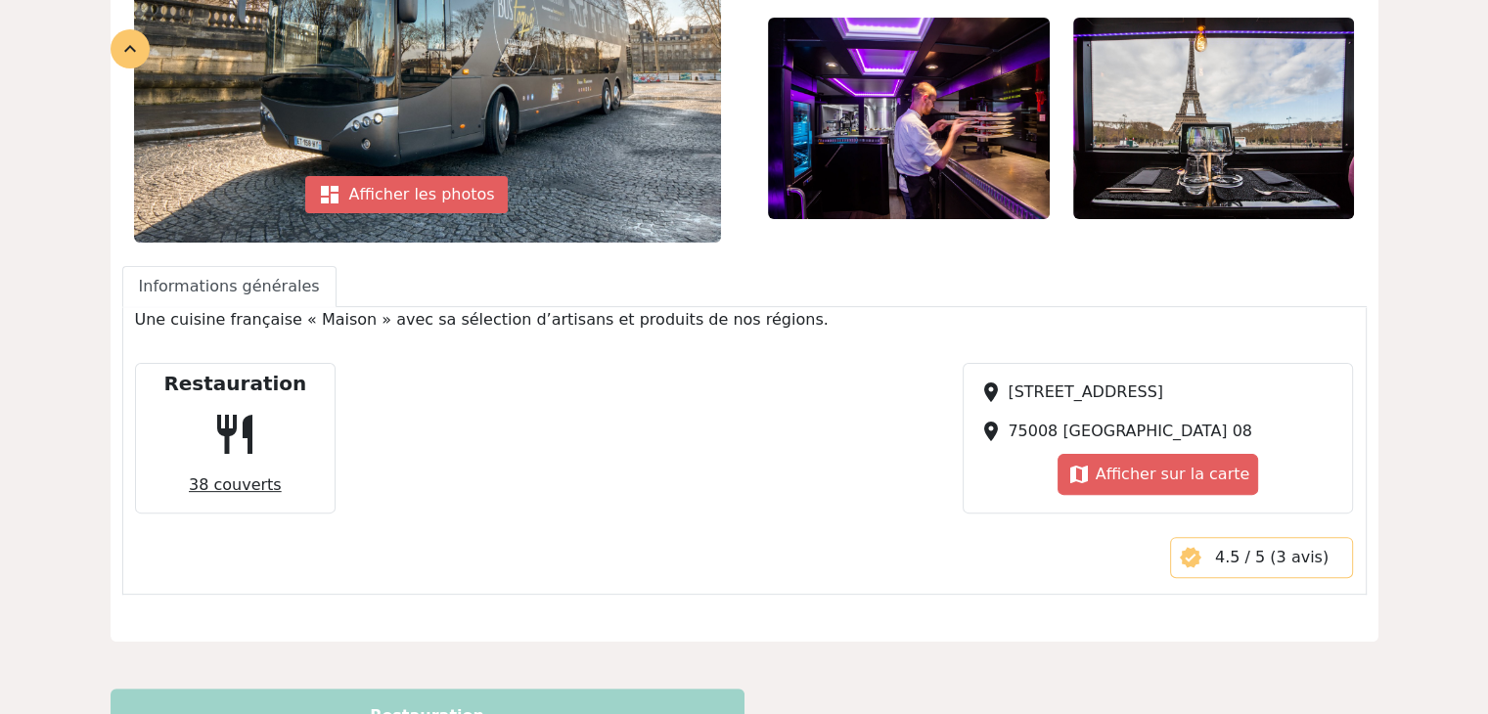
scroll to position [444, 0]
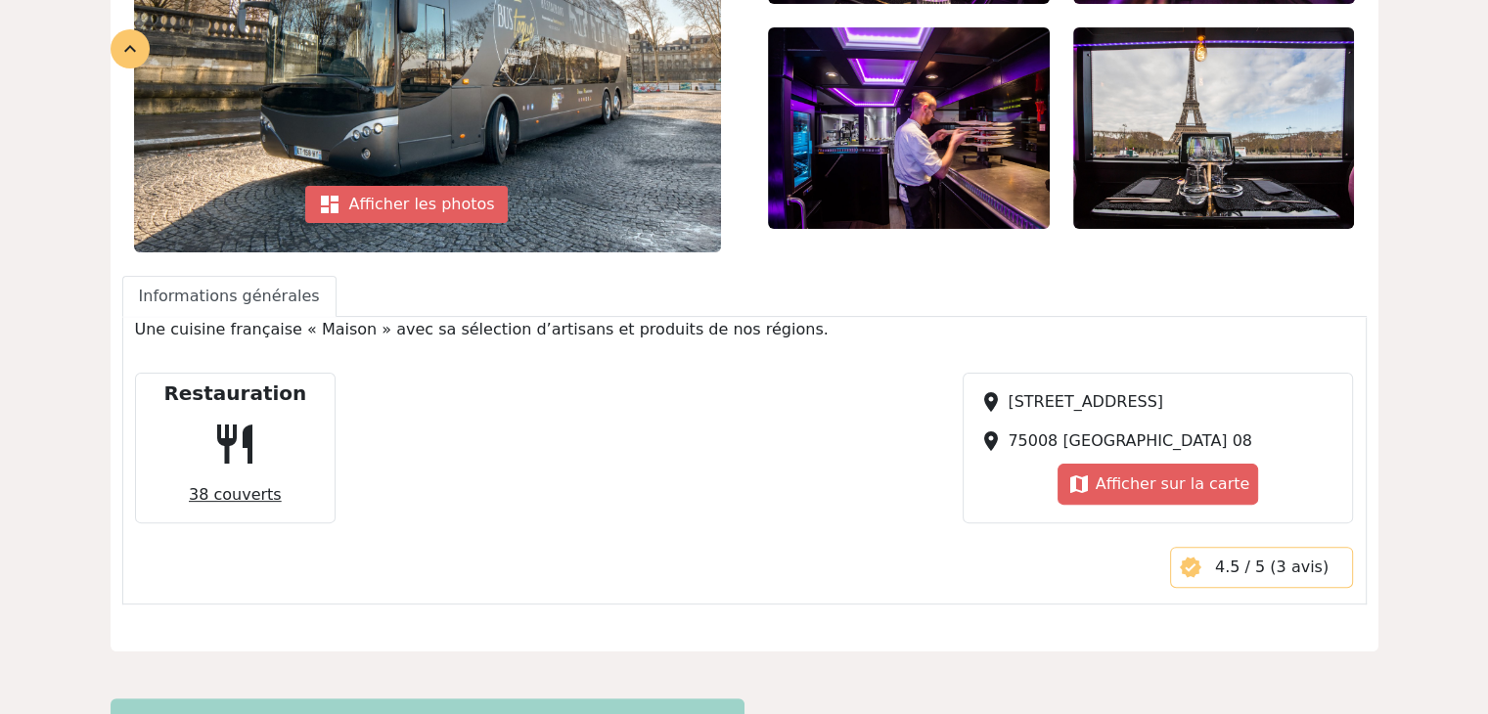
click at [427, 329] on p "Une cuisine française « Maison » avec sa sélection d’artisans et produits de no…" at bounding box center [744, 329] width 1219 height 23
click at [767, 331] on p "Une cuisine française « Maison » avec sa sélection d’artisans et produits de no…" at bounding box center [744, 329] width 1219 height 23
click at [725, 334] on p "Une cuisine française « Maison » avec sa sélection d’artisans et produits de no…" at bounding box center [744, 329] width 1219 height 23
click at [734, 334] on p "Une cuisine française « Maison » avec sa sélection d’artisans et produits de no…" at bounding box center [744, 329] width 1219 height 23
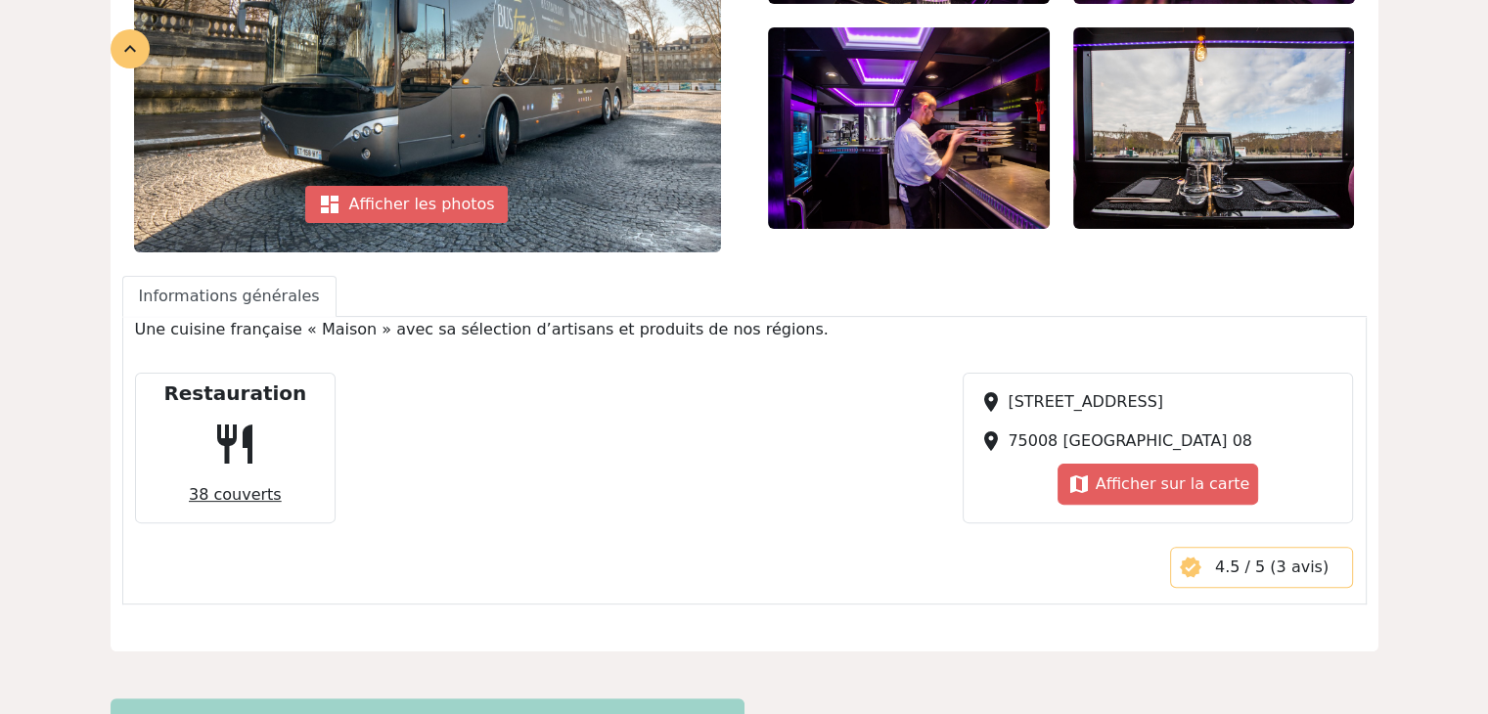
click at [735, 334] on p "Une cuisine française « Maison » avec sa sélection d’artisans et produits de no…" at bounding box center [744, 329] width 1219 height 23
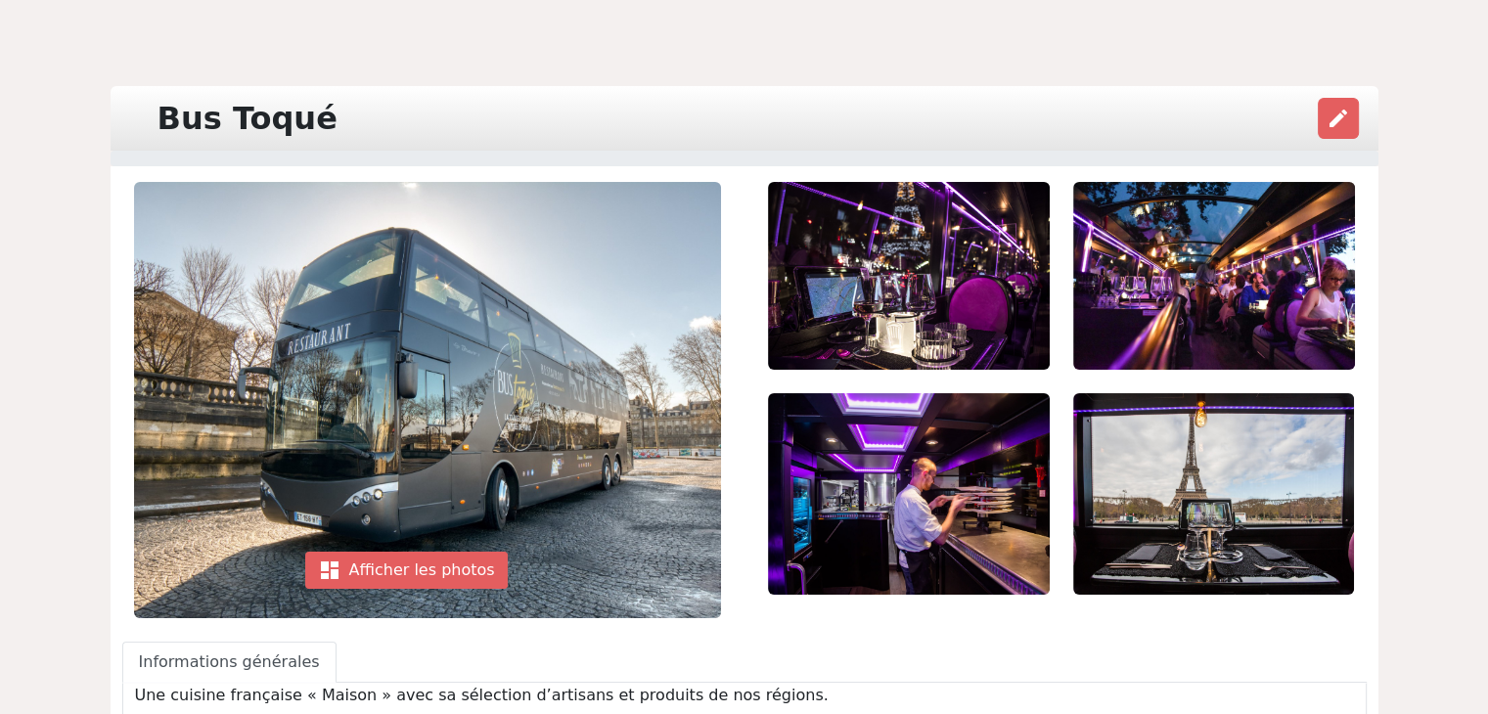
scroll to position [0, 0]
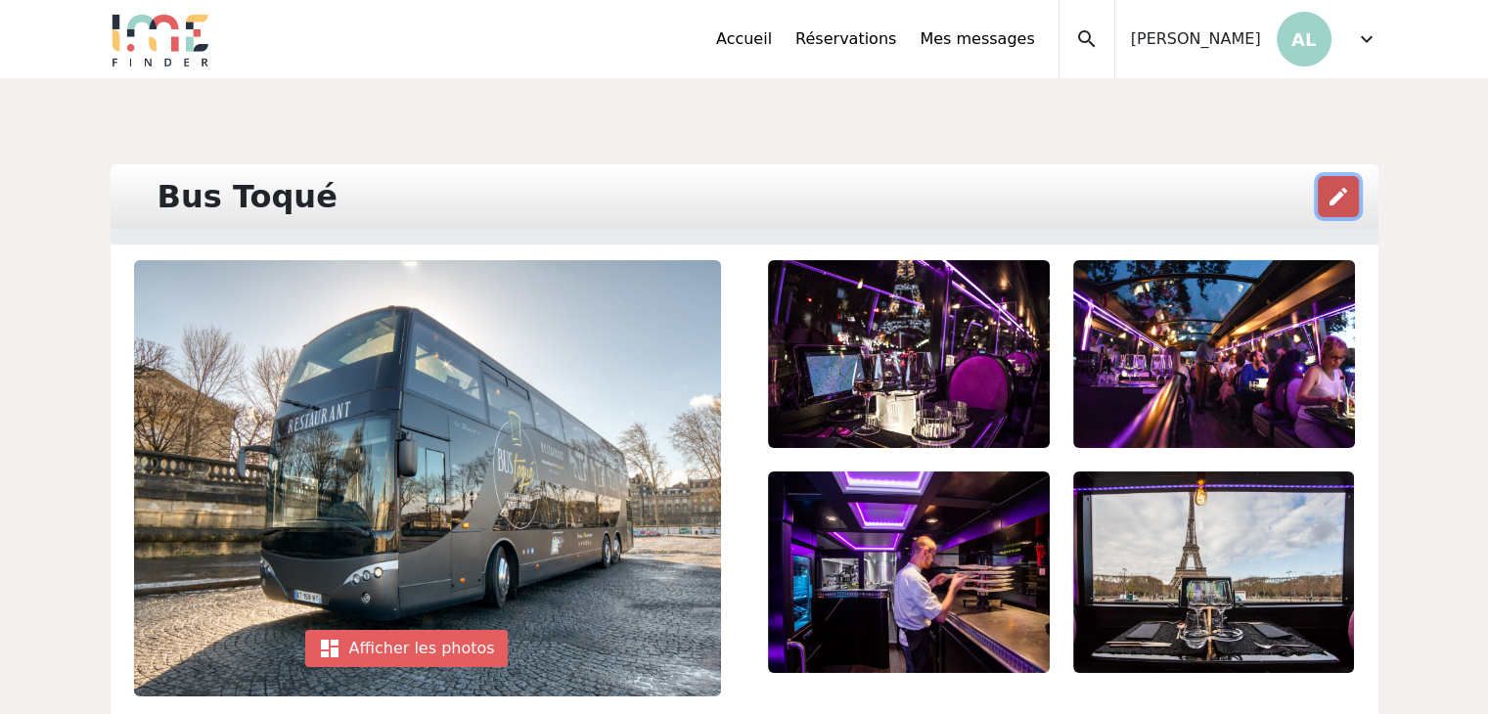
click at [1338, 191] on span "edit" at bounding box center [1338, 196] width 23 height 23
click at [327, 193] on div "Bus Toqué edit" at bounding box center [745, 196] width 1268 height 65
click at [1326, 193] on button "edit" at bounding box center [1338, 196] width 41 height 41
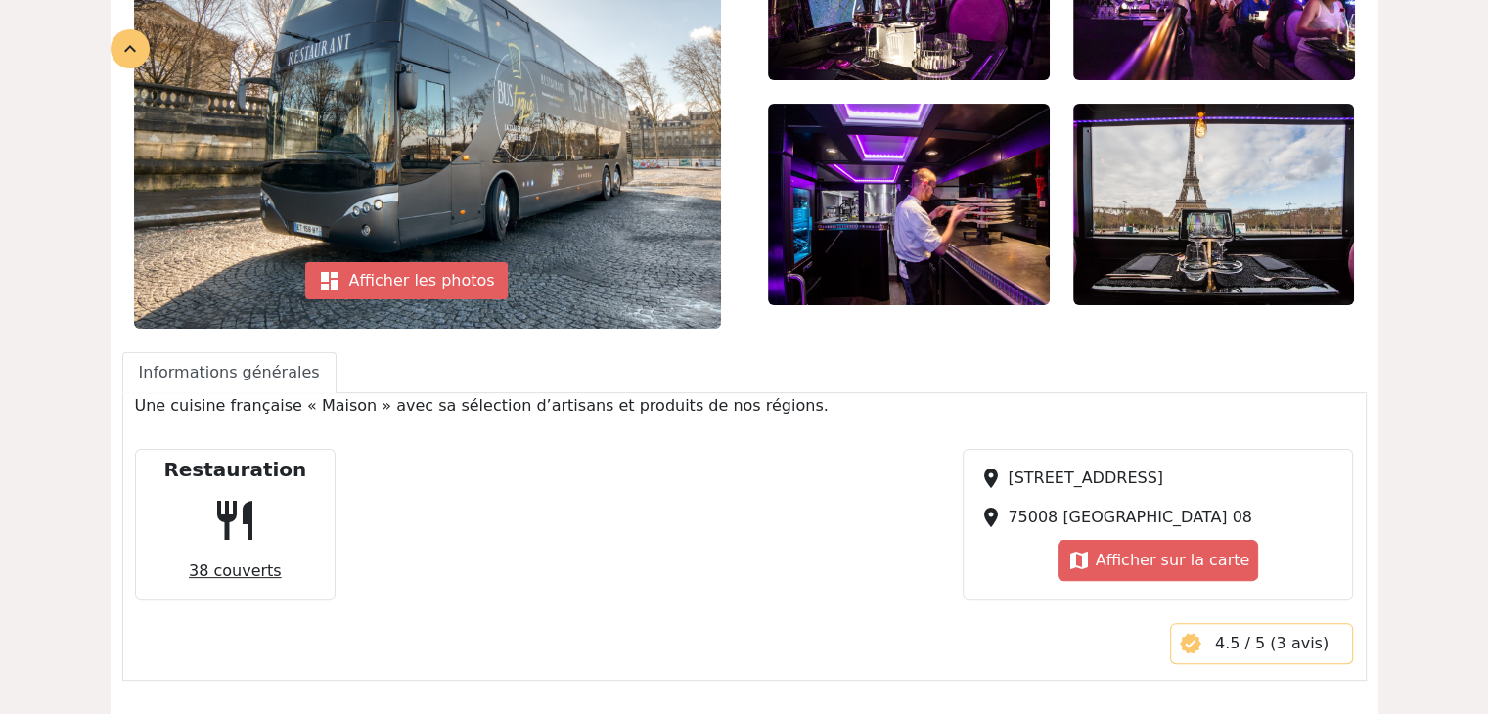
scroll to position [196, 0]
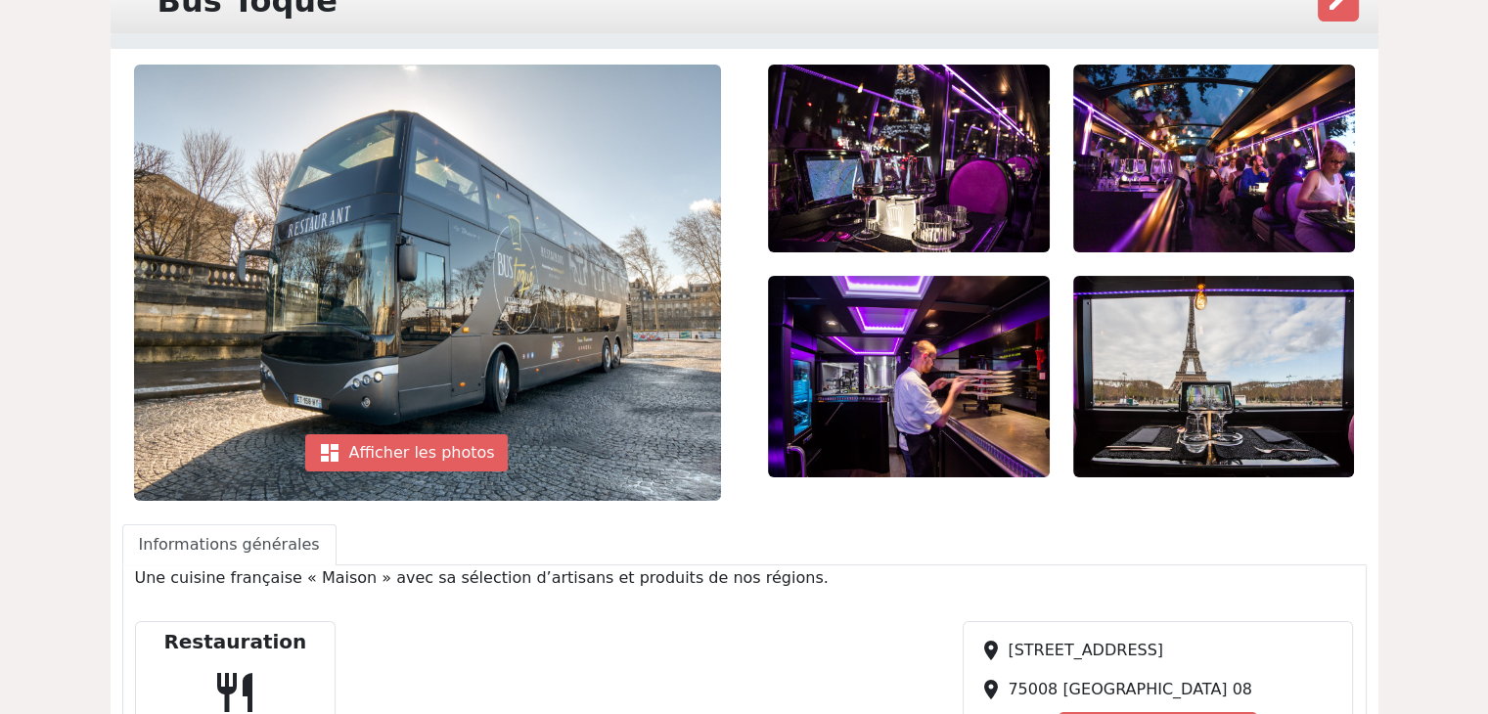
click at [941, 392] on img at bounding box center [909, 377] width 282 height 202
click at [426, 443] on div "dashboard Afficher les photos" at bounding box center [406, 452] width 202 height 37
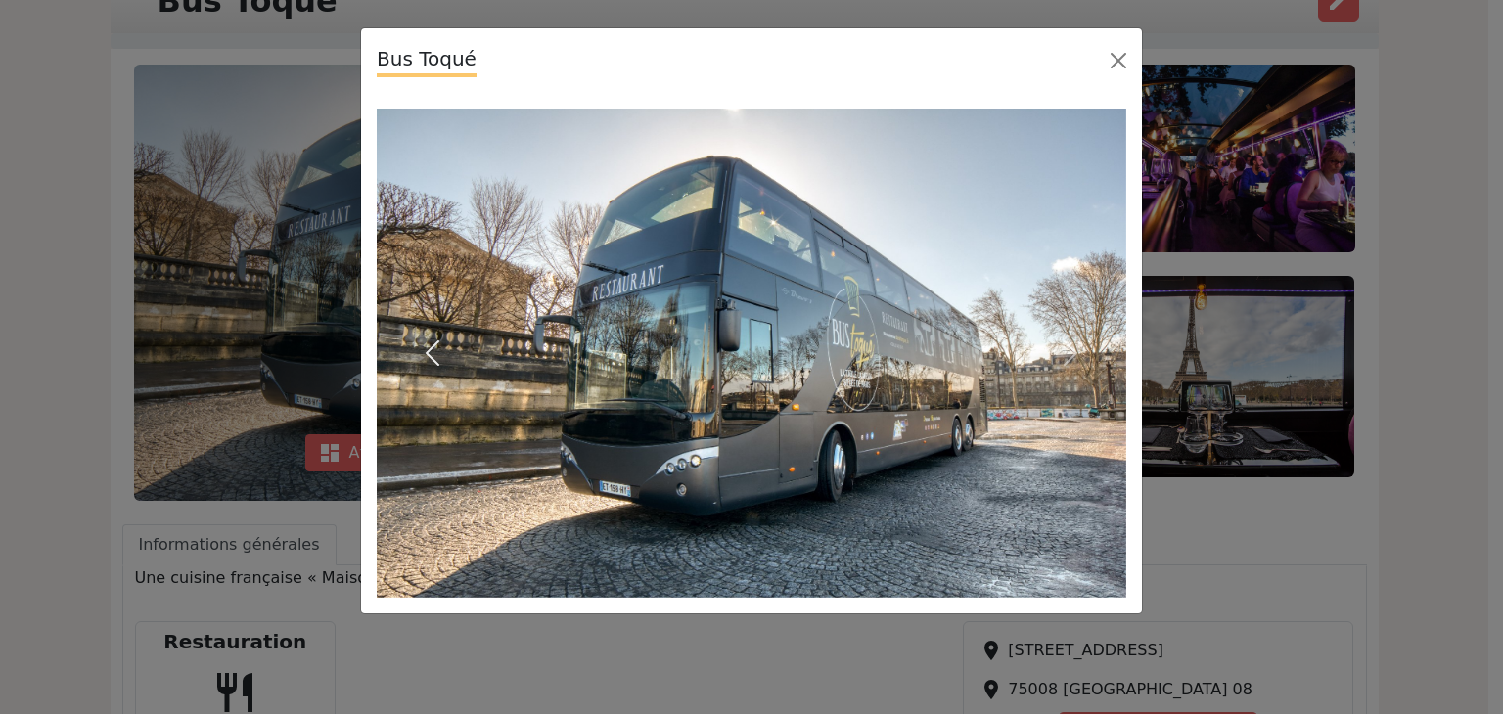
click at [427, 348] on span "button" at bounding box center [432, 352] width 31 height 31
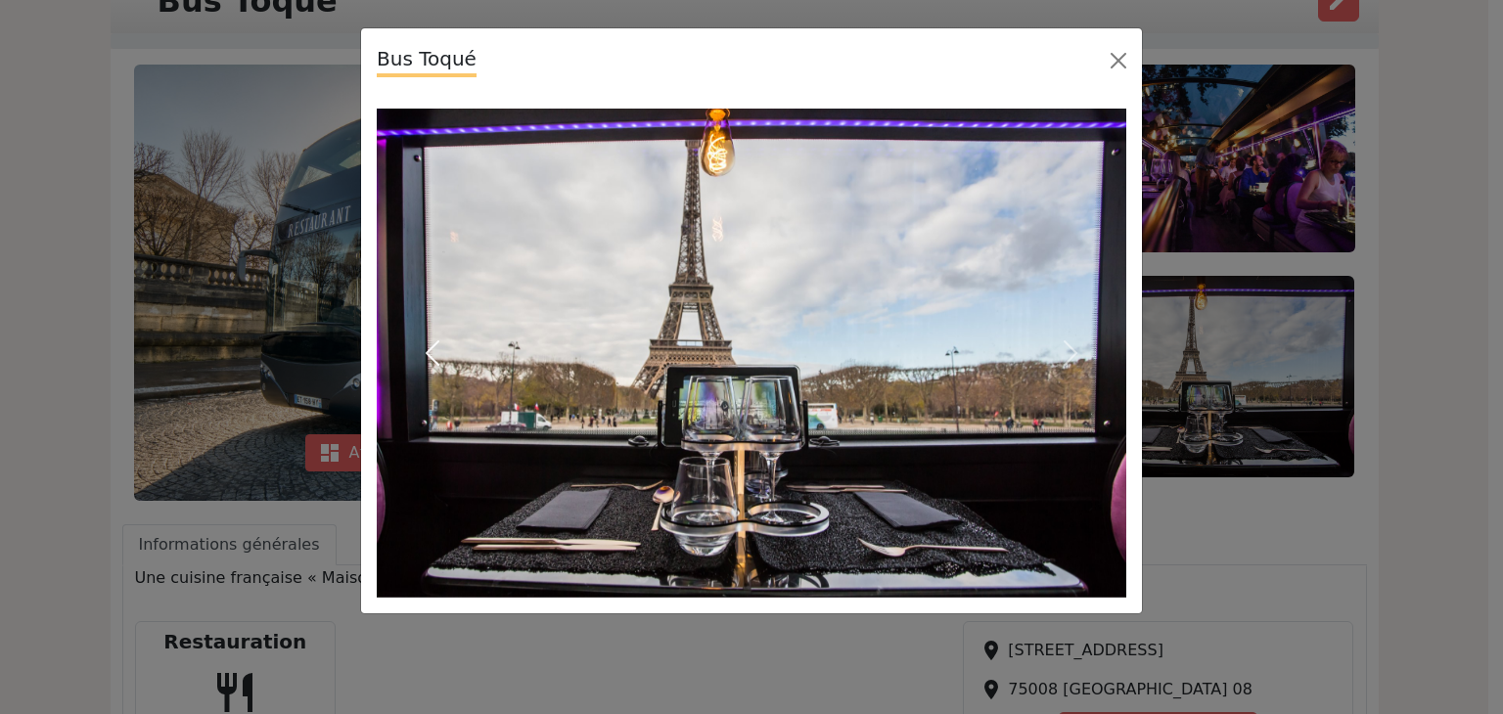
click at [427, 348] on span "button" at bounding box center [432, 352] width 31 height 31
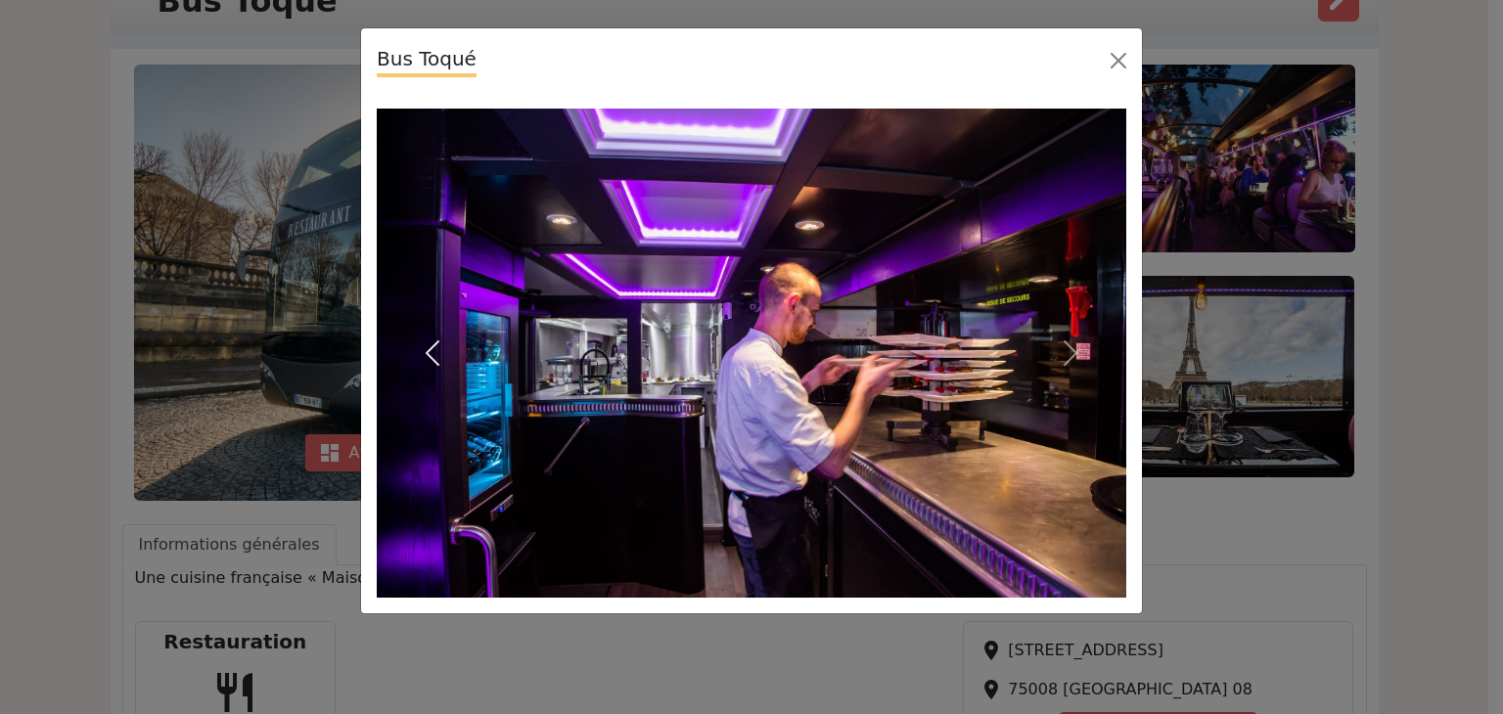
click at [427, 348] on span "button" at bounding box center [432, 352] width 31 height 31
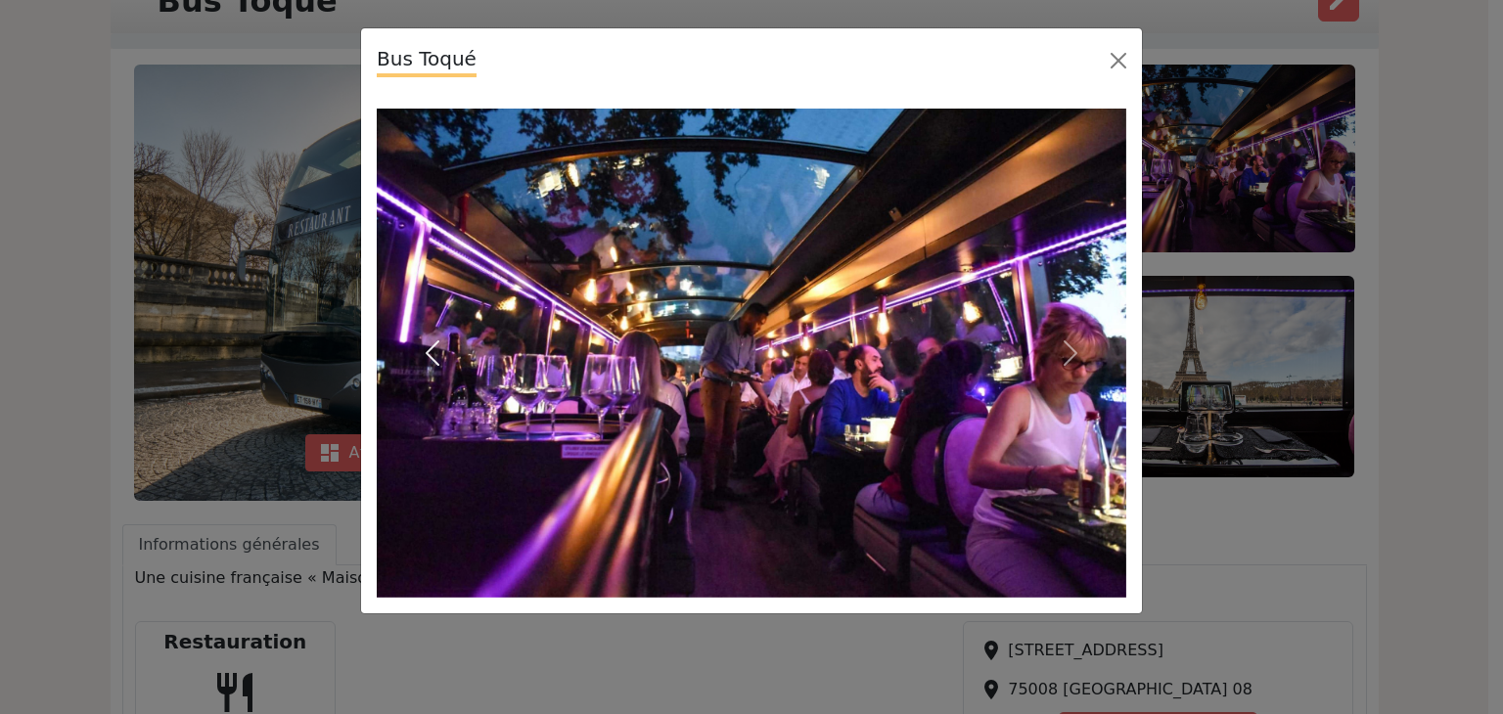
click at [427, 348] on span "button" at bounding box center [432, 352] width 31 height 31
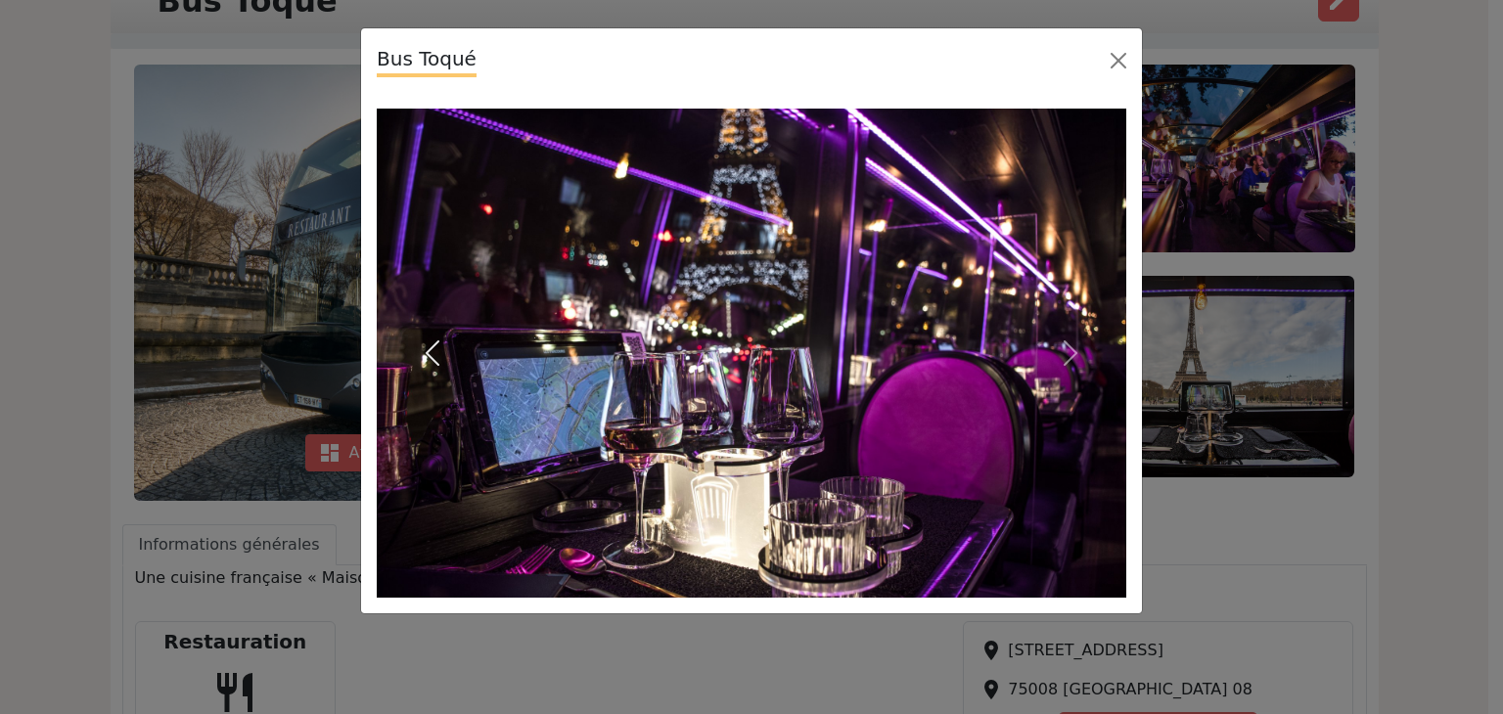
click at [427, 348] on span "button" at bounding box center [432, 352] width 31 height 31
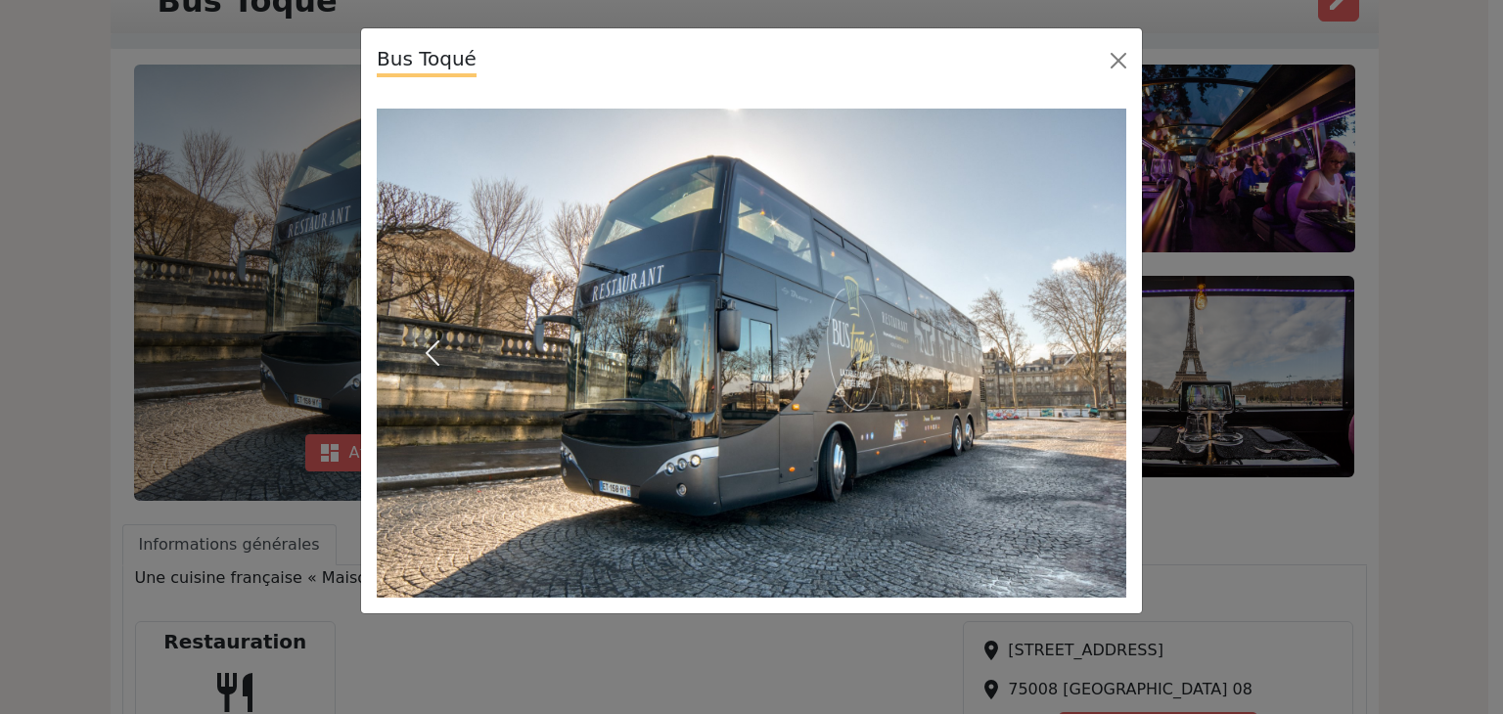
click at [427, 348] on span "button" at bounding box center [432, 352] width 31 height 31
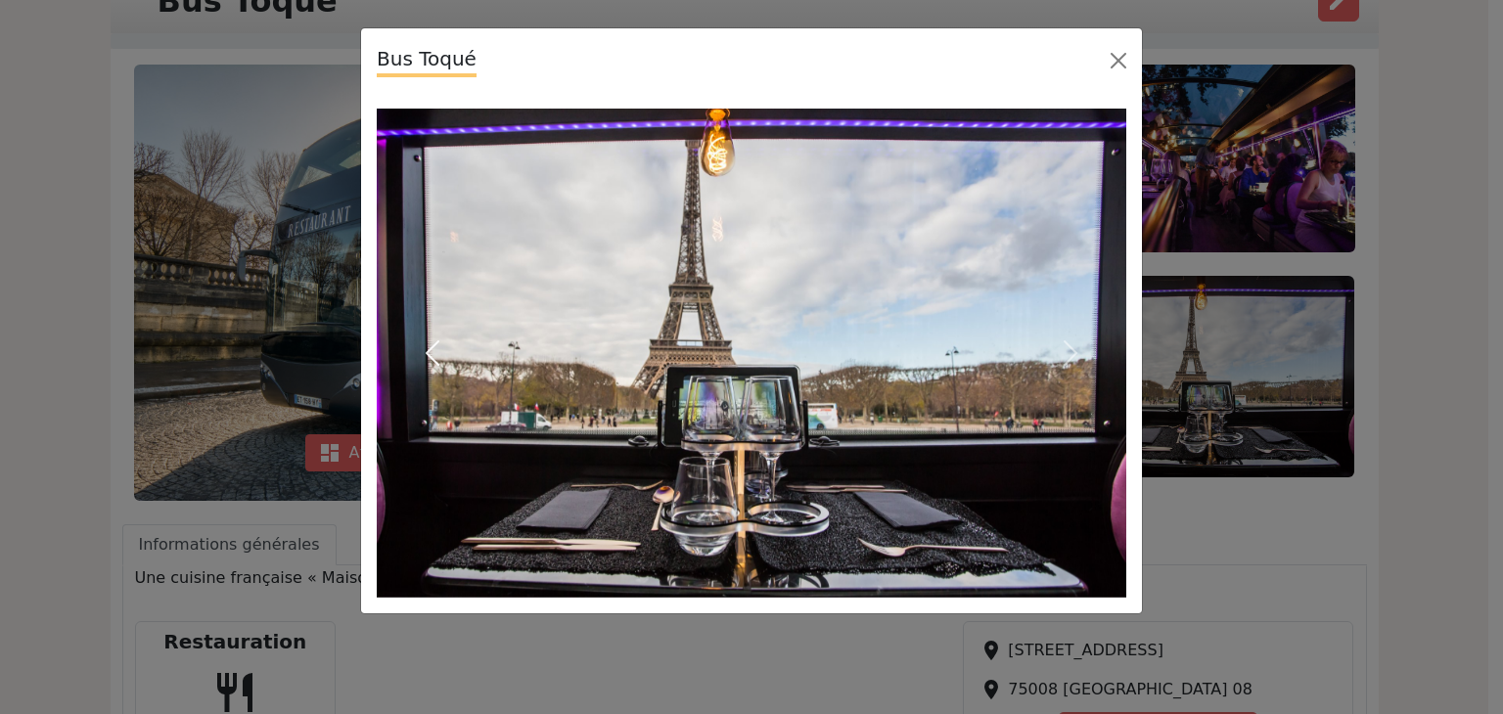
click at [427, 348] on span "button" at bounding box center [432, 352] width 31 height 31
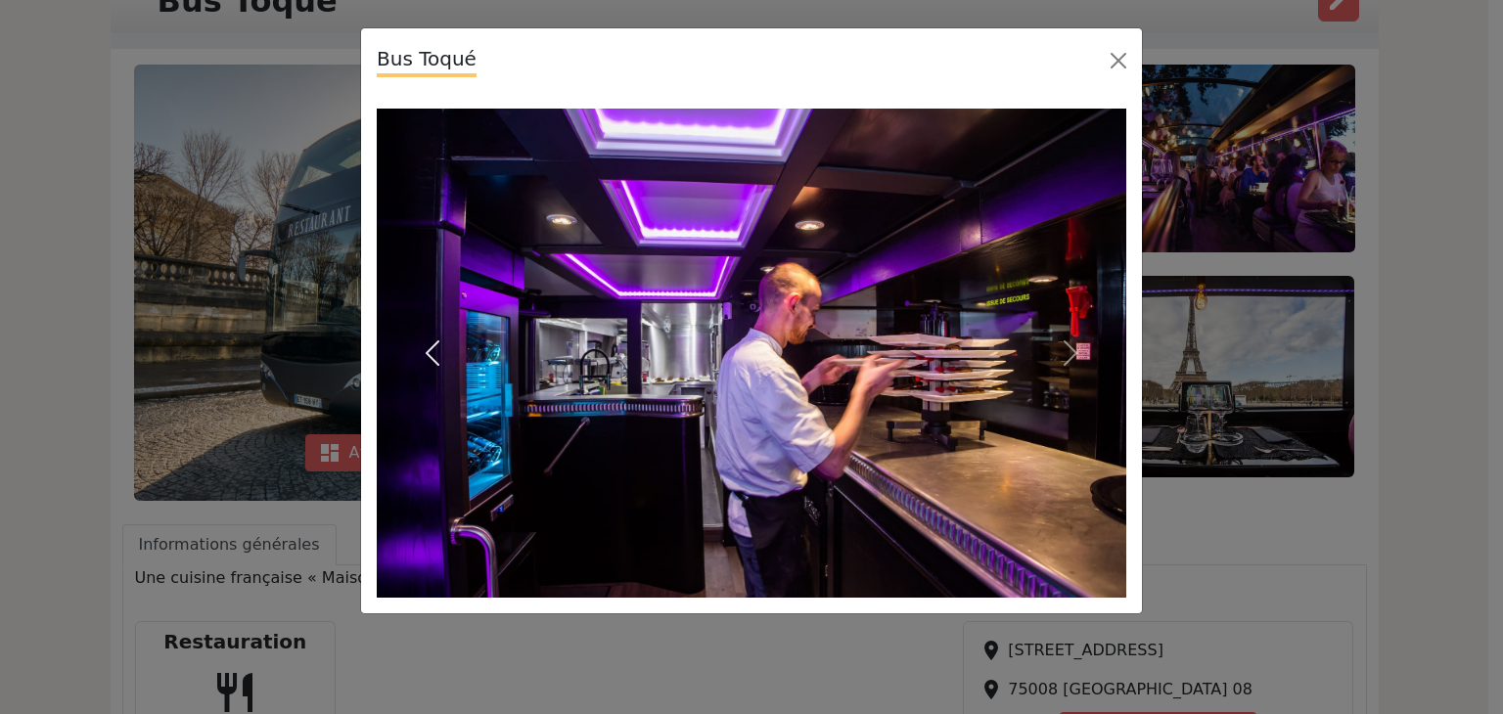
click at [427, 348] on span "button" at bounding box center [432, 352] width 31 height 31
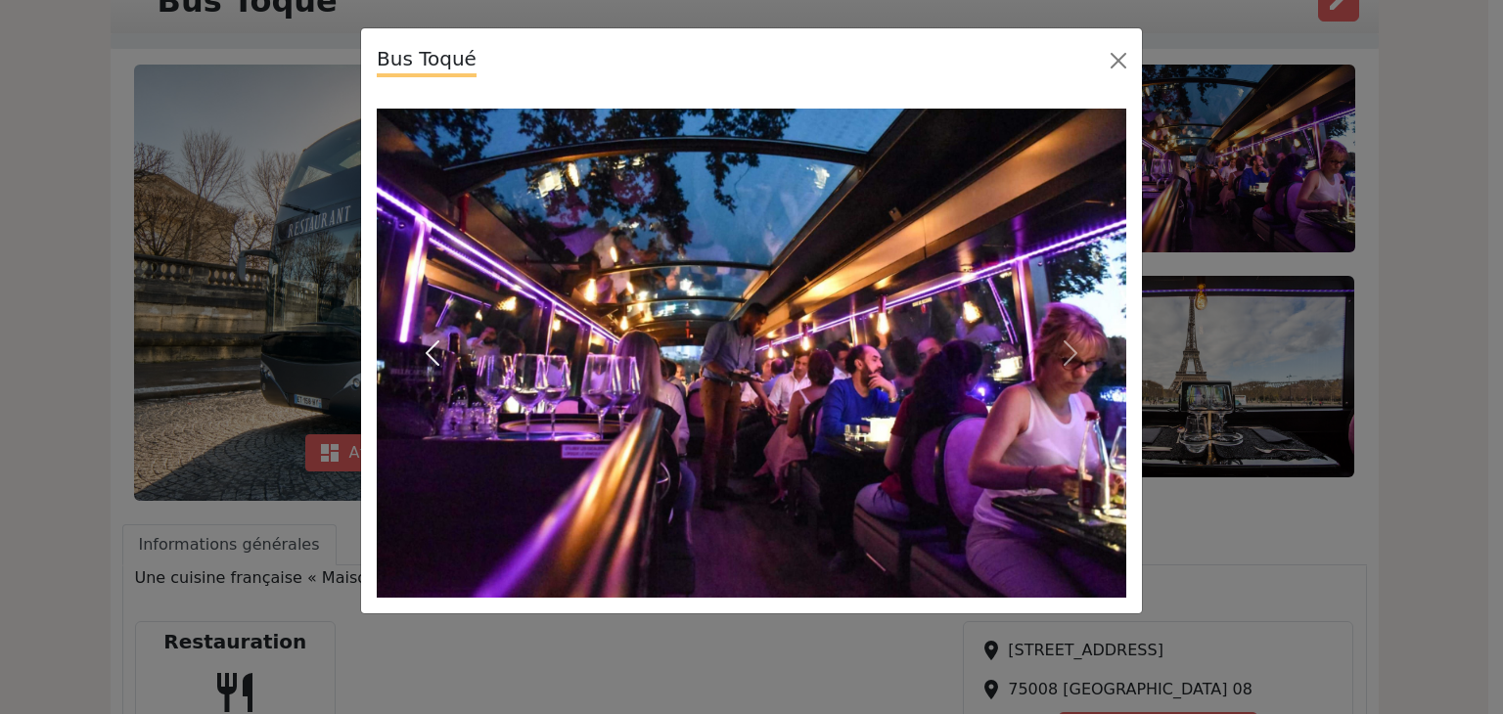
click at [427, 348] on span "button" at bounding box center [432, 352] width 31 height 31
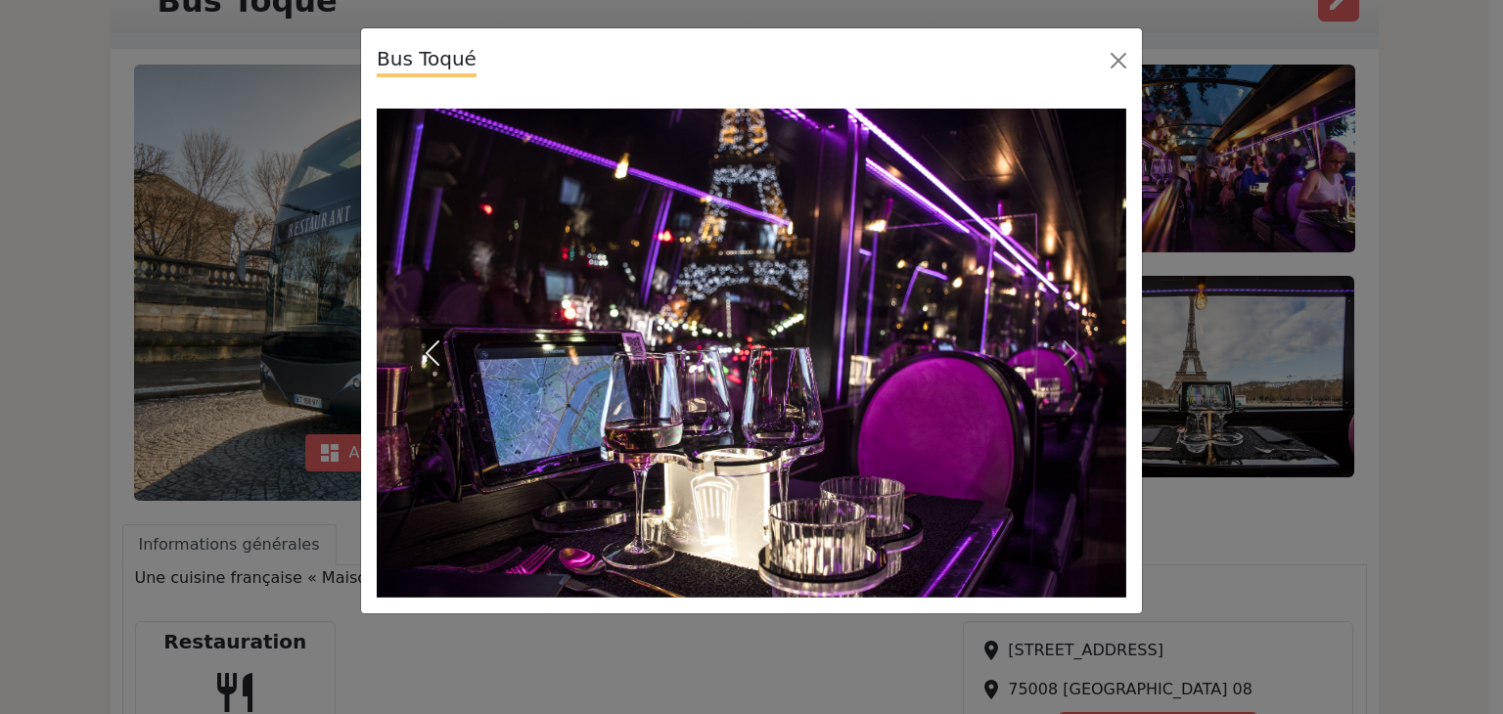
click at [427, 348] on span "button" at bounding box center [432, 352] width 31 height 31
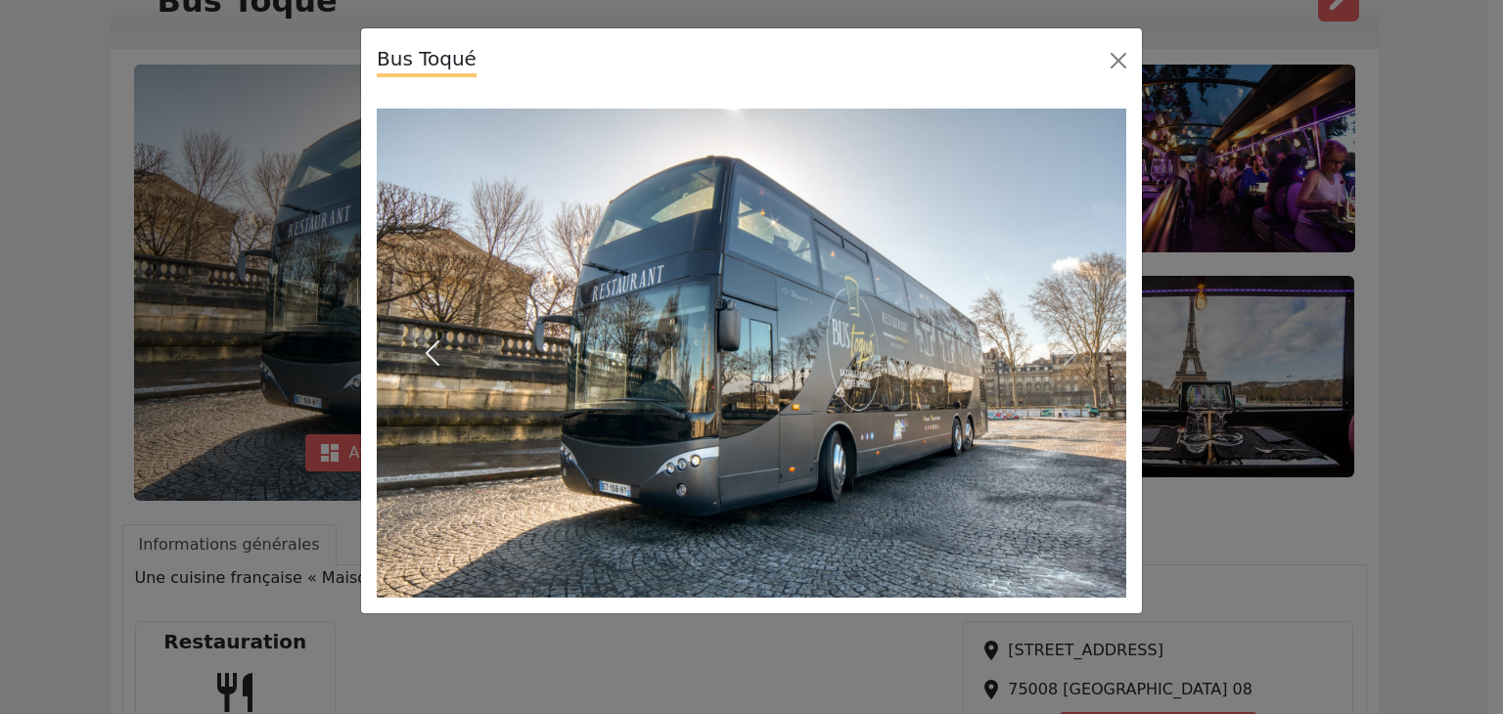
click at [427, 348] on span "button" at bounding box center [432, 352] width 31 height 31
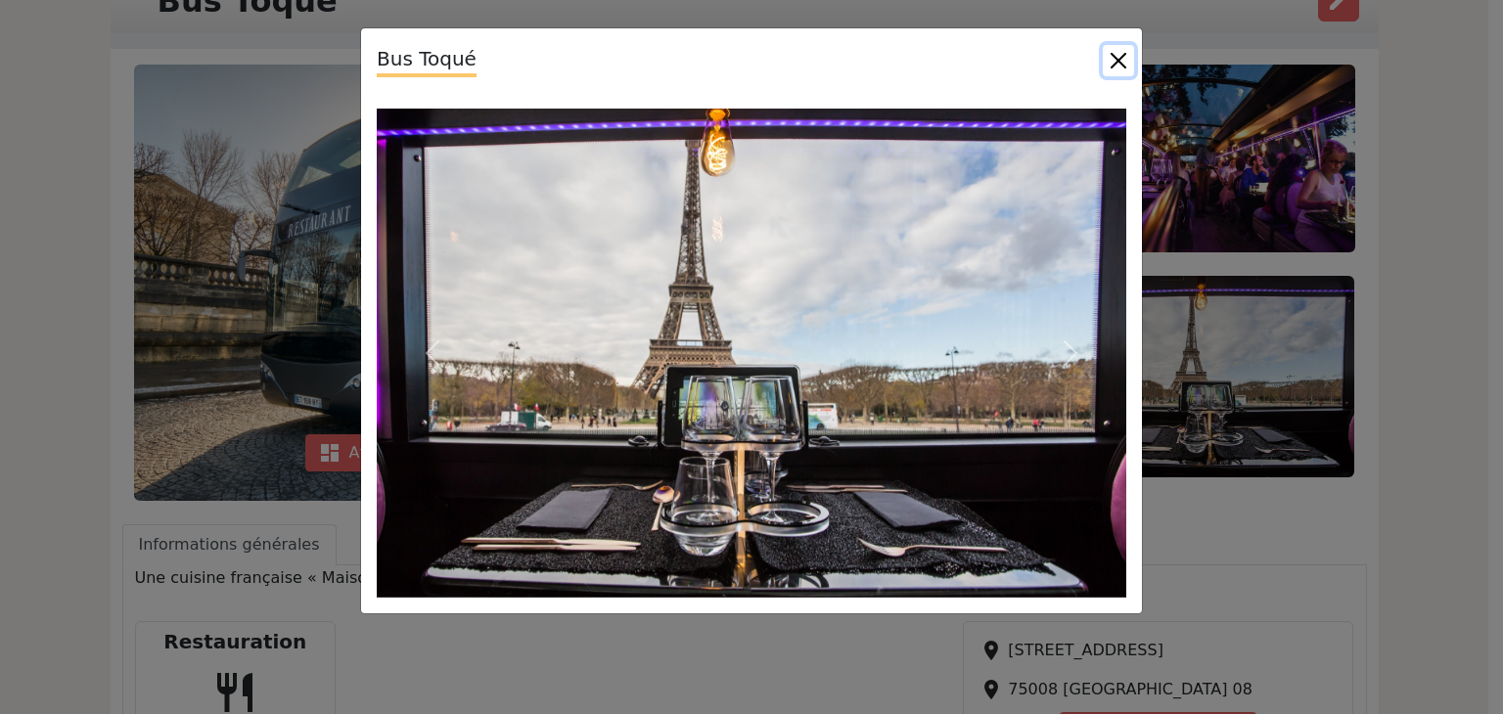
click at [1121, 61] on button "Close" at bounding box center [1117, 60] width 31 height 31
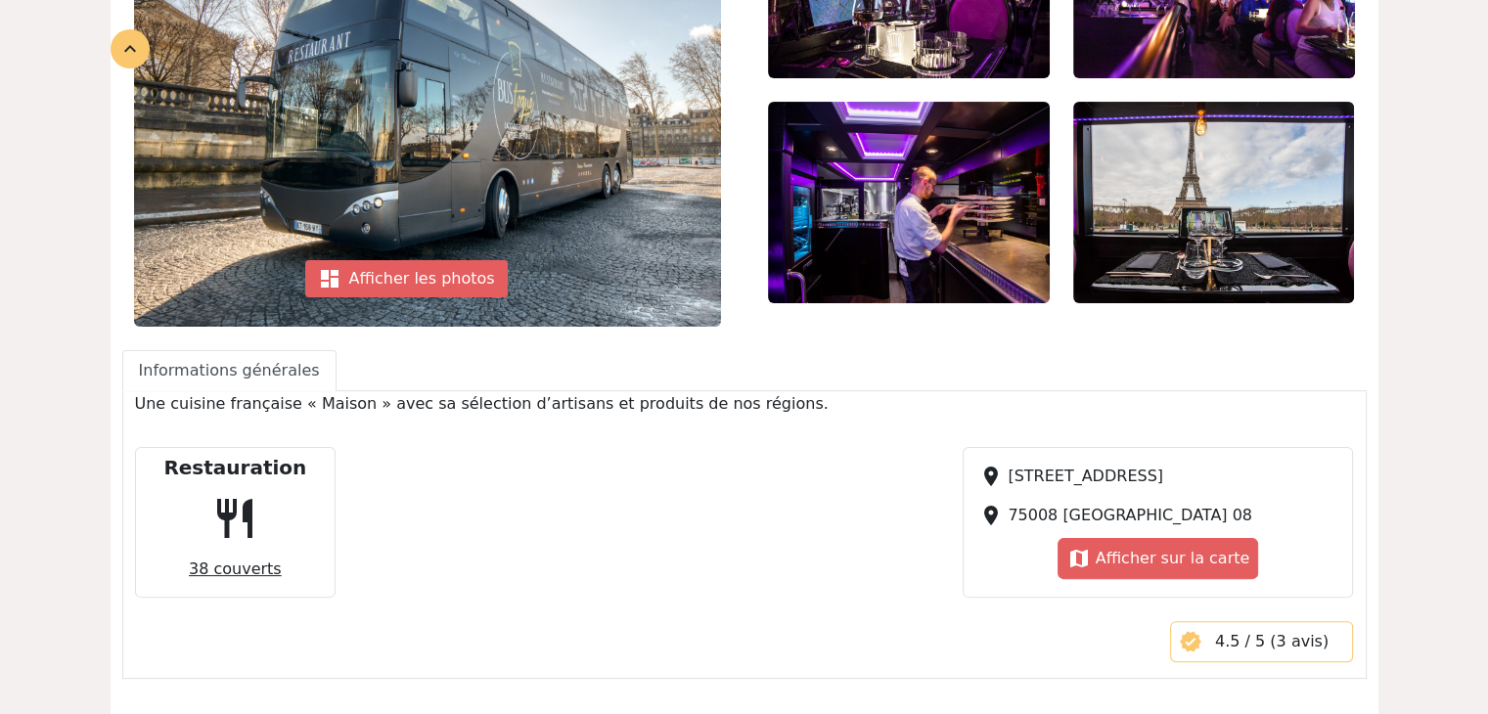
scroll to position [489, 0]
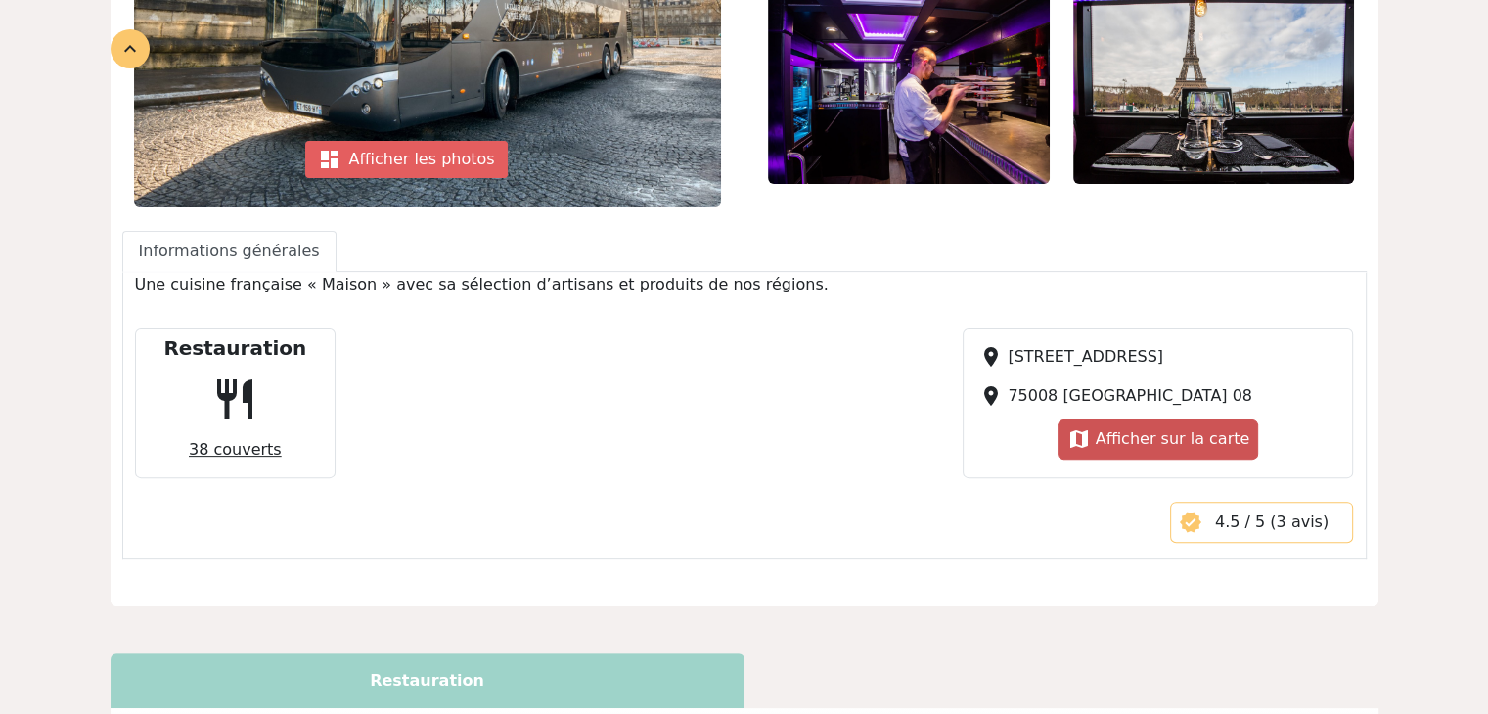
click at [1172, 437] on span "Afficher sur la carte" at bounding box center [1173, 438] width 155 height 19
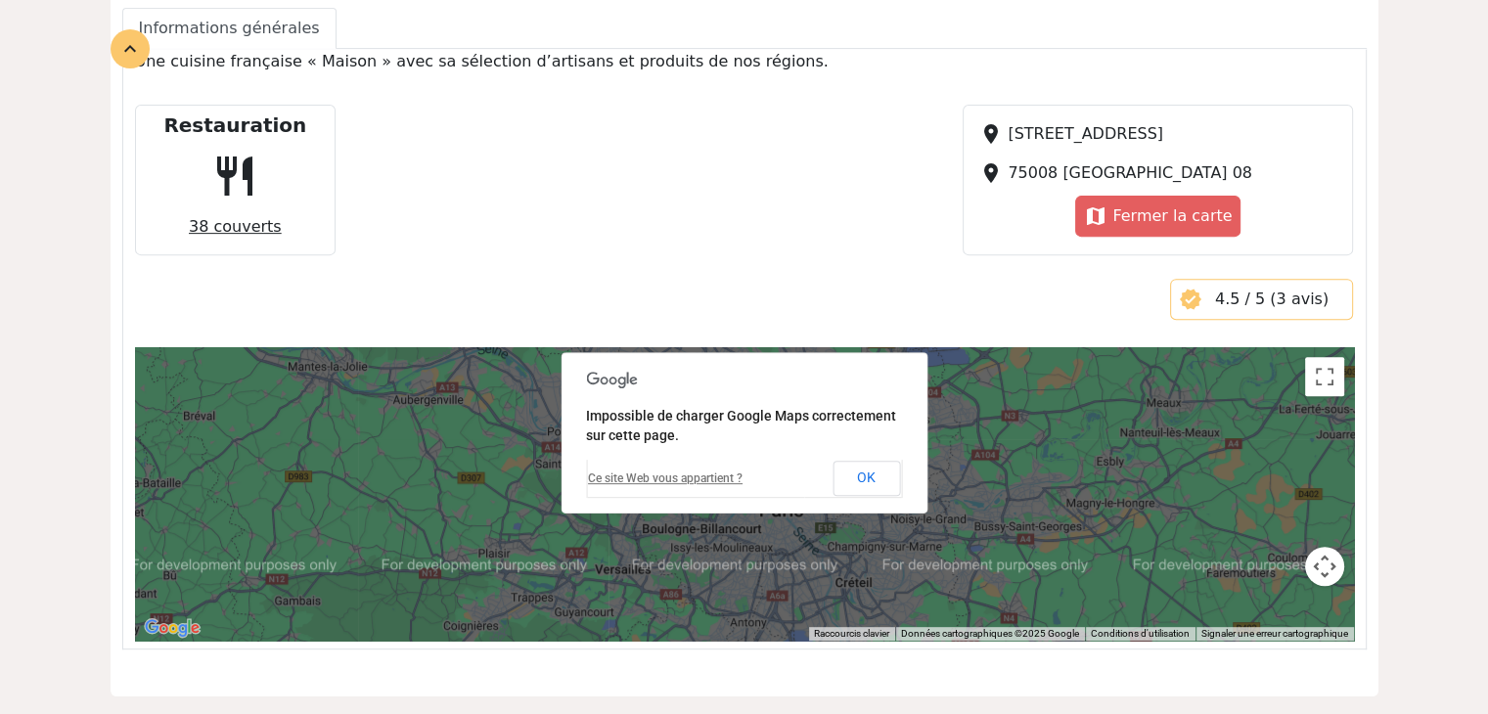
scroll to position [783, 0]
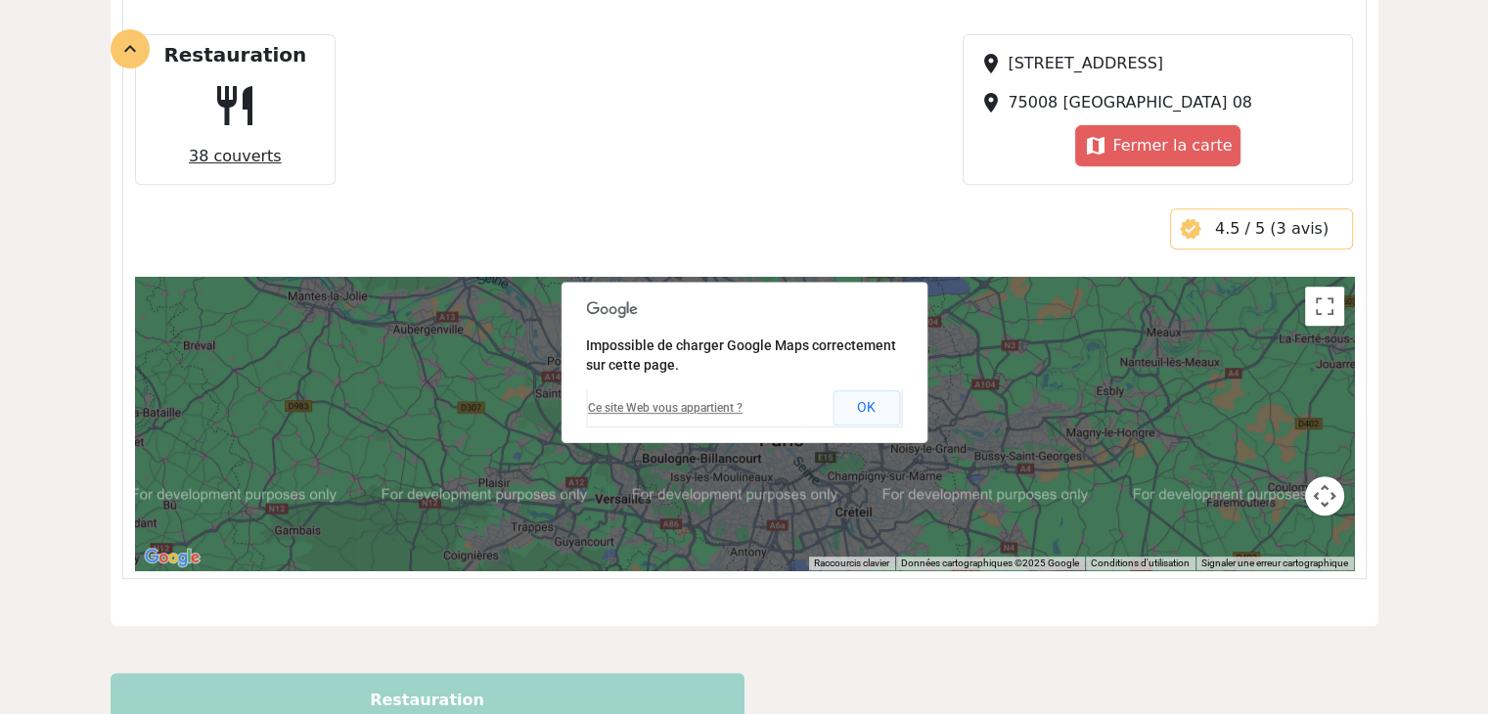
click at [869, 410] on button "OK" at bounding box center [865, 407] width 67 height 35
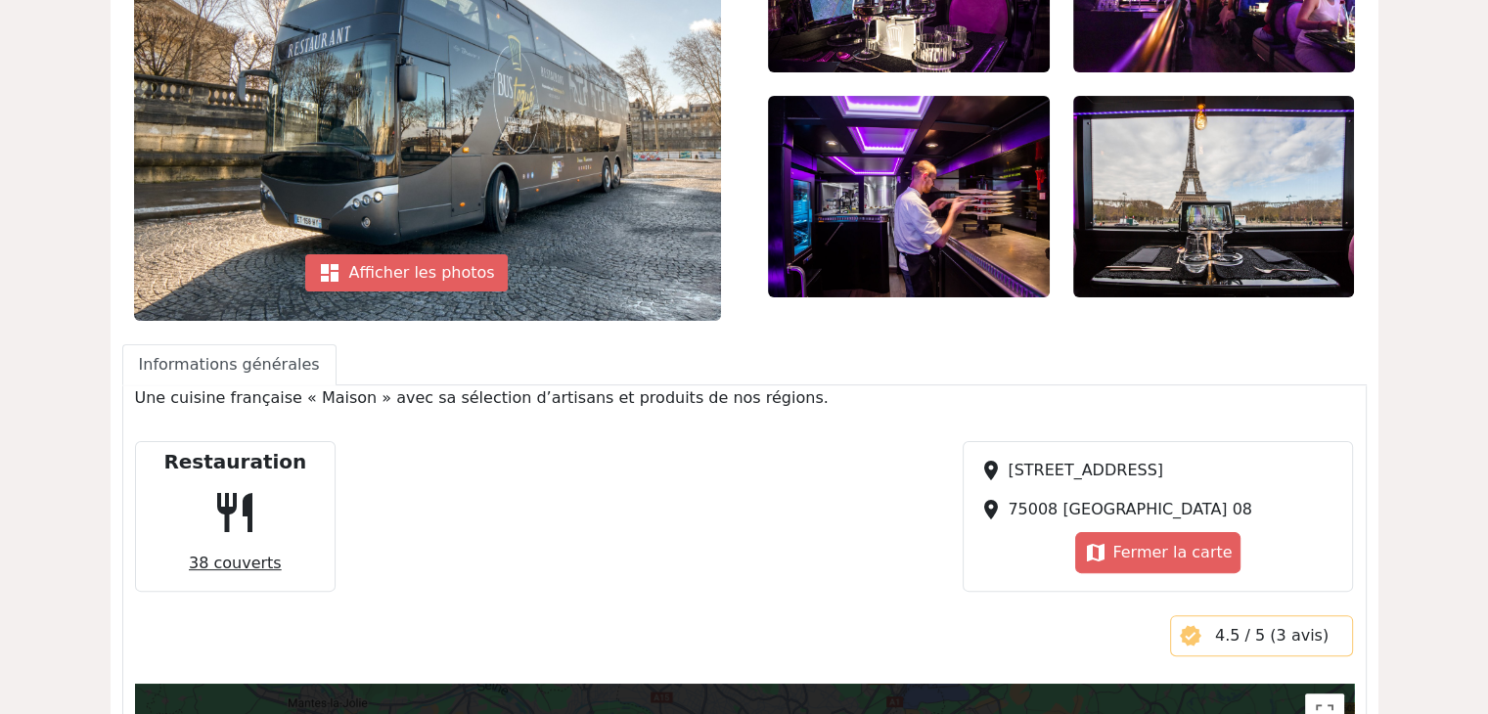
scroll to position [562, 0]
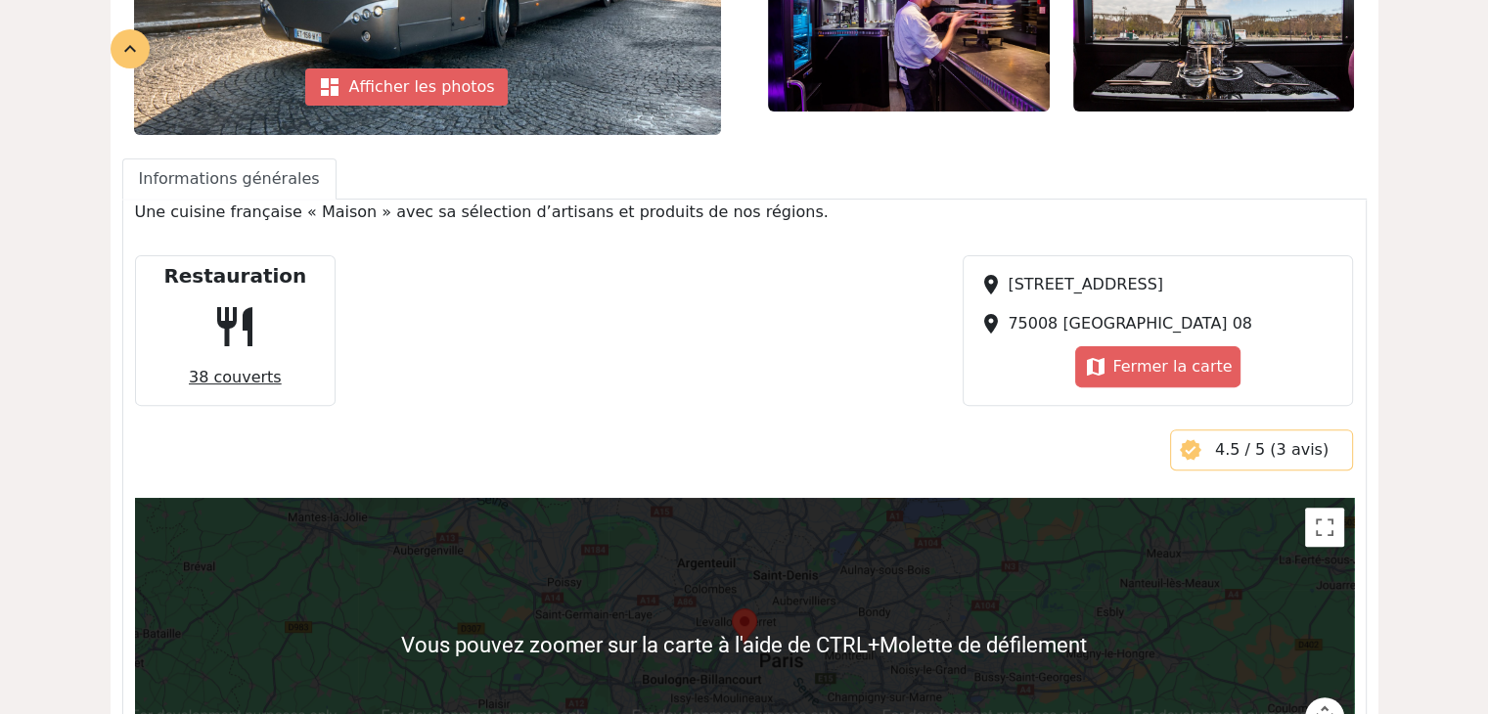
click at [674, 602] on div at bounding box center [744, 644] width 1219 height 293
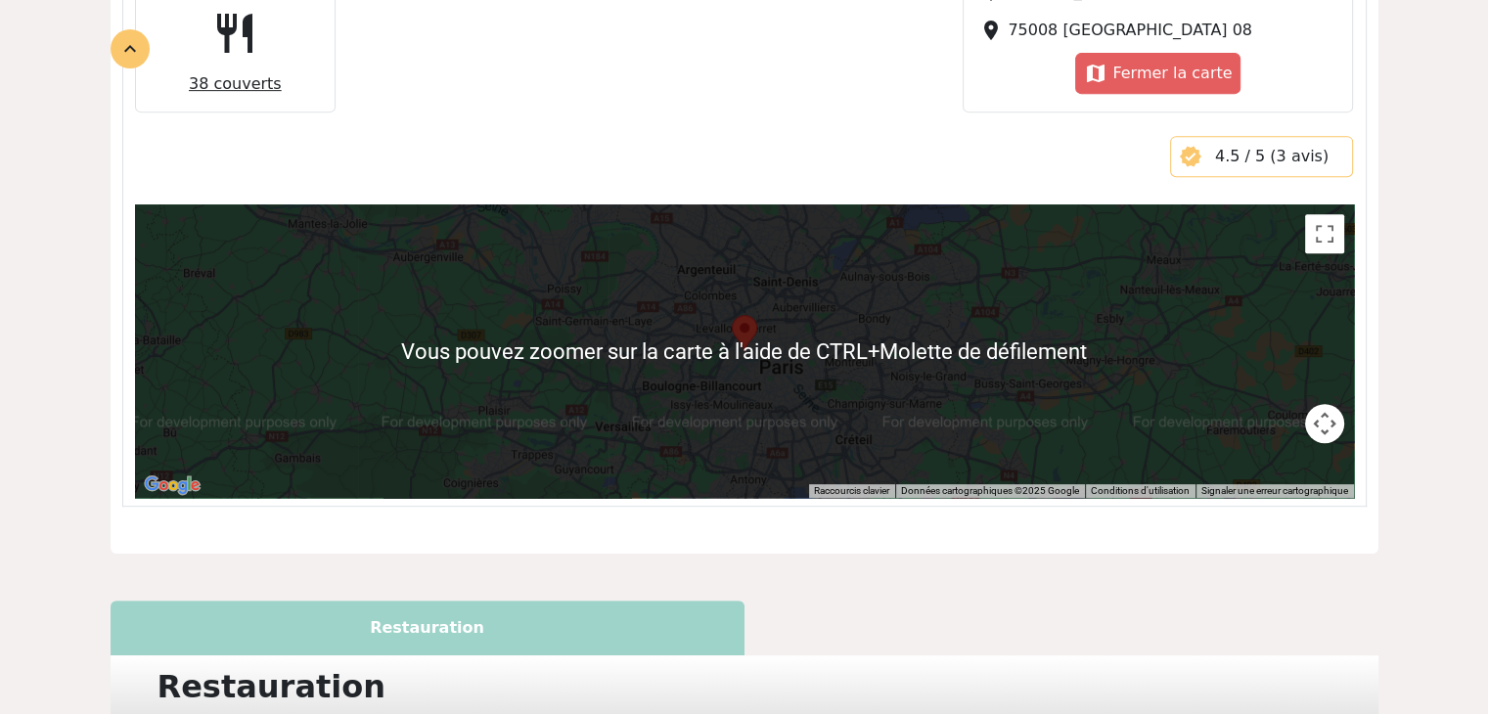
click at [732, 315] on area "Bus Toqué" at bounding box center [732, 315] width 0 height 0
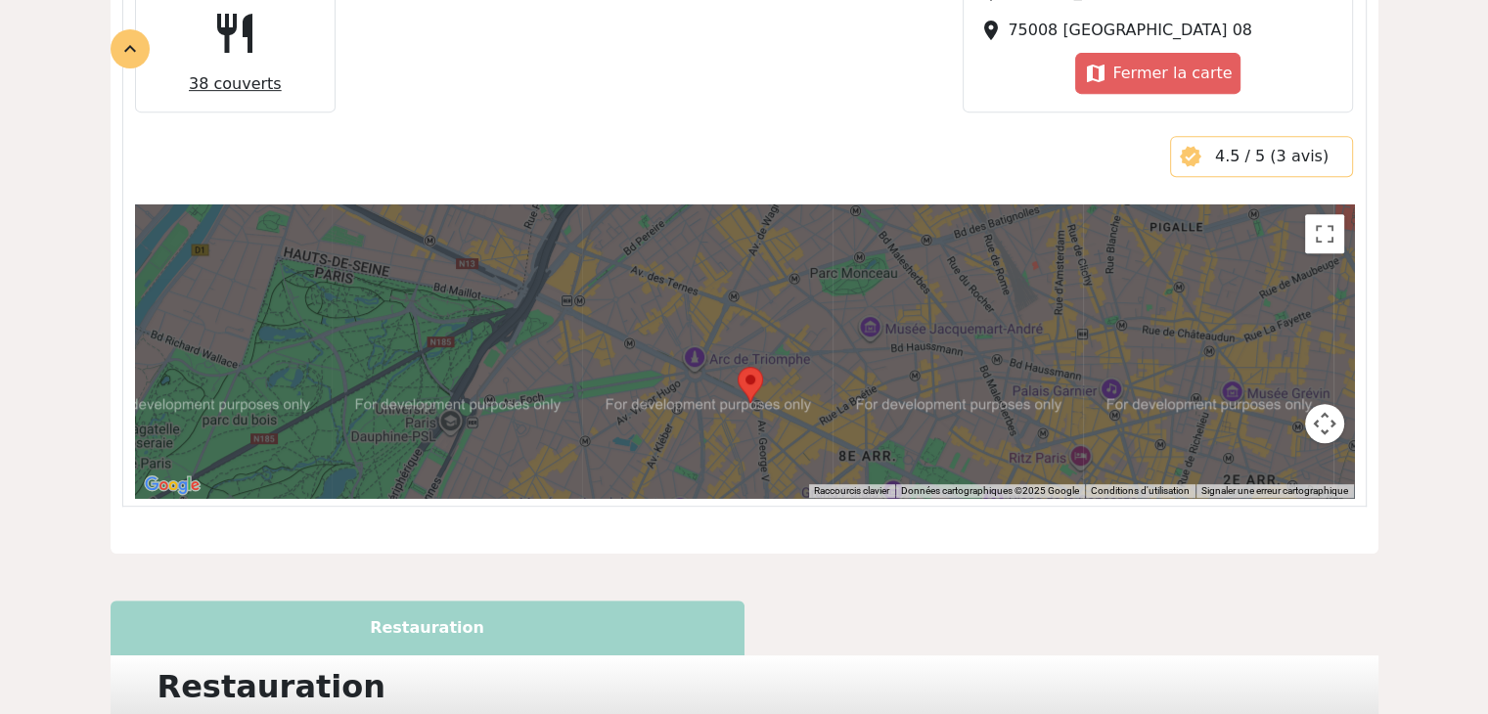
scroll to position [464, 0]
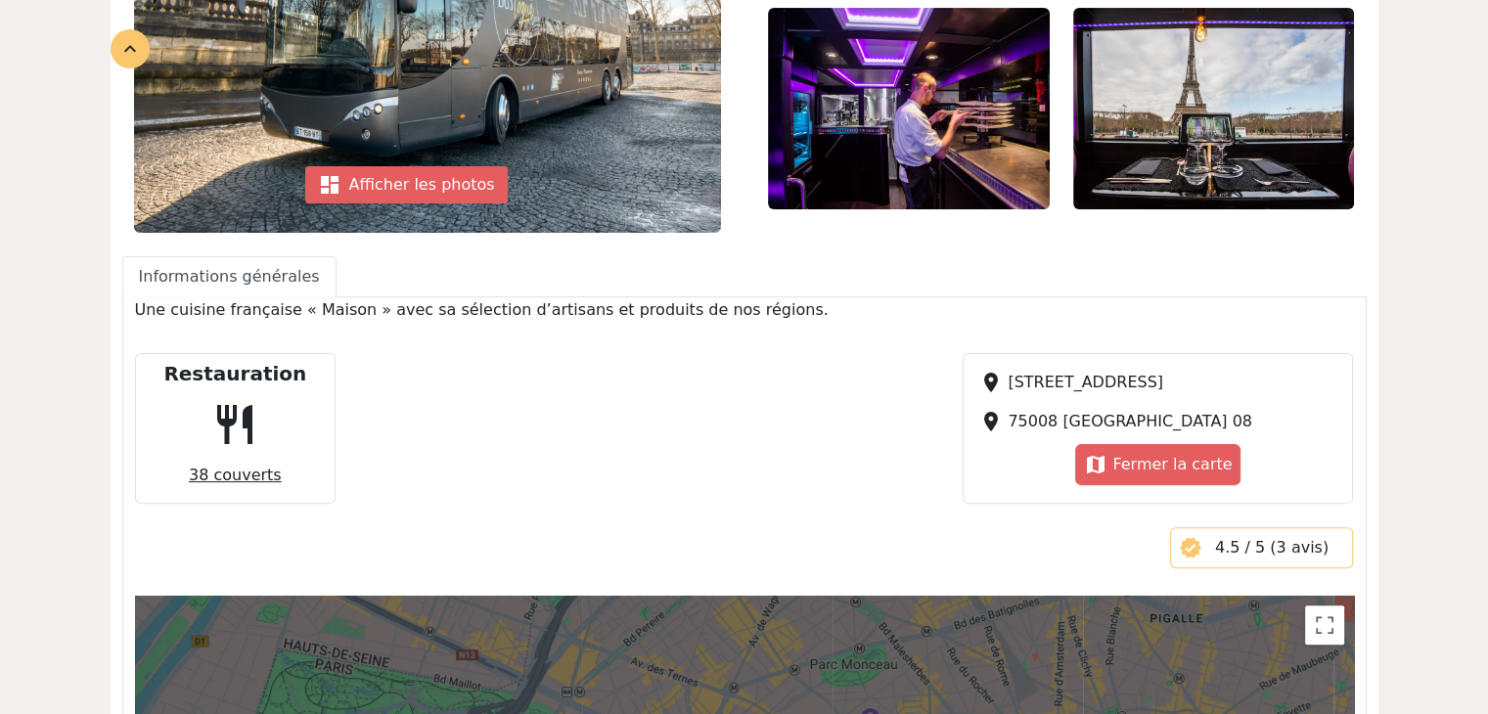
click at [228, 423] on span "restaurant" at bounding box center [234, 424] width 63 height 63
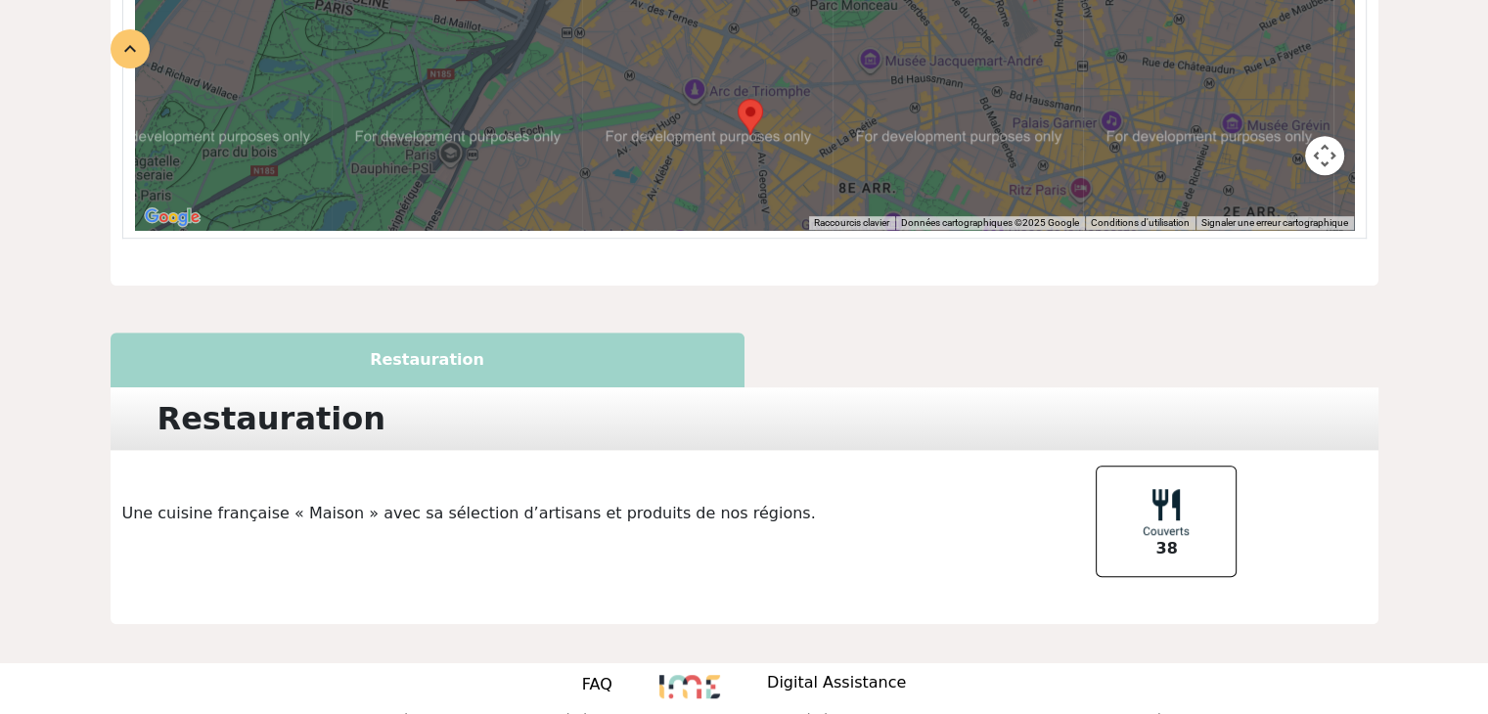
scroll to position [1148, 0]
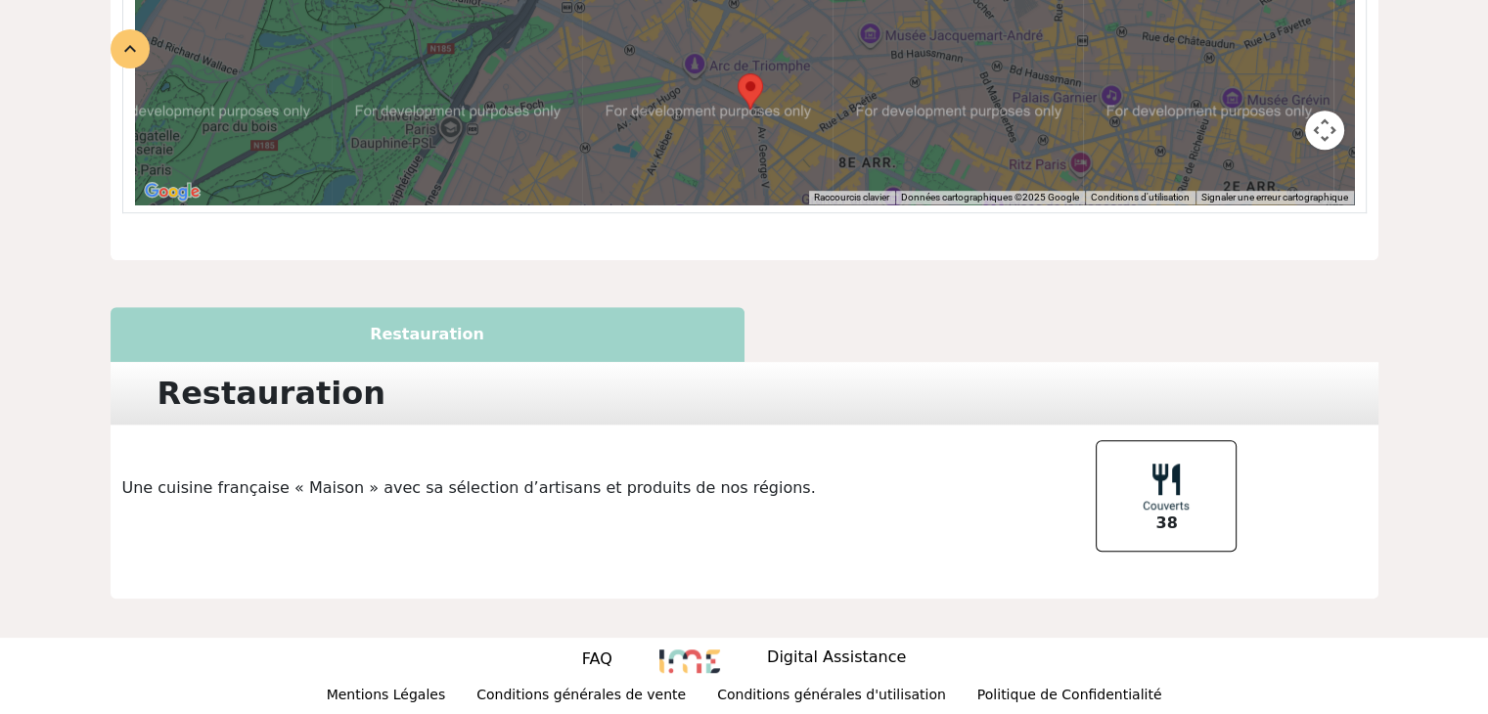
click at [306, 487] on p "Une cuisine française « Maison » avec sa sélection d’artisans et produits de no…" at bounding box center [533, 487] width 845 height 23
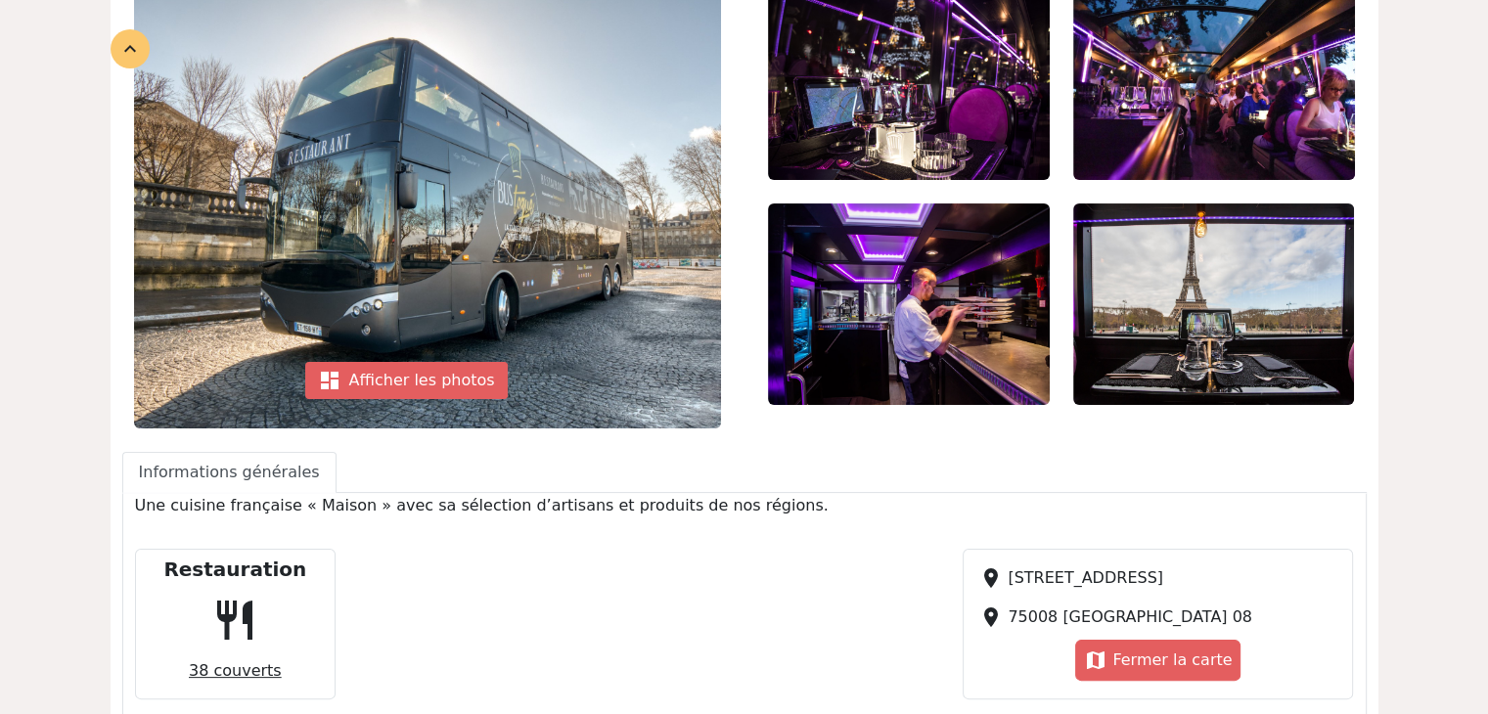
scroll to position [0, 0]
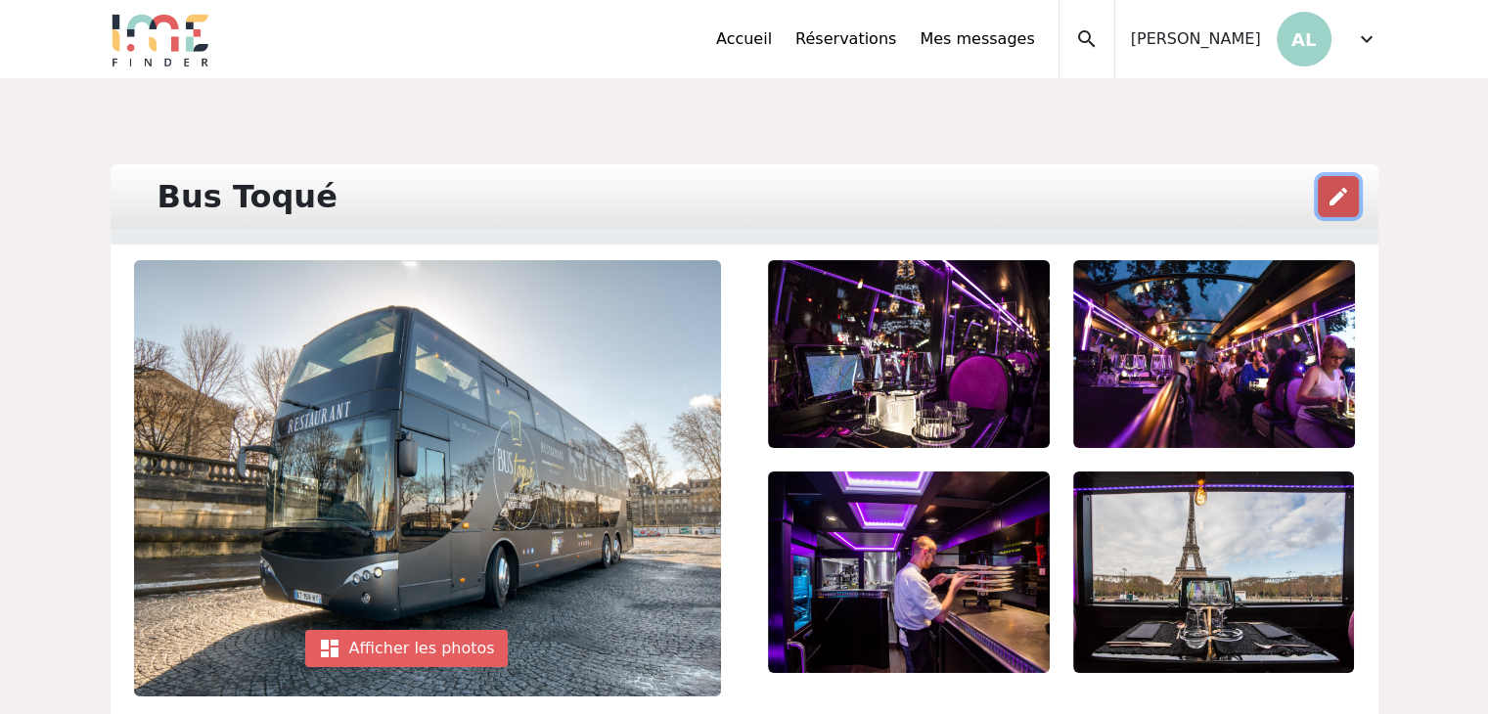
click at [1324, 197] on button "edit" at bounding box center [1338, 196] width 41 height 41
click at [1361, 40] on span "expand_more" at bounding box center [1366, 38] width 23 height 23
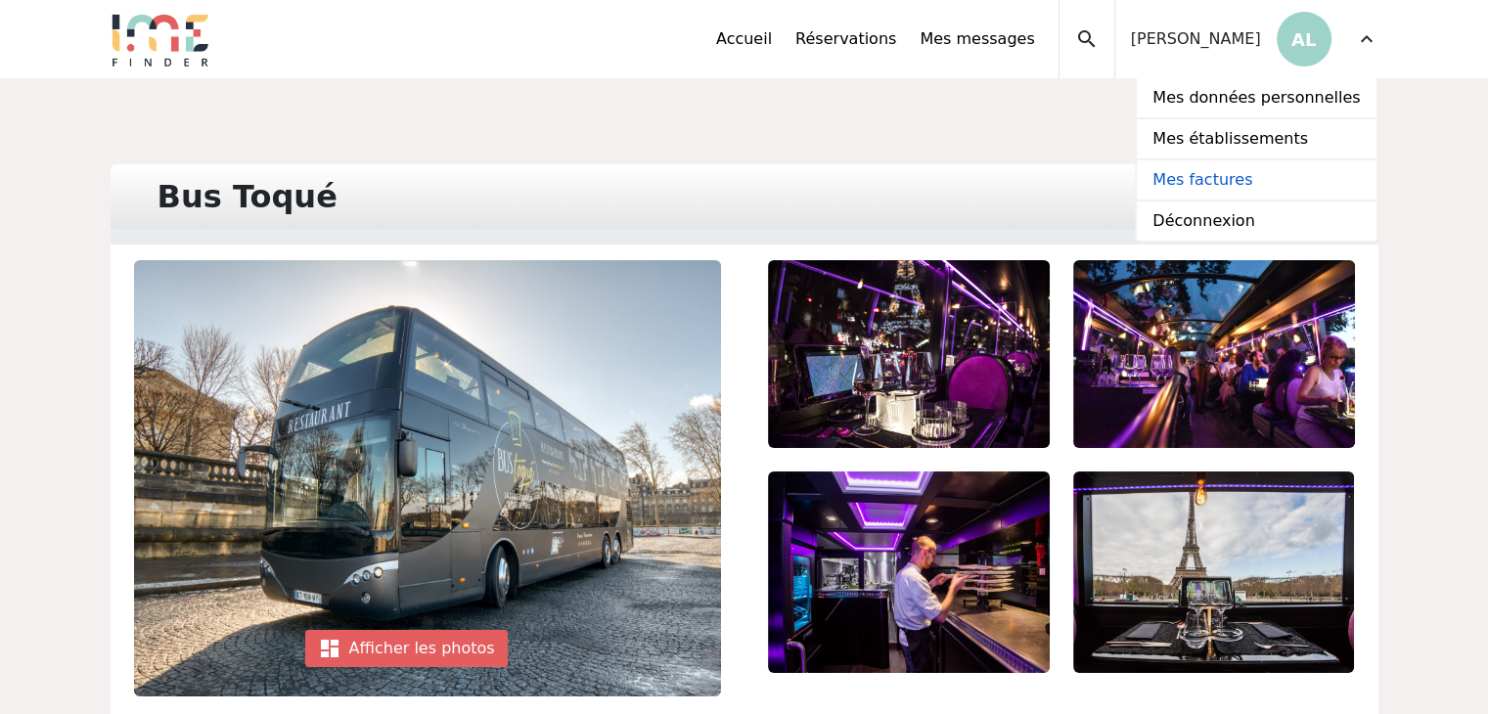
click at [1229, 172] on link "Mes factures" at bounding box center [1256, 180] width 239 height 41
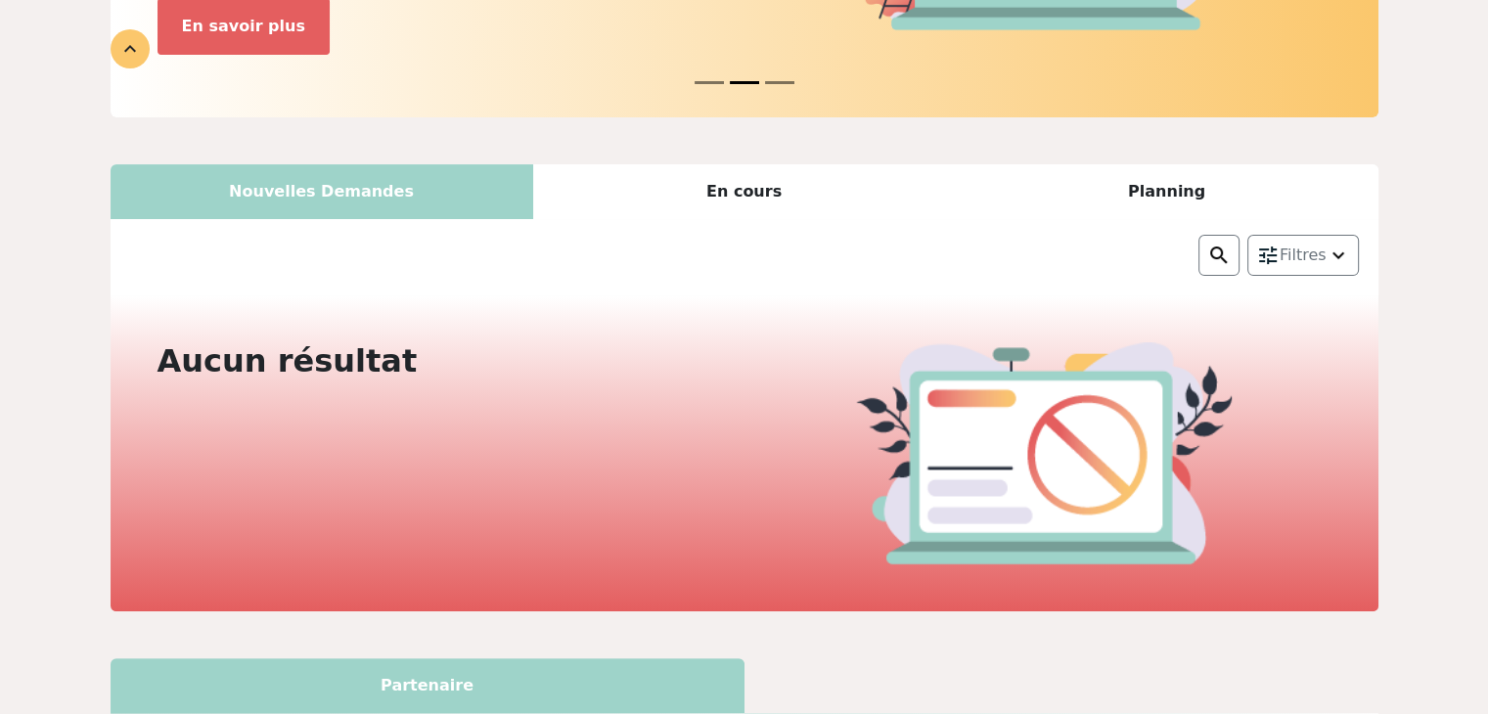
scroll to position [469, 0]
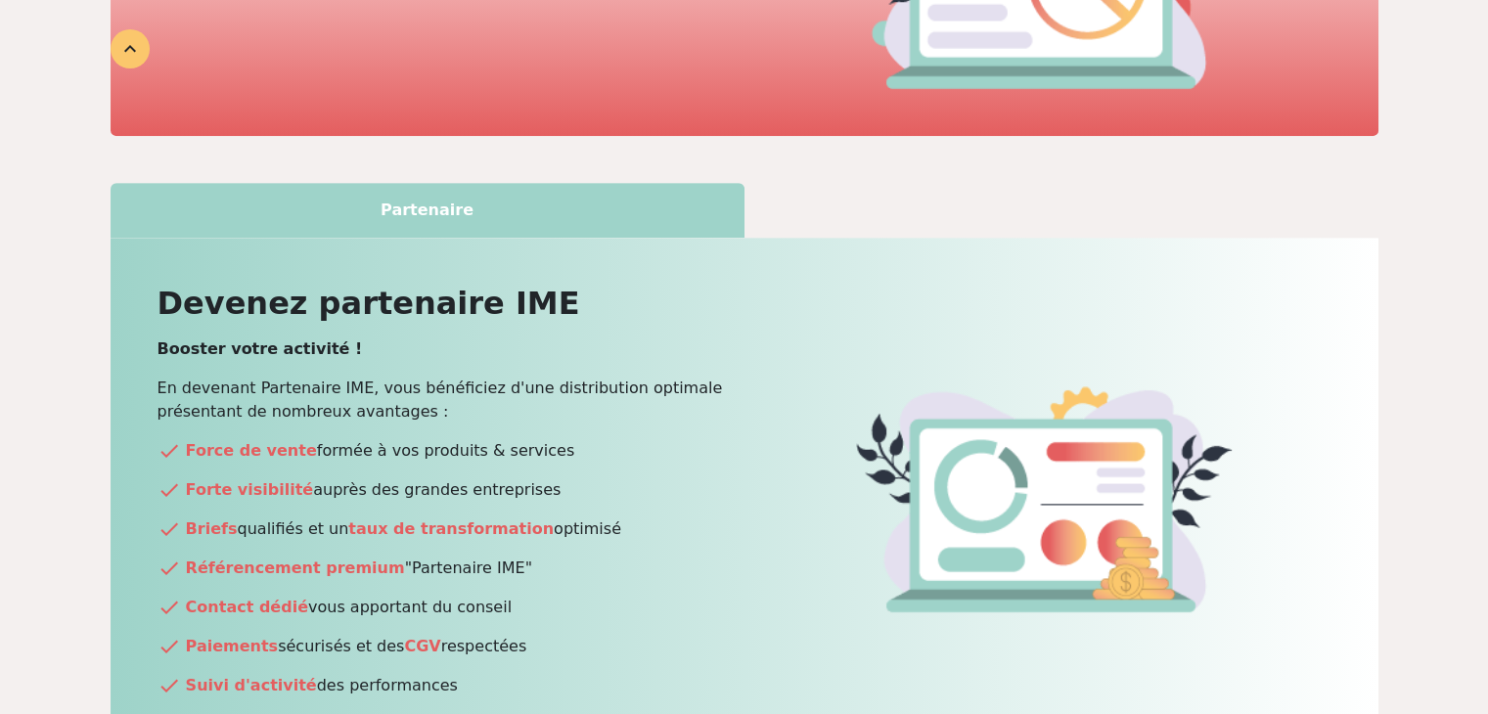
scroll to position [993, 0]
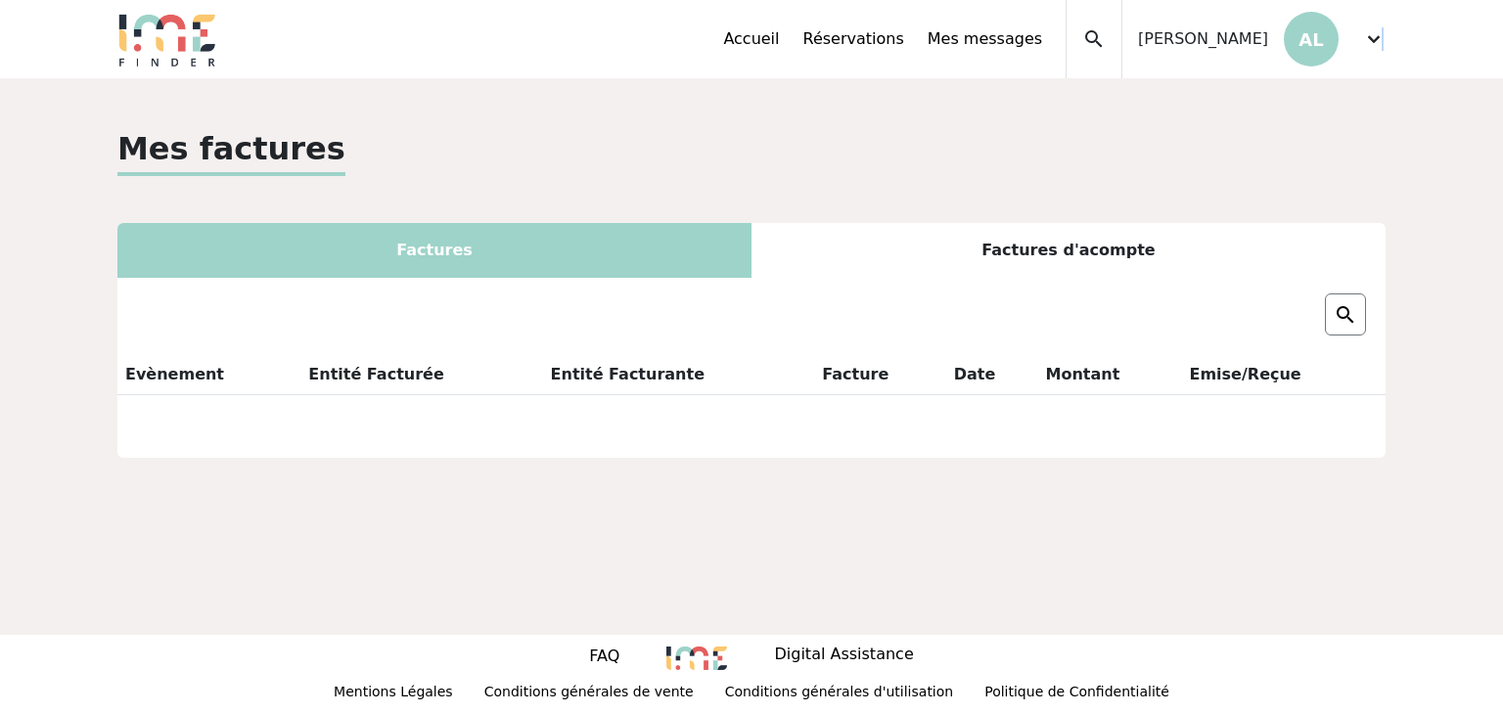
click at [1381, 42] on span "expand_more" at bounding box center [1373, 38] width 23 height 23
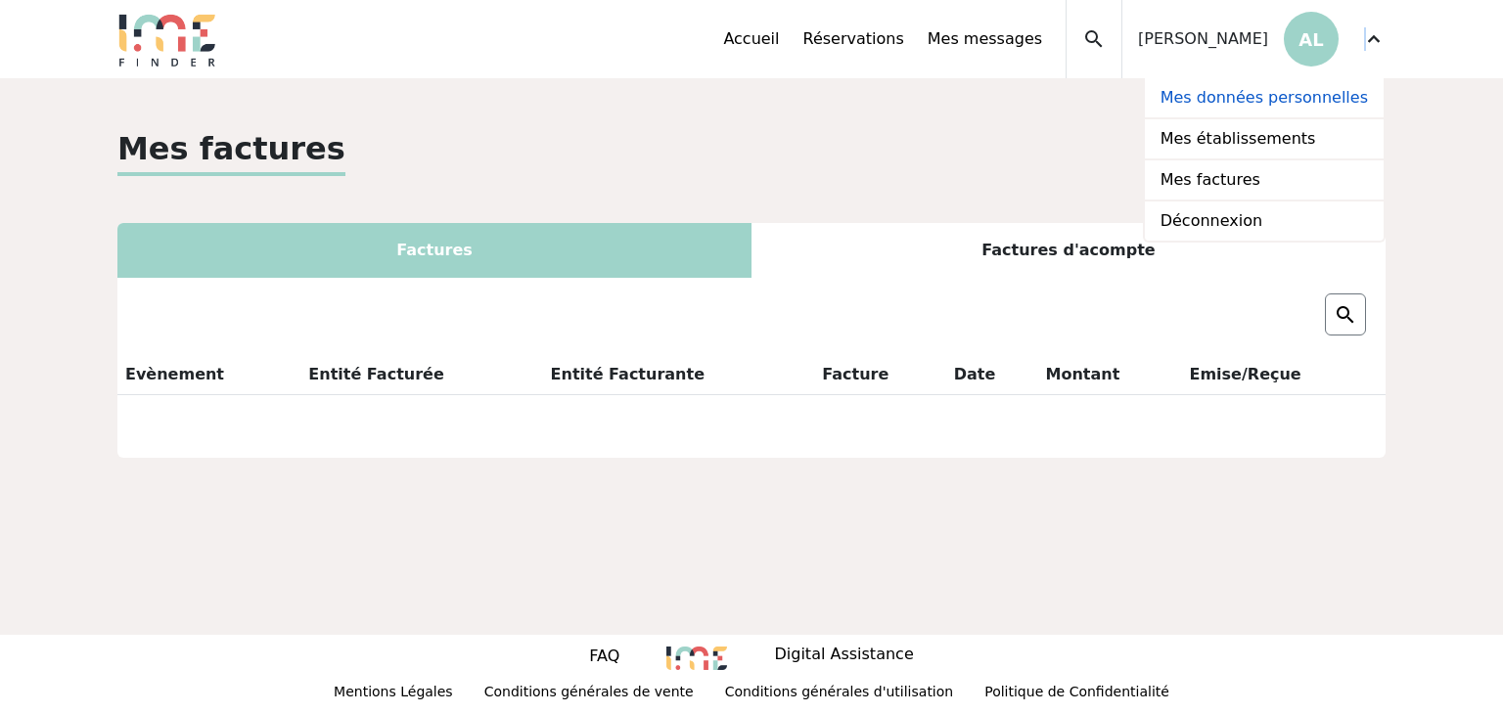
click at [1272, 101] on link "Mes données personnelles" at bounding box center [1264, 98] width 239 height 41
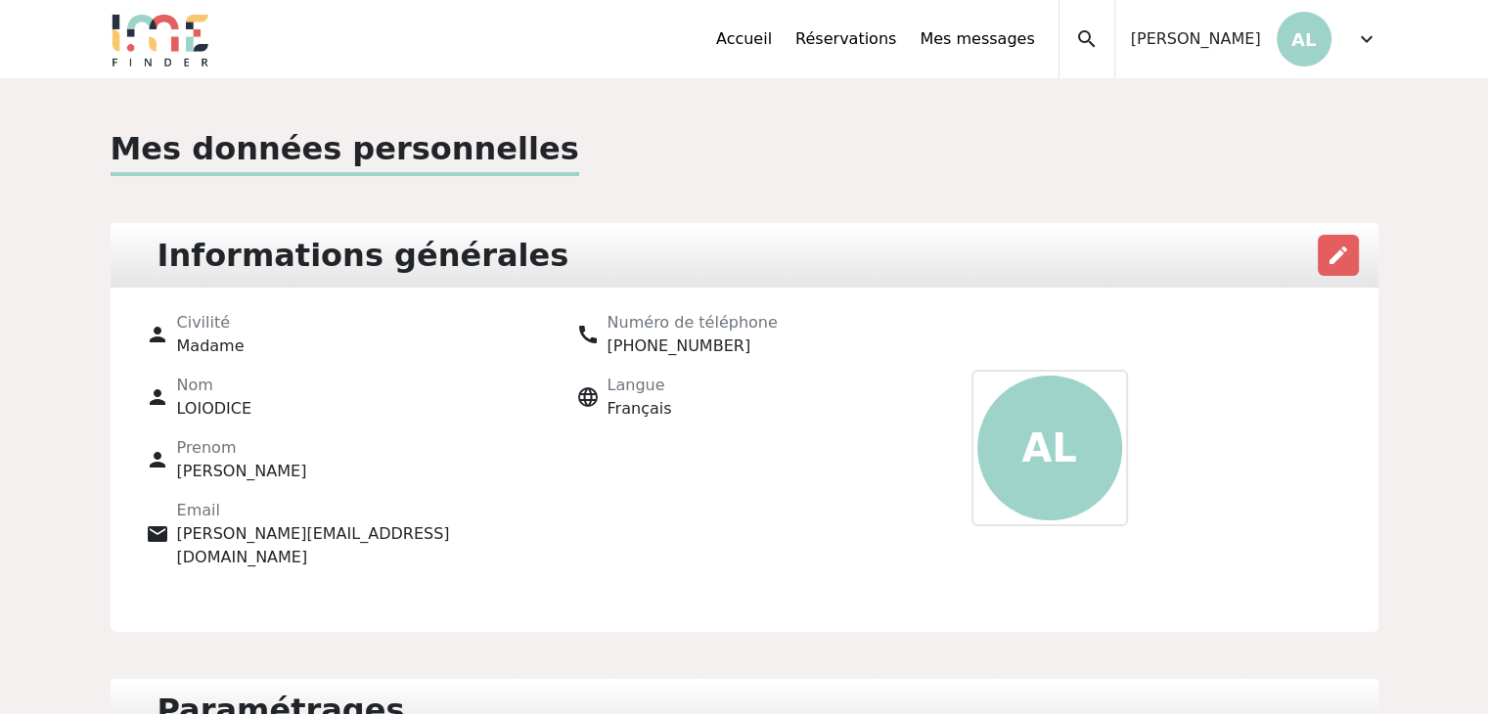
click at [1363, 42] on span "expand_more" at bounding box center [1366, 38] width 23 height 23
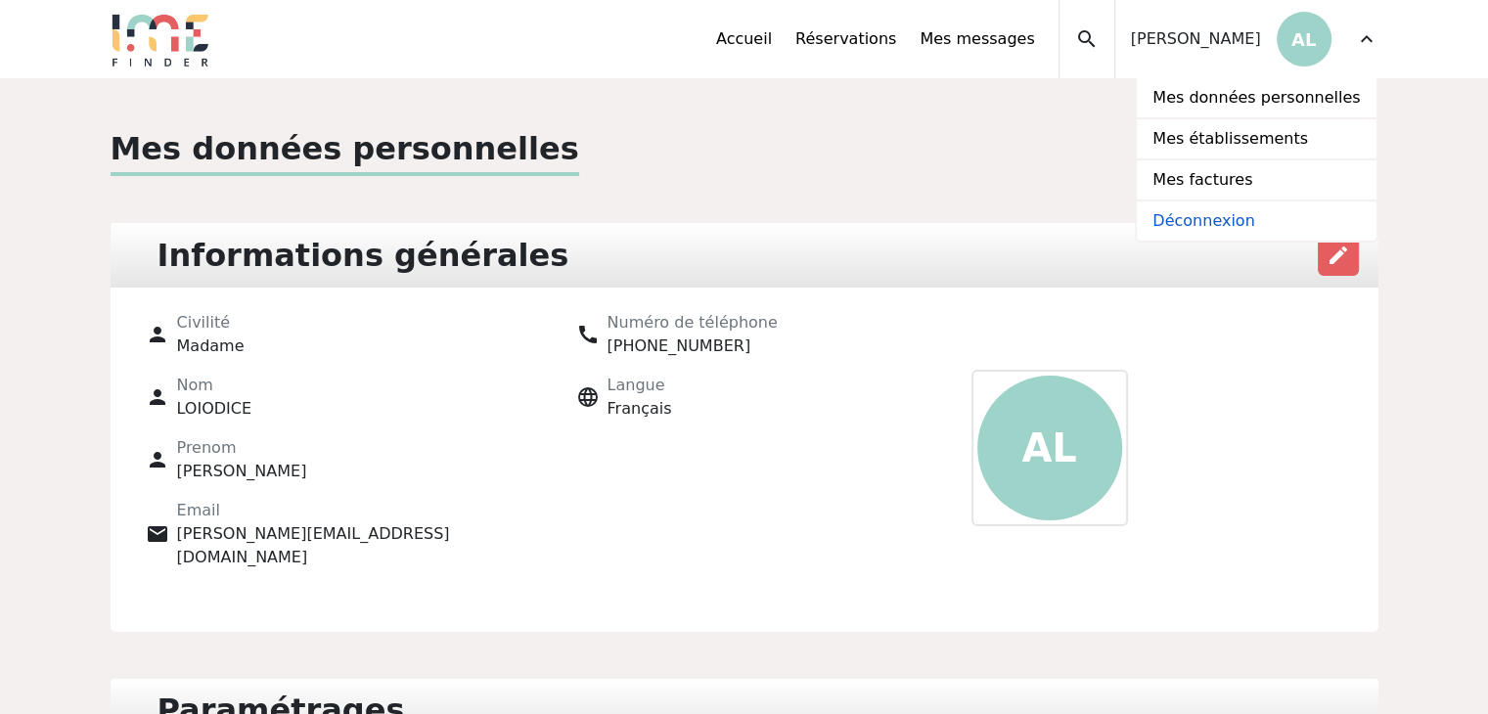
click at [1256, 218] on link "Déconnexion" at bounding box center [1256, 221] width 239 height 39
